Goal: Task Accomplishment & Management: Use online tool/utility

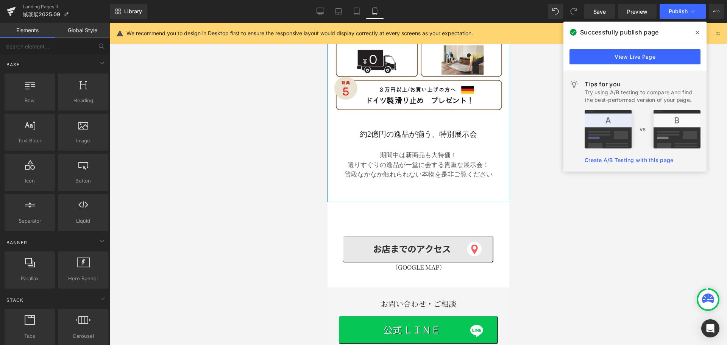
scroll to position [704, 0]
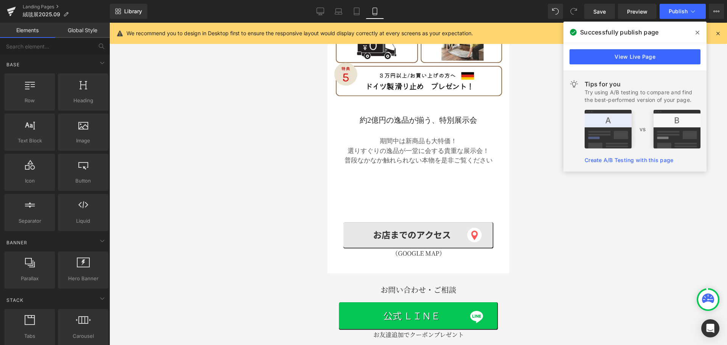
click at [565, 217] on div at bounding box center [418, 184] width 618 height 322
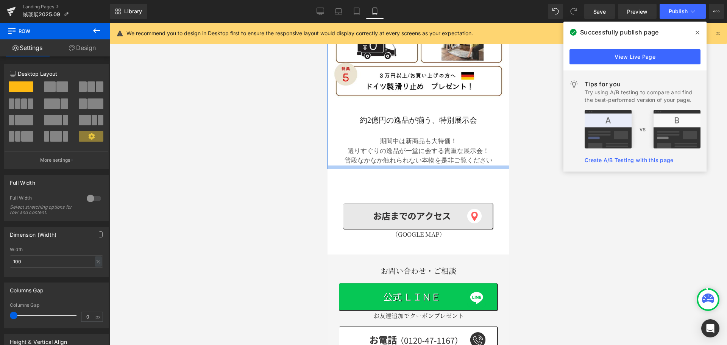
drag, startPoint x: 397, startPoint y: 161, endPoint x: 390, endPoint y: 142, distance: 20.0
click at [390, 165] on div at bounding box center [418, 167] width 182 height 4
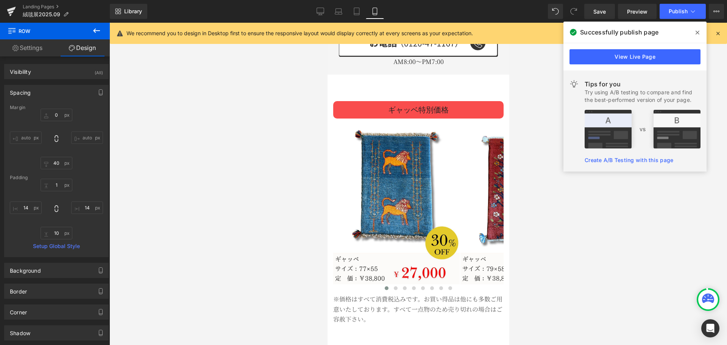
scroll to position [1044, 0]
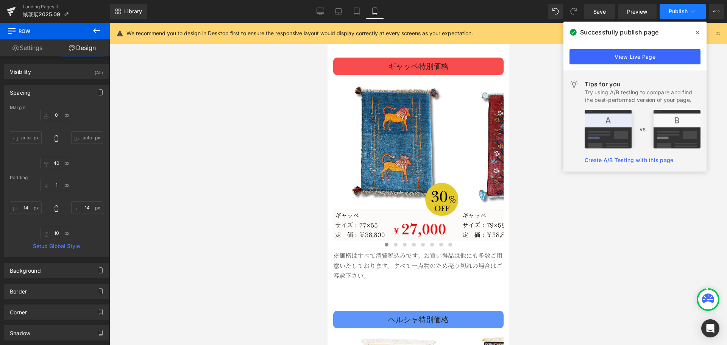
click at [682, 9] on span "Publish" at bounding box center [678, 11] width 19 height 6
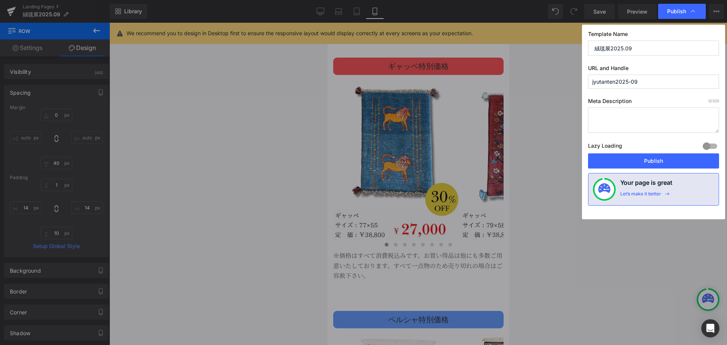
click at [642, 162] on button "Publish" at bounding box center [653, 160] width 131 height 15
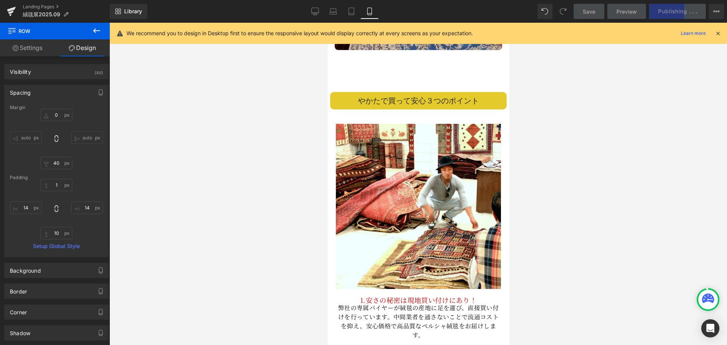
scroll to position [2200, 0]
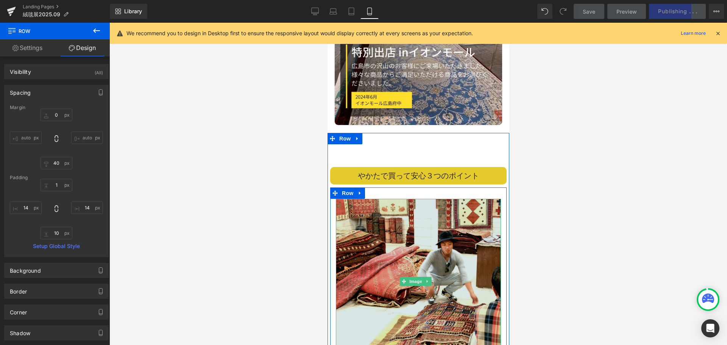
click at [429, 199] on img at bounding box center [418, 281] width 165 height 165
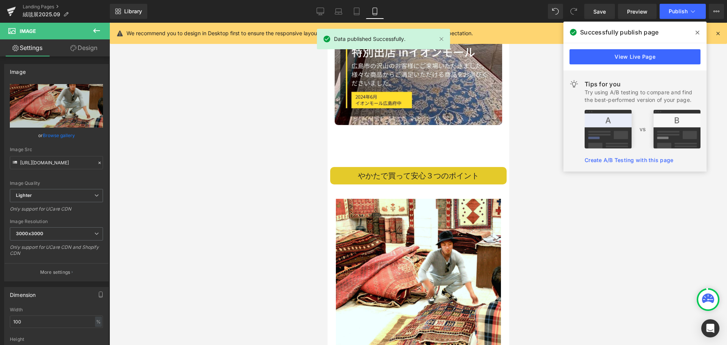
click at [312, 9] on link "Desktop" at bounding box center [320, 11] width 18 height 15
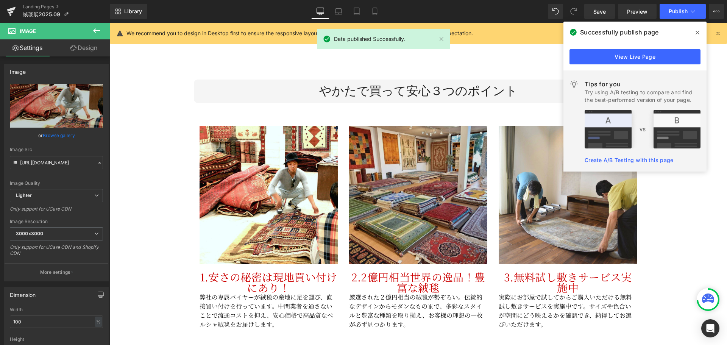
scroll to position [2041, 0]
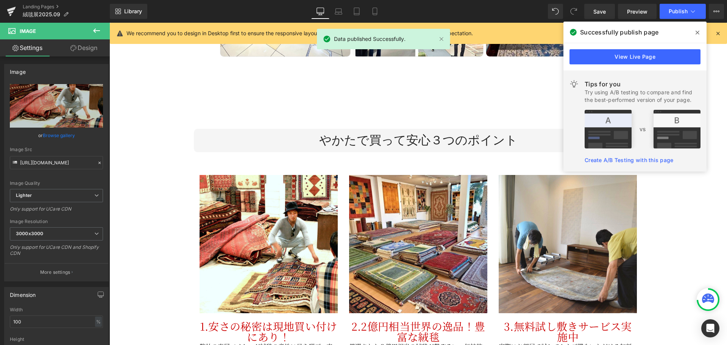
click at [378, 164] on div "Image 2.2億円相当世界の逸品！豊富な絨毯 Text Block 厳選された２億円相当の絨毯が勢ぞろい。伝統的なデザインからモダンなものまで、多彩なスタ…" at bounding box center [418, 273] width 150 height 219
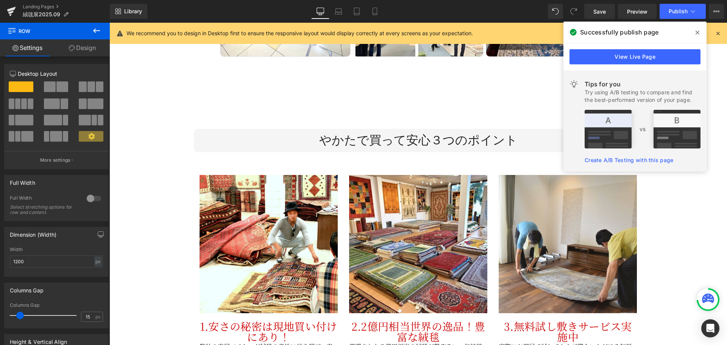
click at [95, 31] on icon at bounding box center [96, 30] width 7 height 5
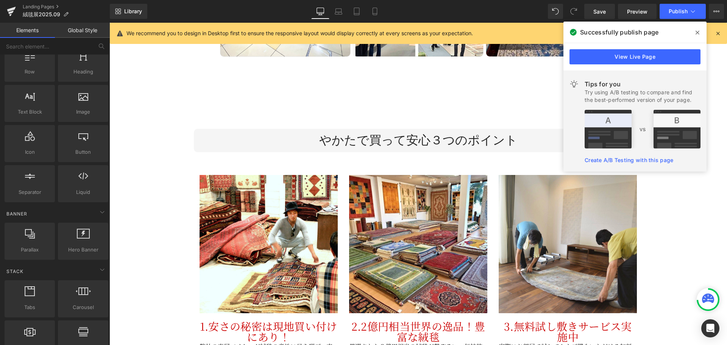
scroll to position [76, 0]
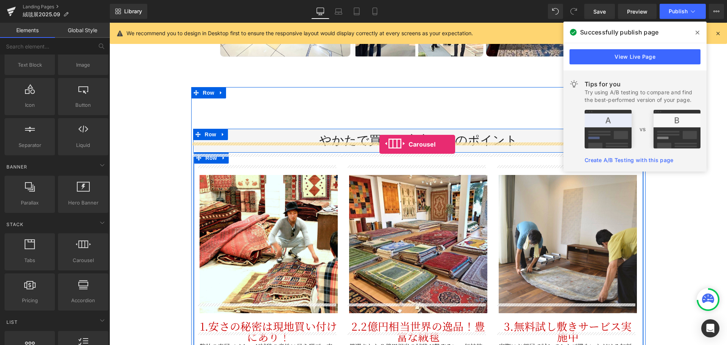
drag, startPoint x: 192, startPoint y: 271, endPoint x: 379, endPoint y: 144, distance: 226.1
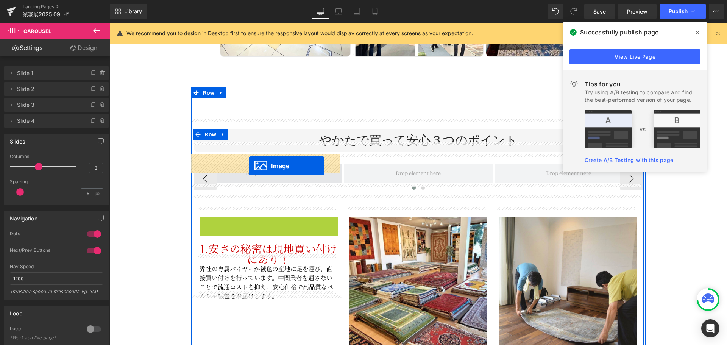
drag, startPoint x: 252, startPoint y: 278, endPoint x: 249, endPoint y: 166, distance: 111.8
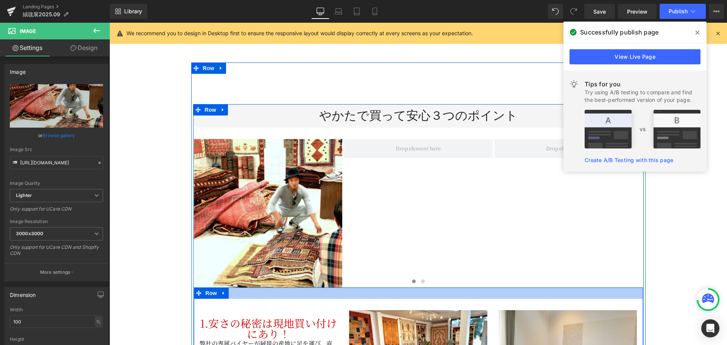
scroll to position [2116, 0]
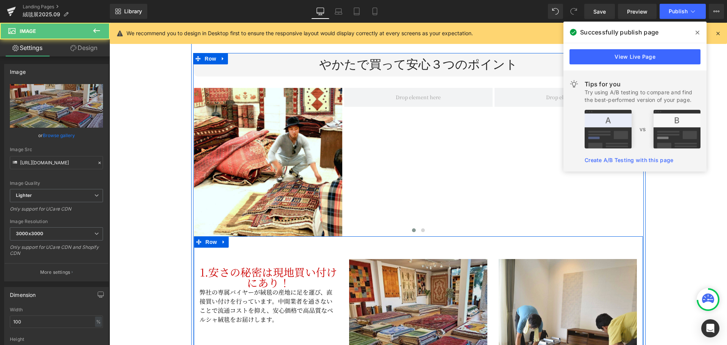
click at [397, 298] on img at bounding box center [418, 328] width 138 height 138
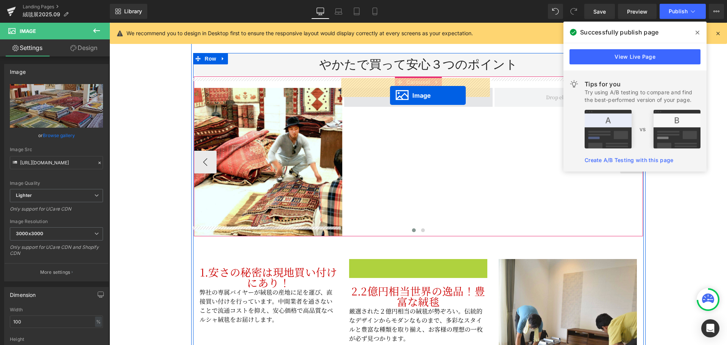
drag, startPoint x: 403, startPoint y: 317, endPoint x: 390, endPoint y: 95, distance: 221.6
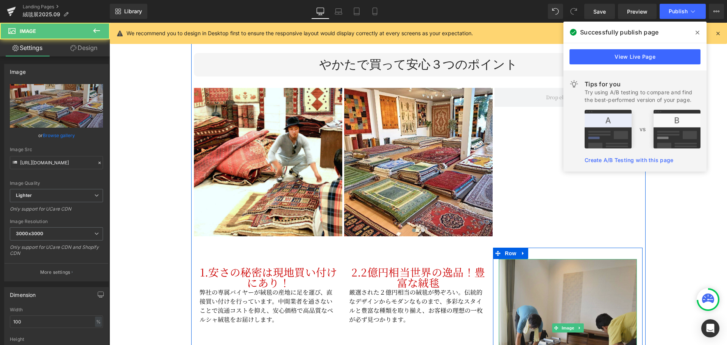
click at [536, 294] on img at bounding box center [568, 328] width 138 height 138
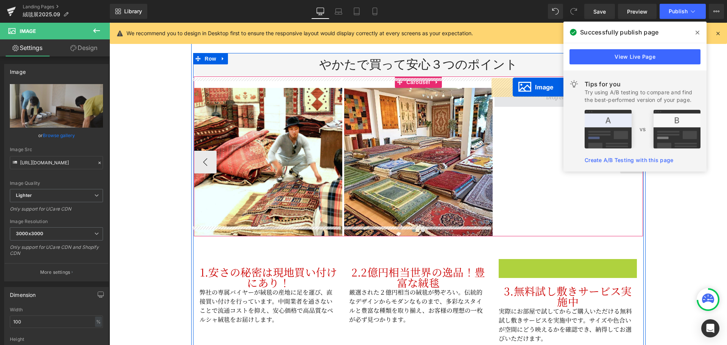
drag, startPoint x: 554, startPoint y: 318, endPoint x: 513, endPoint y: 87, distance: 235.0
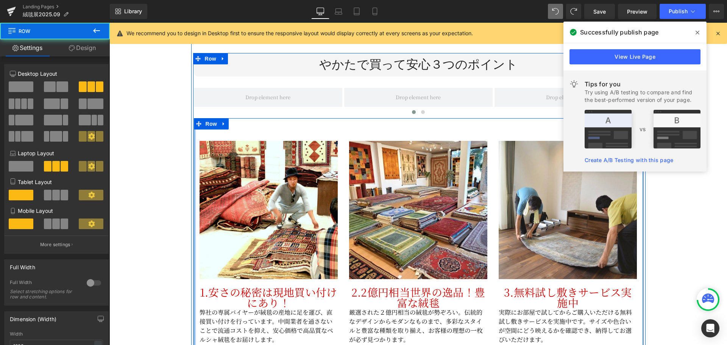
click at [194, 128] on div at bounding box center [195, 235] width 2 height 234
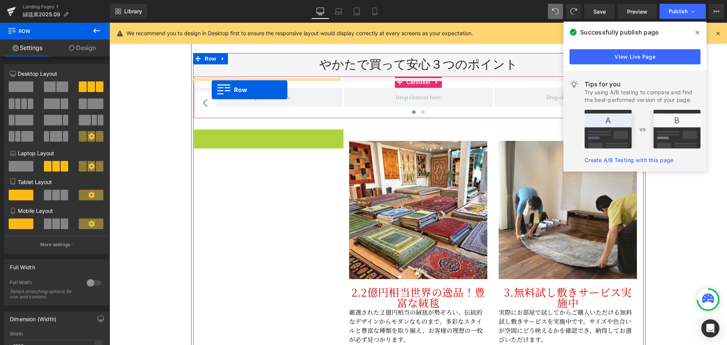
drag, startPoint x: 195, startPoint y: 128, endPoint x: 212, endPoint y: 90, distance: 41.2
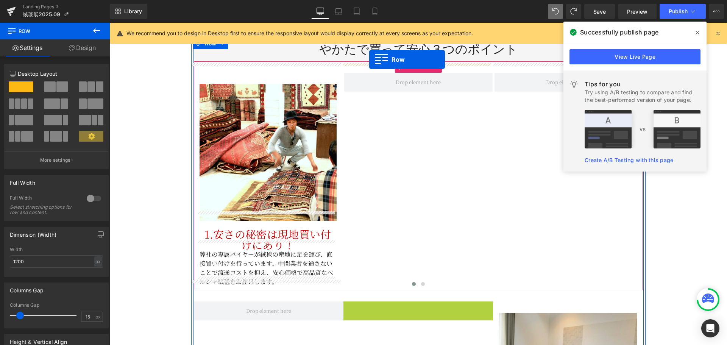
scroll to position [2124, 0]
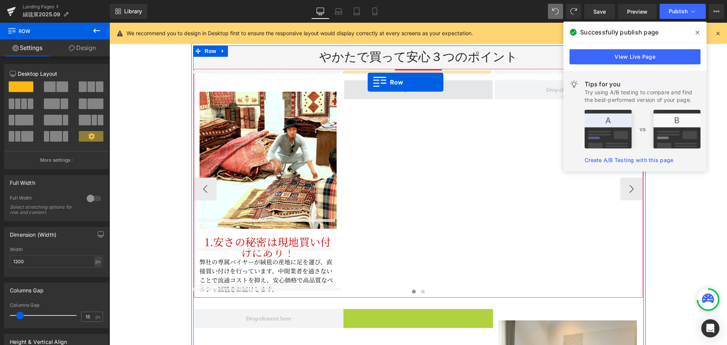
drag, startPoint x: 344, startPoint y: 279, endPoint x: 368, endPoint y: 82, distance: 198.0
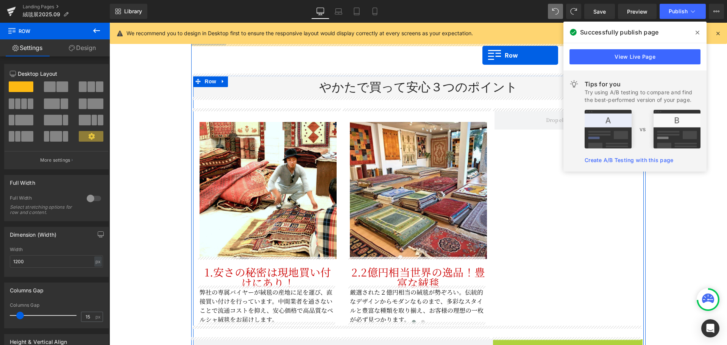
scroll to position [2086, 0]
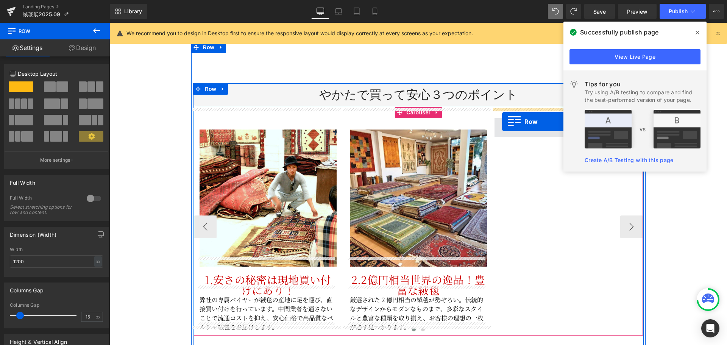
drag, startPoint x: 496, startPoint y: 231, endPoint x: 502, endPoint y: 122, distance: 110.0
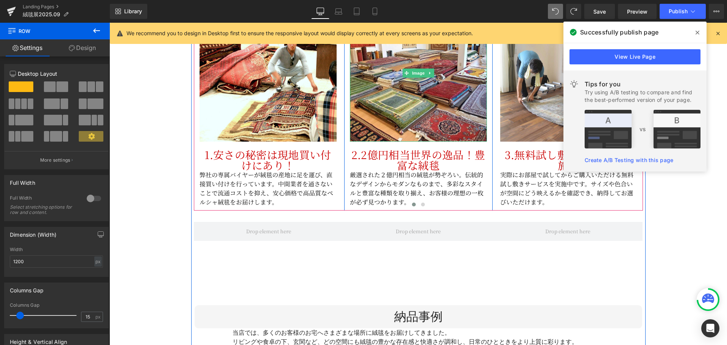
scroll to position [2237, 0]
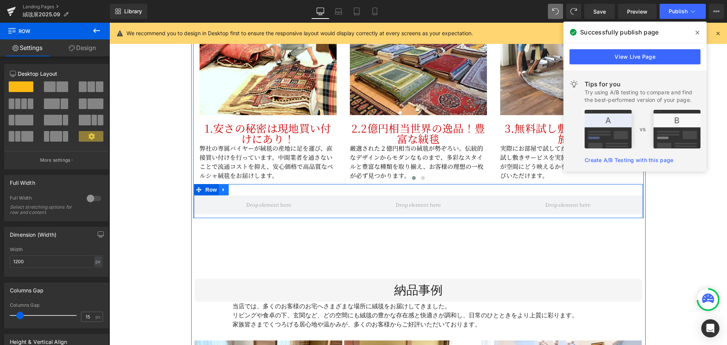
click at [222, 187] on icon at bounding box center [223, 190] width 5 height 6
click at [241, 187] on icon at bounding box center [243, 189] width 5 height 5
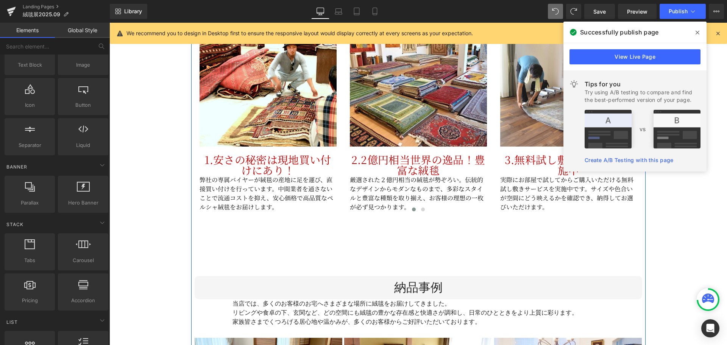
scroll to position [2200, 0]
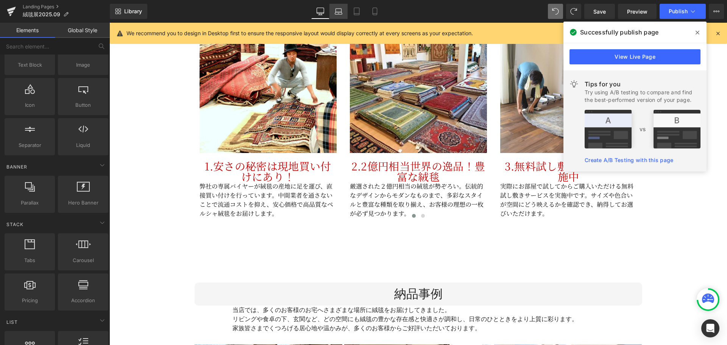
click at [340, 10] on icon at bounding box center [339, 12] width 8 height 8
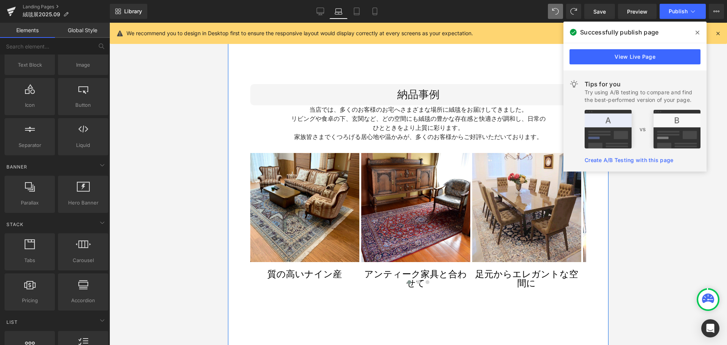
scroll to position [2153, 0]
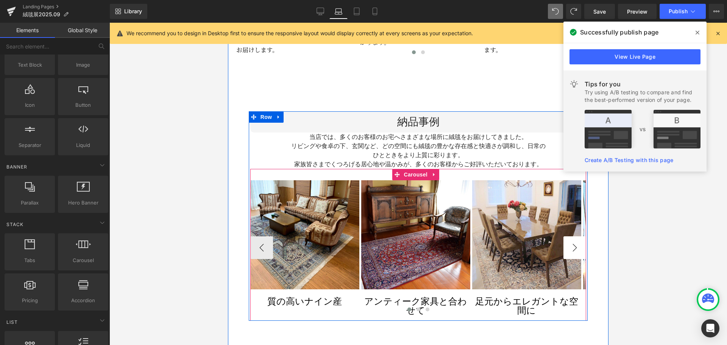
click at [565, 236] on button "›" at bounding box center [575, 247] width 23 height 23
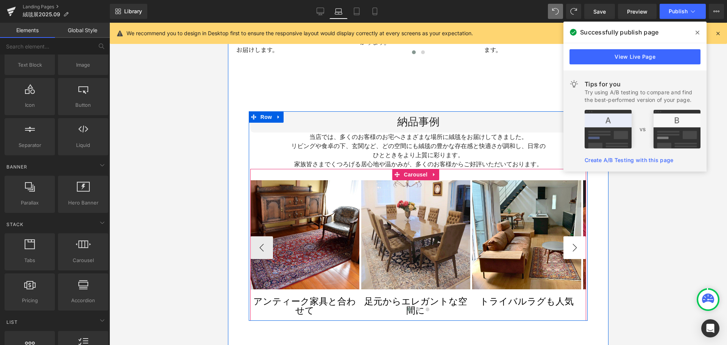
click at [565, 236] on button "›" at bounding box center [575, 247] width 23 height 23
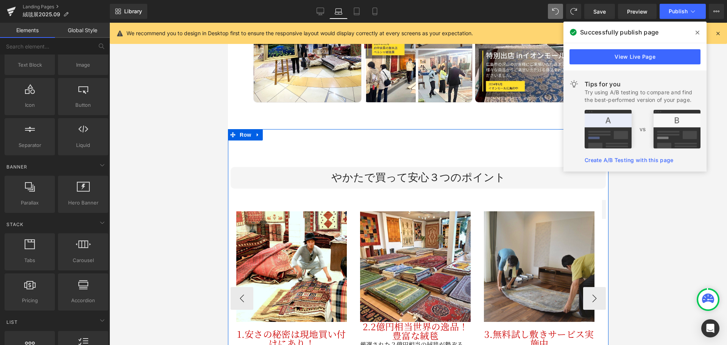
scroll to position [1812, 0]
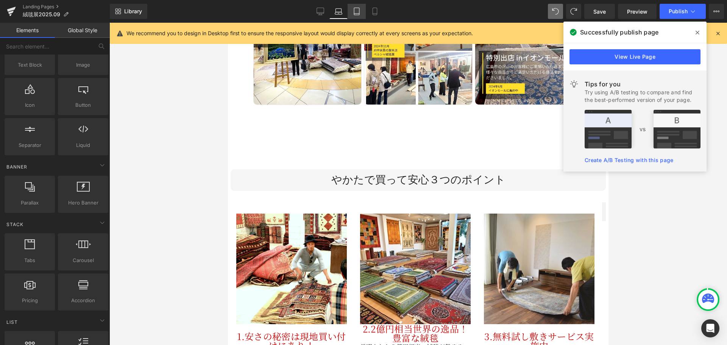
click at [355, 13] on icon at bounding box center [357, 12] width 8 height 8
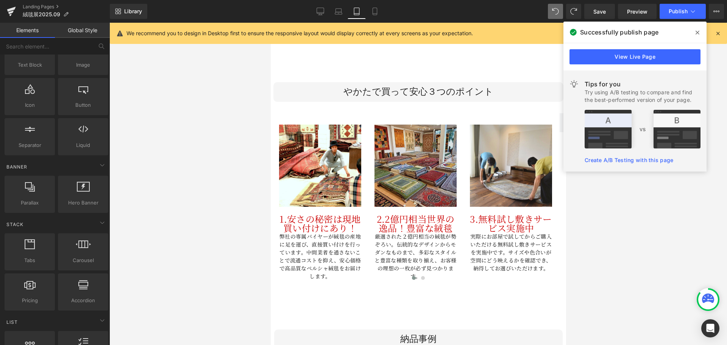
scroll to position [2629, 0]
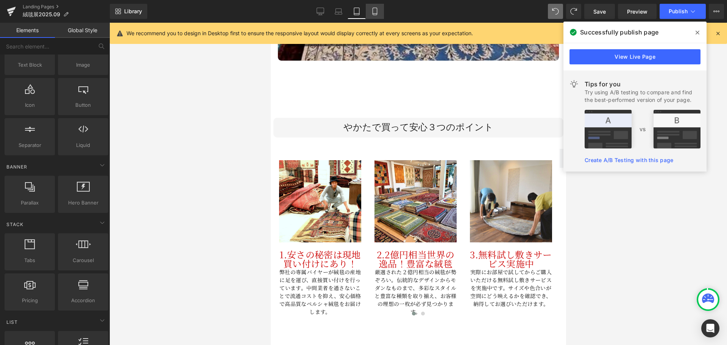
click at [380, 8] on link "Mobile" at bounding box center [375, 11] width 18 height 15
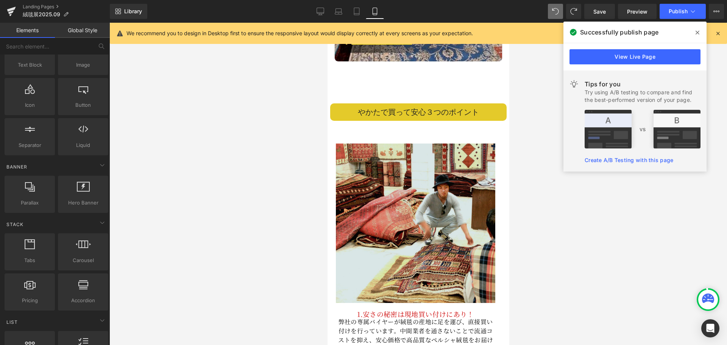
scroll to position [2263, 0]
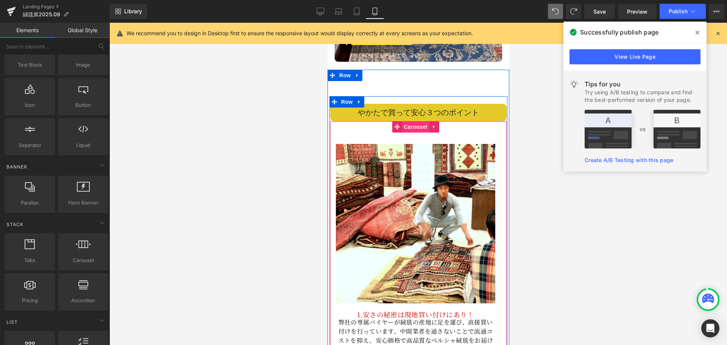
click at [407, 121] on span "Carousel" at bounding box center [414, 126] width 27 height 11
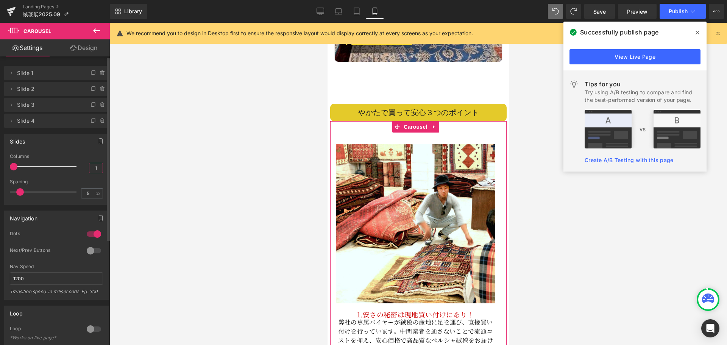
click at [94, 168] on input "1" at bounding box center [95, 167] width 13 height 9
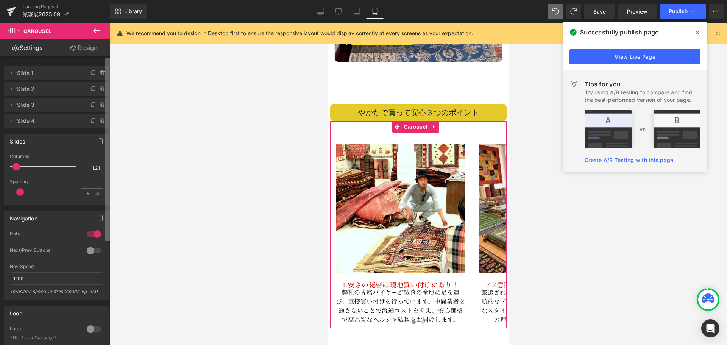
type input "1.2"
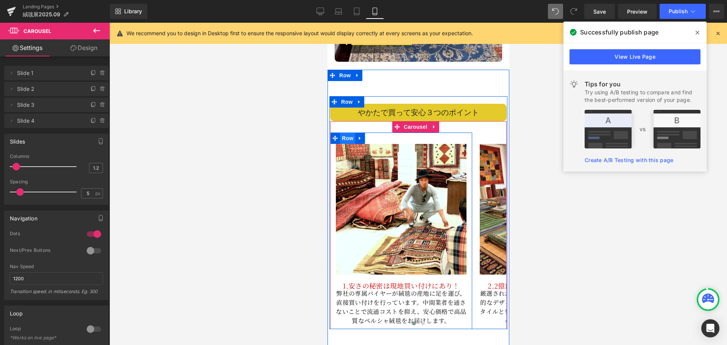
click at [347, 133] on span "Row" at bounding box center [347, 138] width 15 height 11
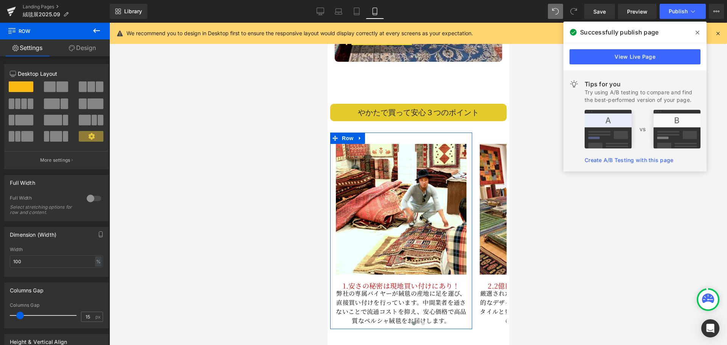
click at [86, 47] on link "Design" at bounding box center [82, 47] width 55 height 17
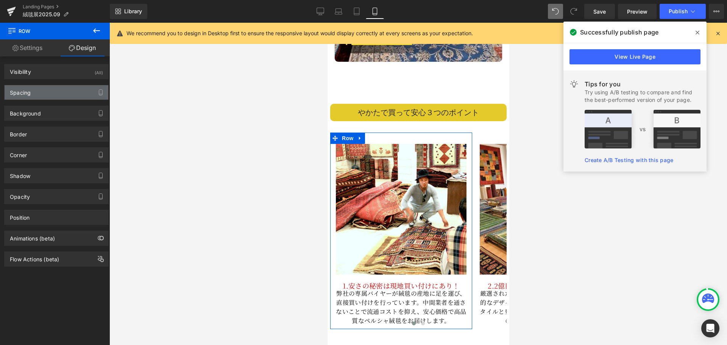
click at [55, 95] on div "Spacing" at bounding box center [57, 92] width 104 height 14
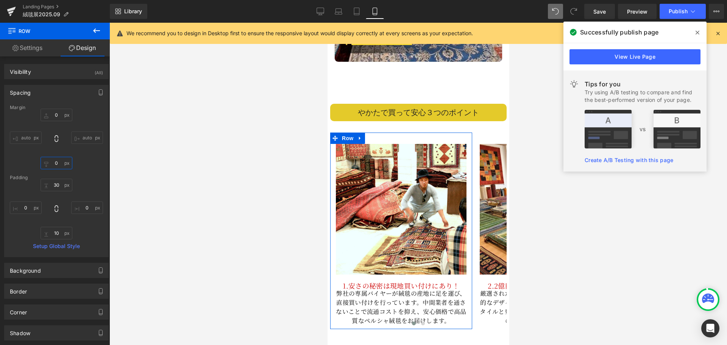
click at [59, 163] on input "0" at bounding box center [57, 163] width 32 height 12
type input "20"
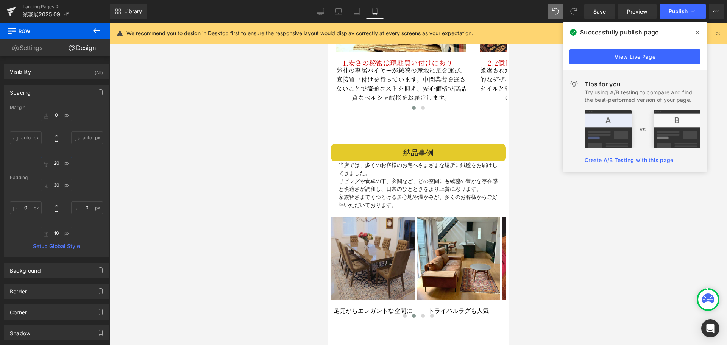
scroll to position [2566, 0]
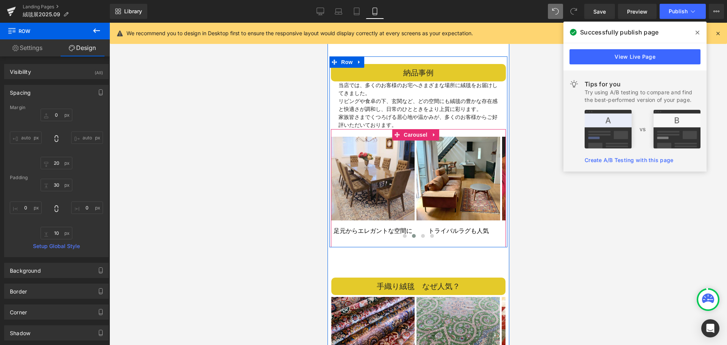
click at [379, 232] on div at bounding box center [418, 237] width 175 height 10
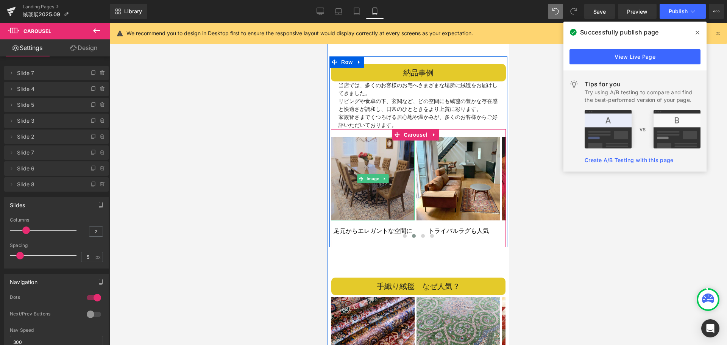
click at [369, 156] on img at bounding box center [373, 179] width 84 height 84
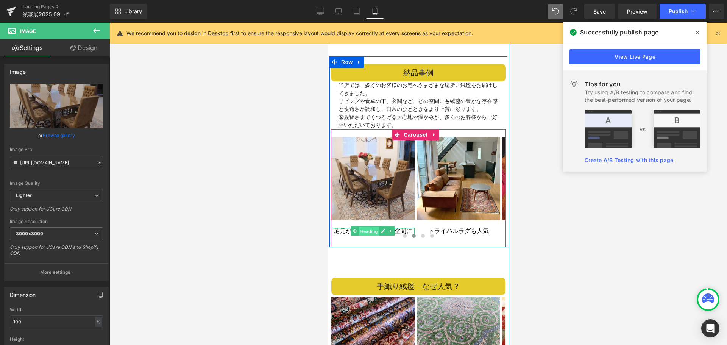
click at [362, 227] on span "Heading" at bounding box center [368, 231] width 20 height 9
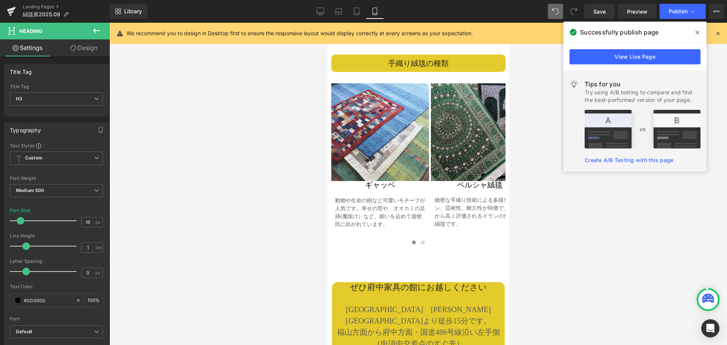
scroll to position [3058, 0]
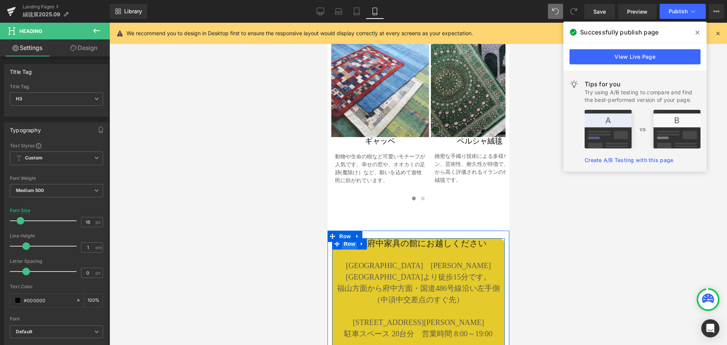
click at [350, 238] on span "Row" at bounding box center [349, 243] width 15 height 11
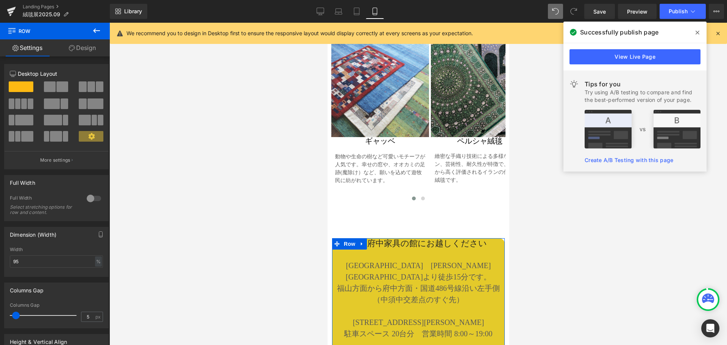
click at [86, 47] on link "Design" at bounding box center [82, 47] width 55 height 17
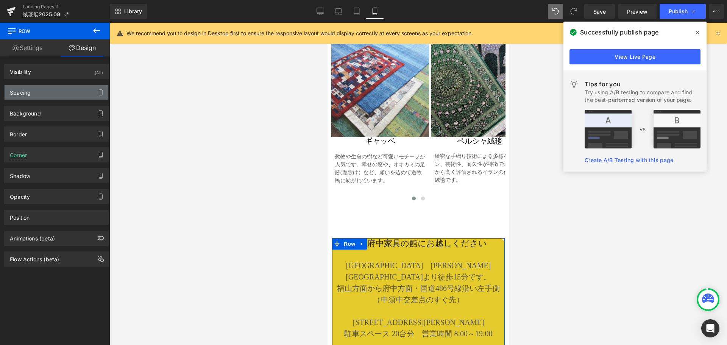
click at [50, 97] on div "Spacing" at bounding box center [57, 92] width 104 height 14
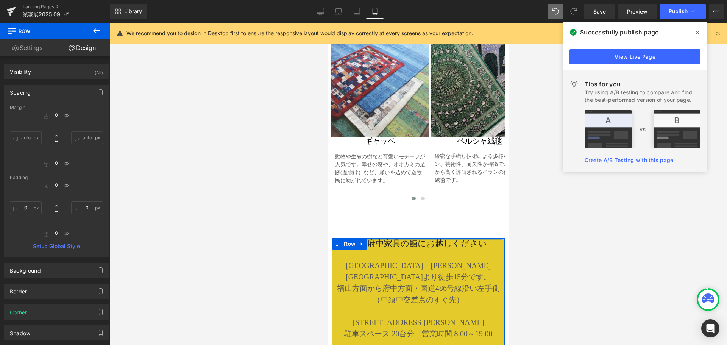
click at [58, 187] on input "0" at bounding box center [57, 185] width 32 height 12
type input "20"
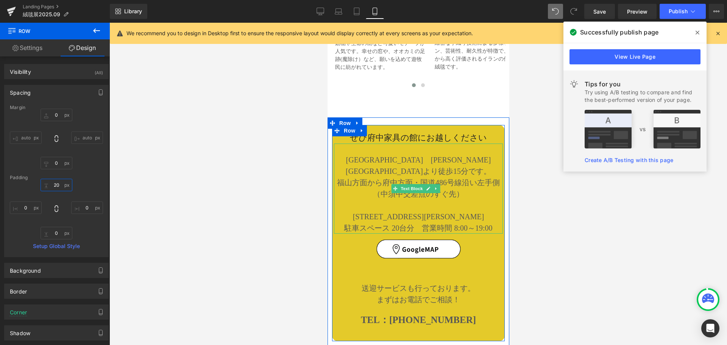
scroll to position [3172, 0]
drag, startPoint x: 413, startPoint y: 277, endPoint x: 399, endPoint y: 269, distance: 16.4
click at [413, 318] on span "Text Block" at bounding box center [411, 322] width 25 height 9
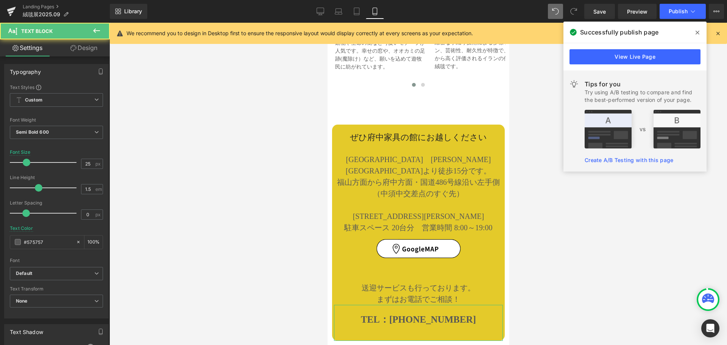
click at [83, 50] on link "Design" at bounding box center [83, 47] width 55 height 17
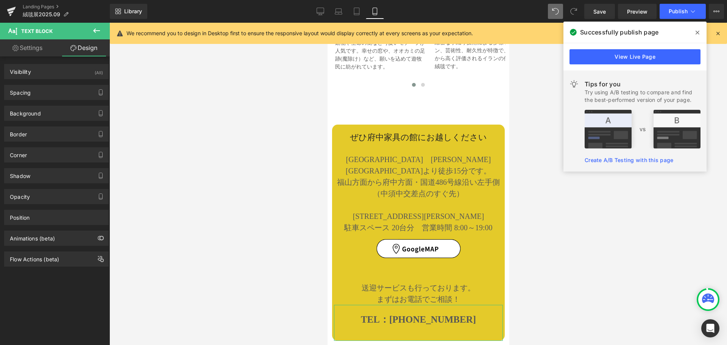
type input "0"
type input "20"
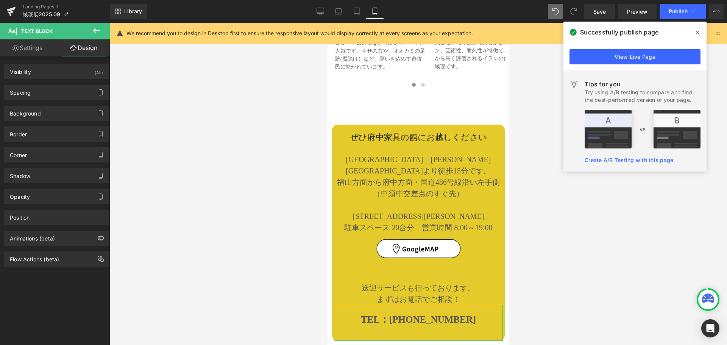
type input "0"
click at [48, 90] on div "Spacing" at bounding box center [57, 92] width 104 height 14
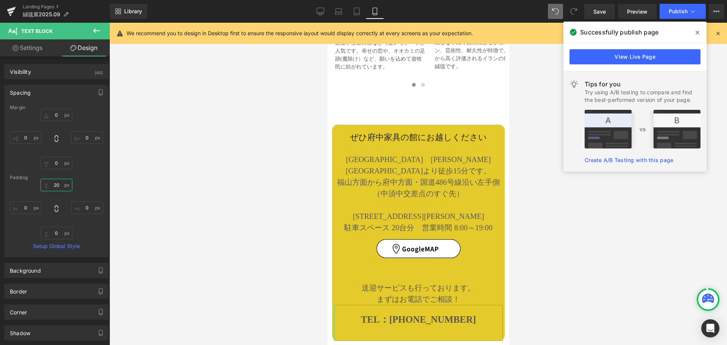
click at [58, 185] on input "20" at bounding box center [57, 185] width 32 height 12
type input "5"
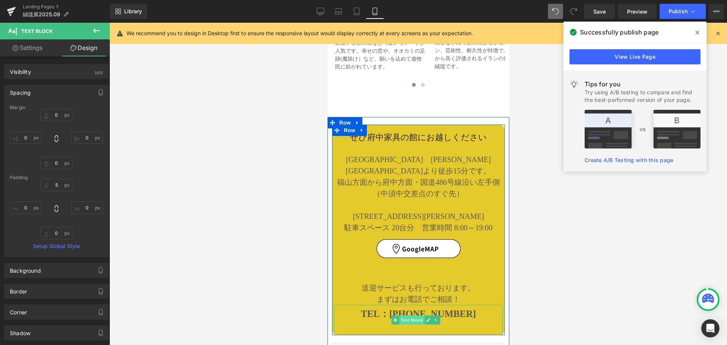
click at [412, 315] on span "Text Block" at bounding box center [411, 319] width 25 height 9
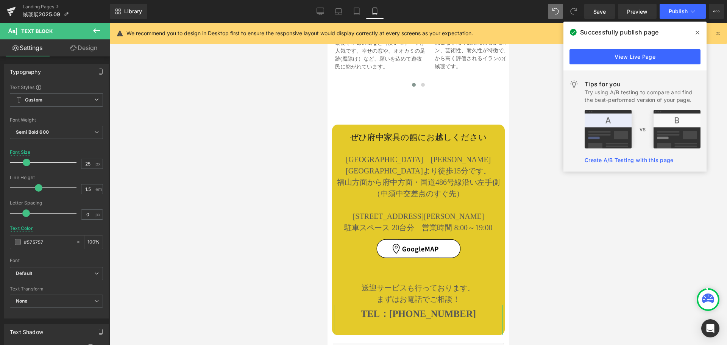
click at [82, 47] on link "Design" at bounding box center [83, 47] width 55 height 17
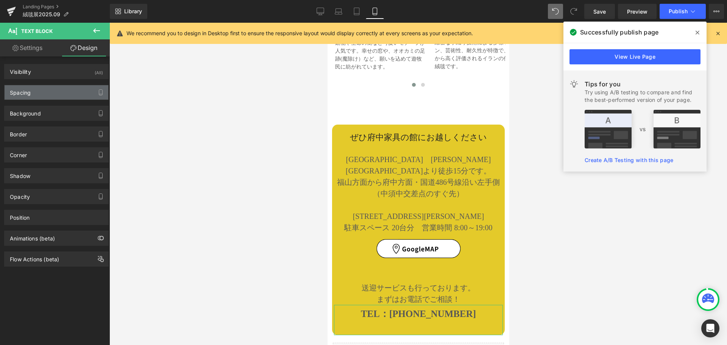
click at [45, 93] on div "Spacing" at bounding box center [57, 92] width 104 height 14
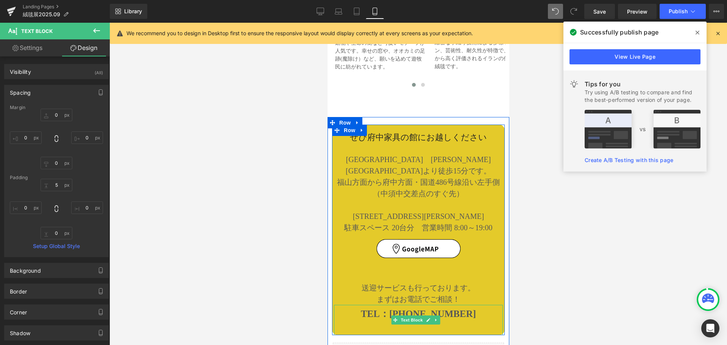
click at [421, 321] on p at bounding box center [418, 328] width 169 height 14
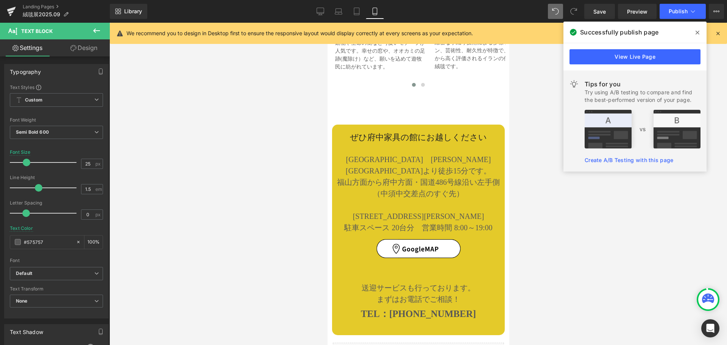
click at [88, 50] on link "Design" at bounding box center [83, 47] width 55 height 17
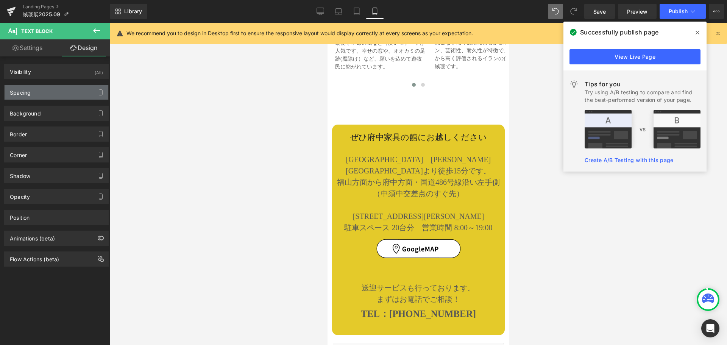
click at [44, 88] on div "Spacing" at bounding box center [57, 92] width 104 height 14
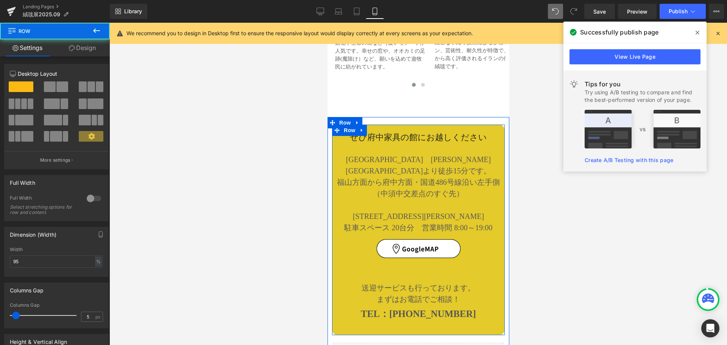
click at [336, 211] on div "ぜひ府中家具の館にお越しください Heading [GEOGRAPHIC_DATA]　[PERSON_NAME][GEOGRAPHIC_DATA]より徒歩15…" at bounding box center [418, 233] width 173 height 203
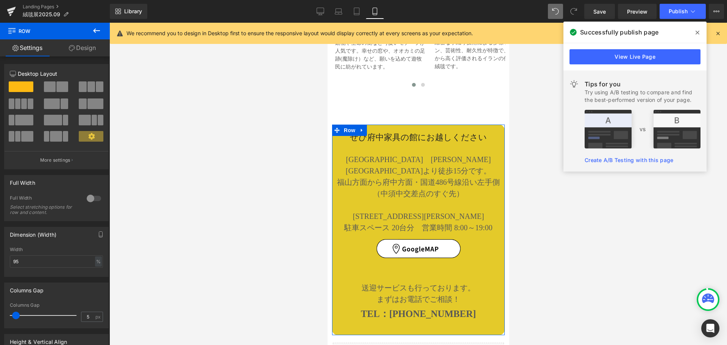
click at [80, 47] on link "Design" at bounding box center [82, 47] width 55 height 17
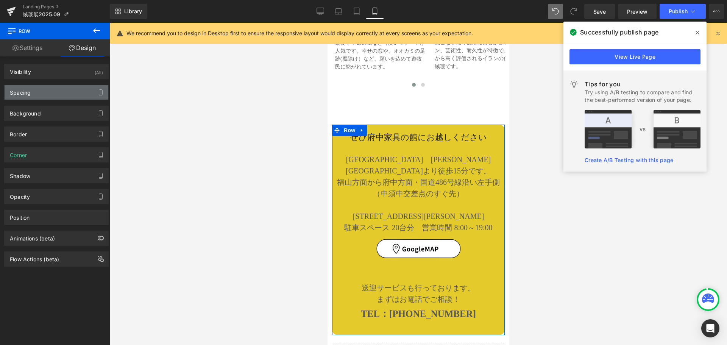
click at [36, 90] on div "Spacing" at bounding box center [57, 92] width 104 height 14
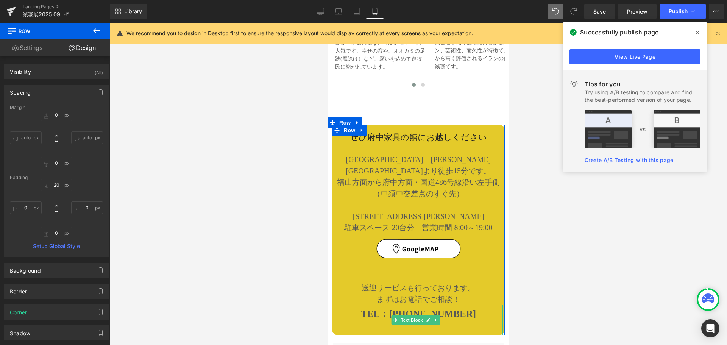
click at [404, 321] on p at bounding box center [418, 328] width 169 height 14
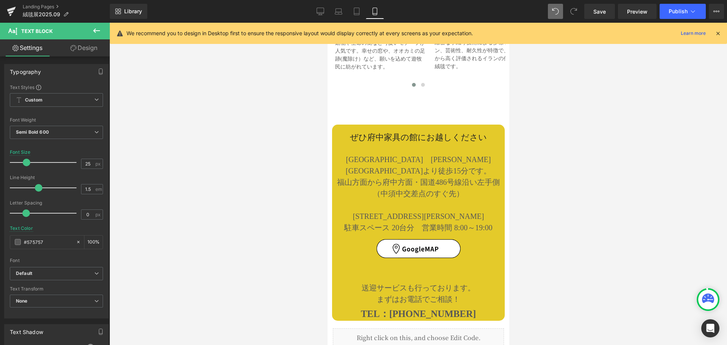
click at [89, 50] on link "Design" at bounding box center [83, 47] width 55 height 17
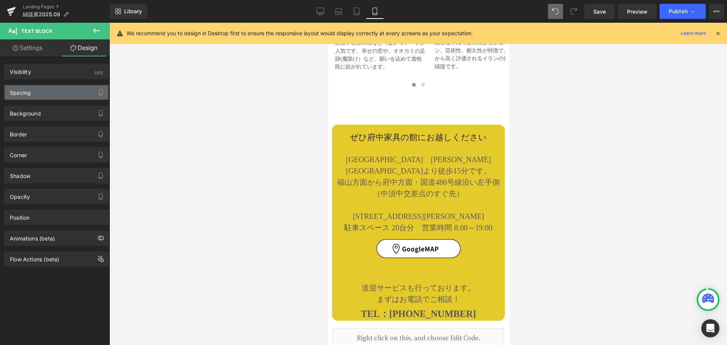
type input "0"
type input "5"
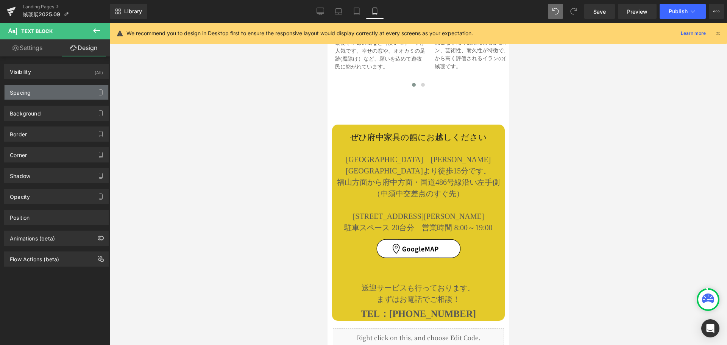
type input "0"
click at [62, 87] on div "Spacing" at bounding box center [57, 92] width 104 height 14
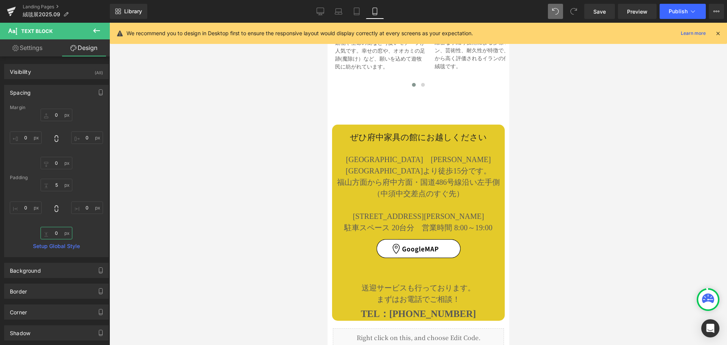
click at [58, 234] on input "0" at bounding box center [57, 233] width 32 height 12
click at [55, 162] on input "0" at bounding box center [57, 163] width 32 height 12
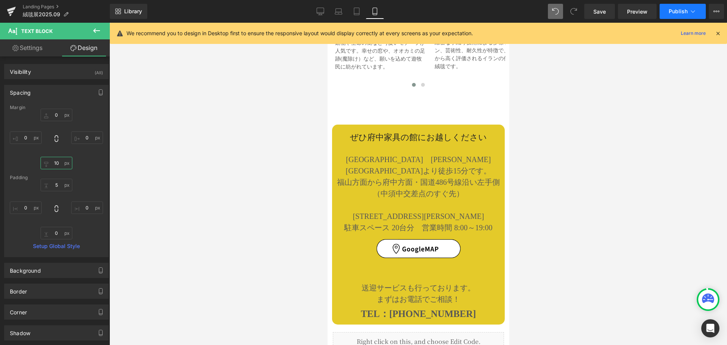
type input "10"
click at [675, 10] on span "Publish" at bounding box center [678, 11] width 19 height 6
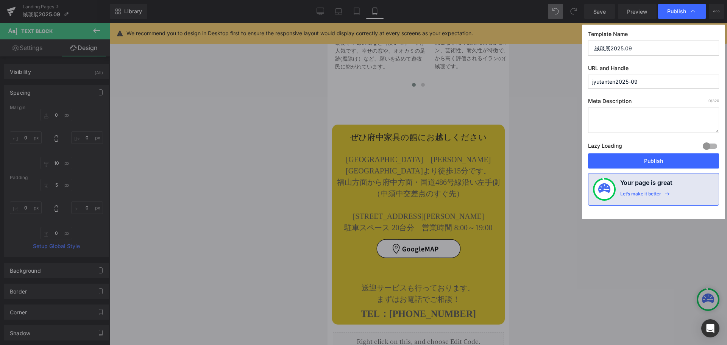
click at [639, 159] on button "Publish" at bounding box center [653, 160] width 131 height 15
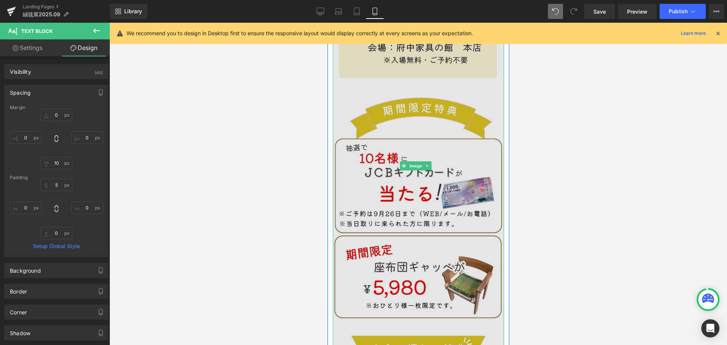
scroll to position [209, 0]
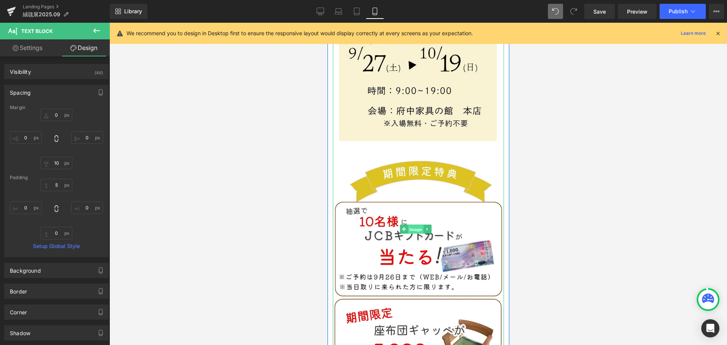
click at [420, 225] on span "Image" at bounding box center [415, 229] width 16 height 9
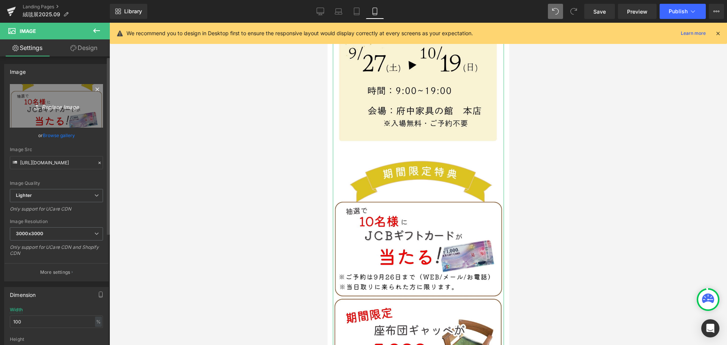
click at [56, 104] on icon "Replace Image" at bounding box center [56, 105] width 61 height 9
type input "C:\fakepath\2025.09絨毯展LPのコピー (3).jpg"
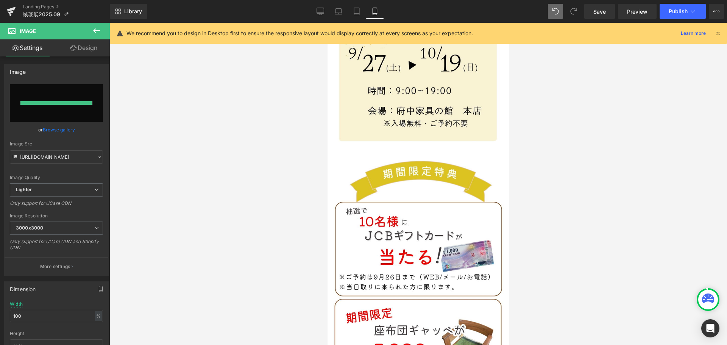
type input "[URL][DOMAIN_NAME]"
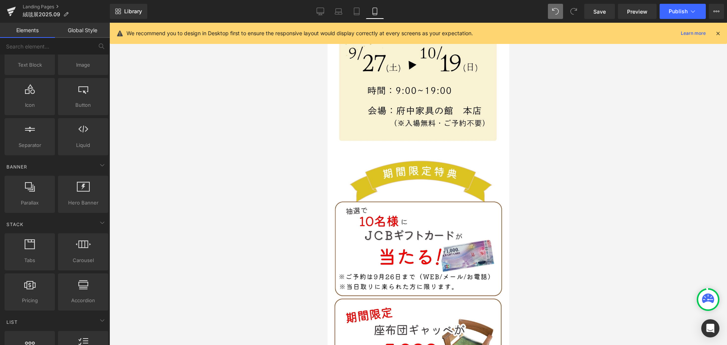
click at [646, 175] on div at bounding box center [418, 184] width 618 height 322
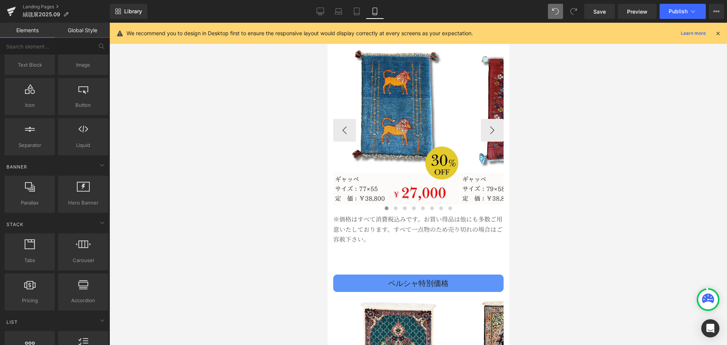
scroll to position [985, 0]
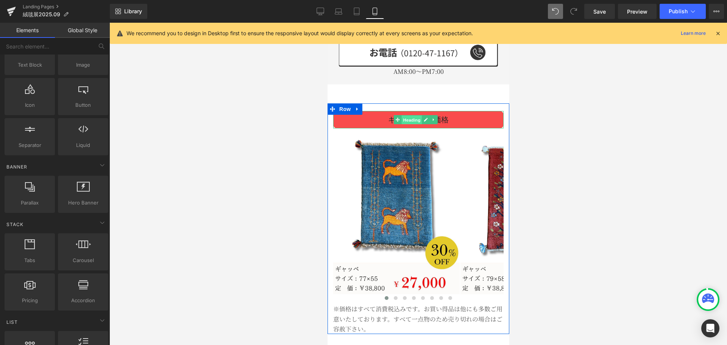
click at [412, 115] on span "Heading" at bounding box center [411, 119] width 20 height 9
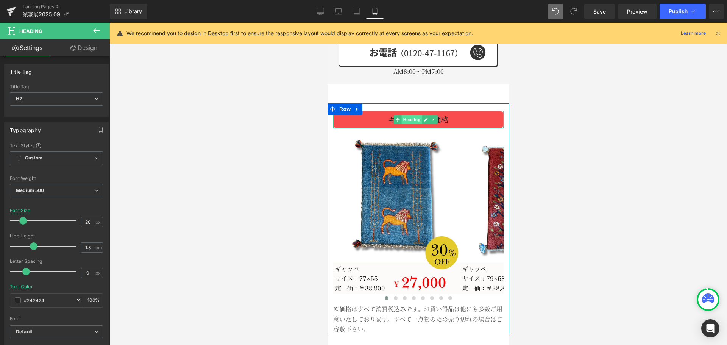
click at [407, 115] on span "Heading" at bounding box center [411, 119] width 20 height 9
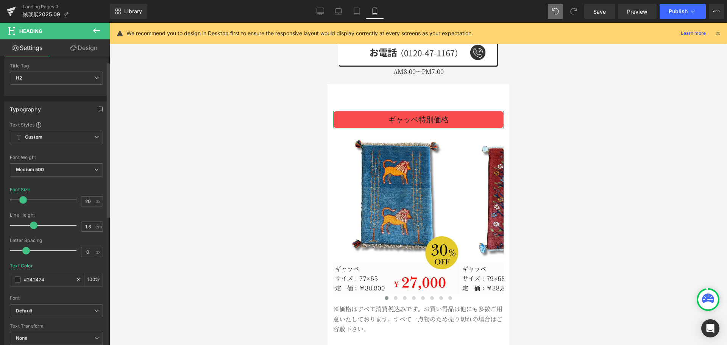
scroll to position [38, 0]
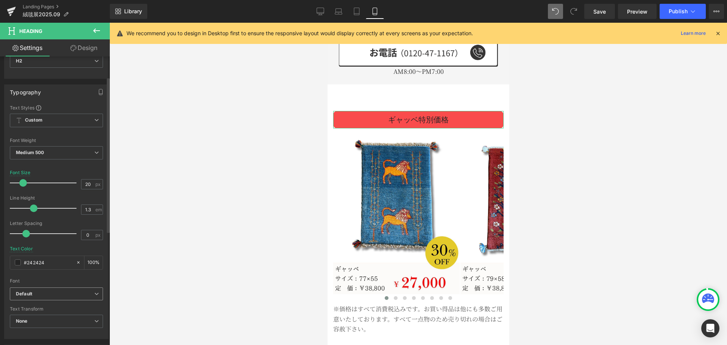
click at [53, 292] on b "Default" at bounding box center [55, 294] width 78 height 6
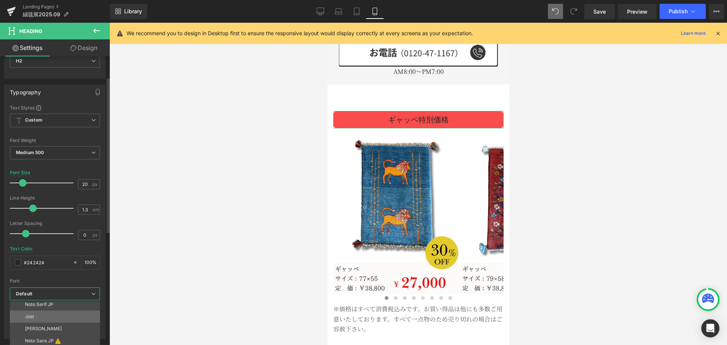
scroll to position [0, 0]
click at [47, 332] on p "Noto Serif JP" at bounding box center [39, 331] width 28 height 5
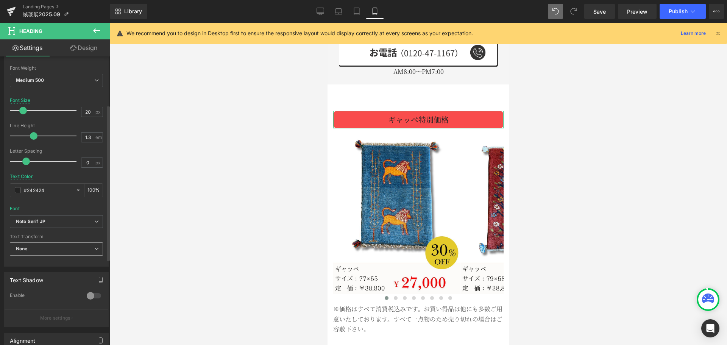
scroll to position [114, 0]
click at [73, 219] on b "Noto Serif JP" at bounding box center [55, 218] width 78 height 6
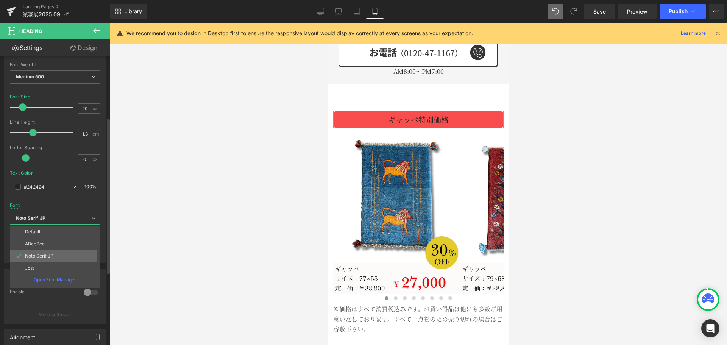
scroll to position [27, 0]
click at [40, 269] on li "Noto Sans JP" at bounding box center [57, 265] width 94 height 12
click at [59, 269] on li "Noto Sans JP" at bounding box center [57, 265] width 94 height 12
click at [58, 278] on p "Open Font Manager" at bounding box center [55, 279] width 42 height 7
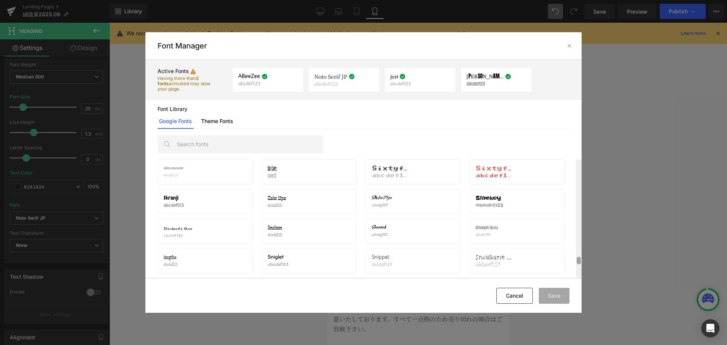
scroll to position [12042, 0]
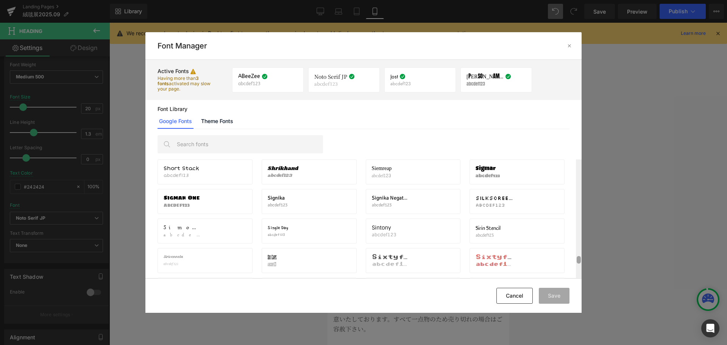
drag, startPoint x: 579, startPoint y: 165, endPoint x: 571, endPoint y: 259, distance: 94.6
click at [571, 259] on div "Short Stack abcdef123 Activate font Shrikhand abcdef123 Activate font Siemreap …" at bounding box center [363, 218] width 436 height 119
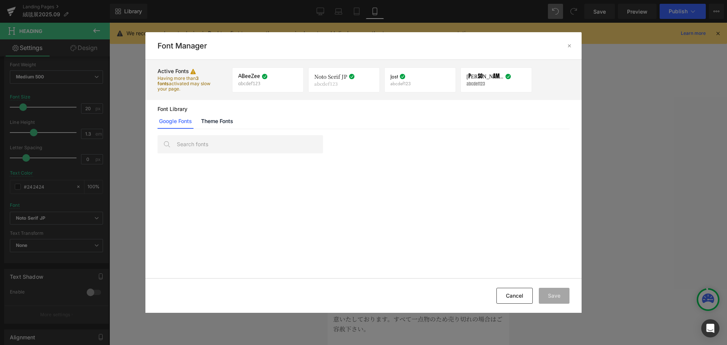
scroll to position [12161, 0]
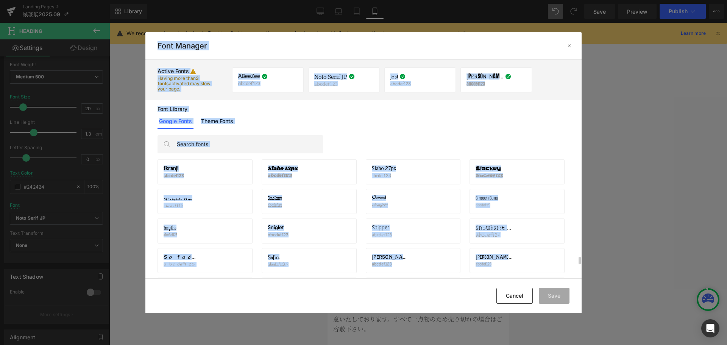
drag, startPoint x: 581, startPoint y: 258, endPoint x: 583, endPoint y: 230, distance: 27.7
click at [583, 230] on div "Font Manager Active Fonts Having more than 3 fonts activated may slow your page…" at bounding box center [363, 172] width 727 height 345
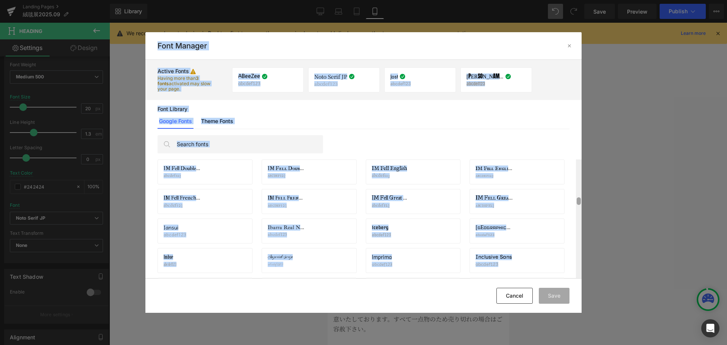
scroll to position [4700, 0]
drag, startPoint x: 578, startPoint y: 262, endPoint x: 571, endPoint y: 202, distance: 60.3
click at [571, 202] on div "IBM Plex Sans Hebrew abcdef123 Activate font IBM Plex Sans JP abcdef123 Activat…" at bounding box center [363, 218] width 436 height 119
click at [201, 181] on div "IBM Plex Sans abcdef123 Activate font" at bounding box center [205, 171] width 95 height 25
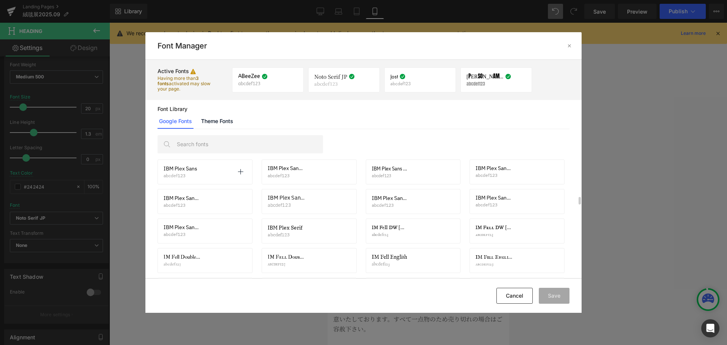
click at [187, 172] on span "IBM Plex Sans" at bounding box center [181, 168] width 34 height 6
click at [186, 170] on span "IBM Plex Sans" at bounding box center [181, 168] width 34 height 6
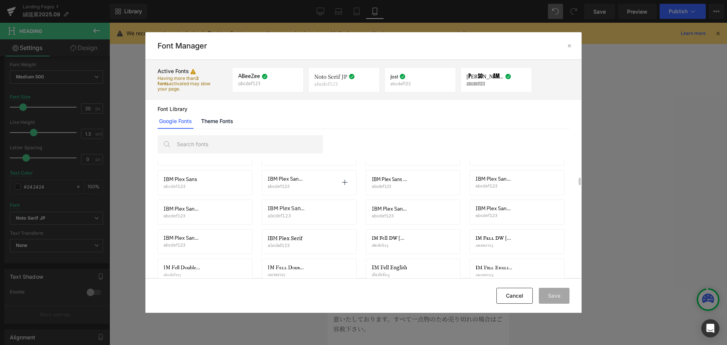
scroll to position [4643, 0]
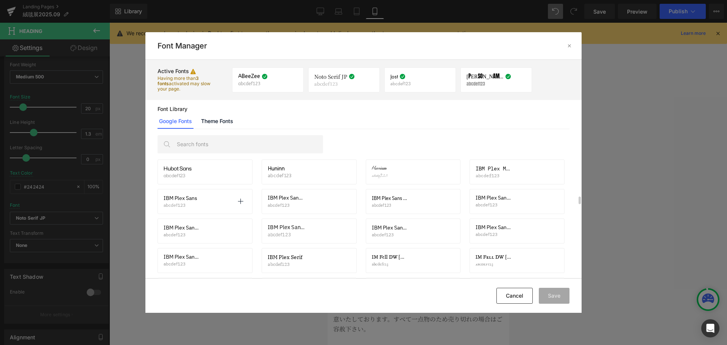
click at [183, 198] on span "IBM Plex Sans" at bounding box center [181, 198] width 34 height 6
click at [241, 201] on icon at bounding box center [240, 201] width 6 height 6
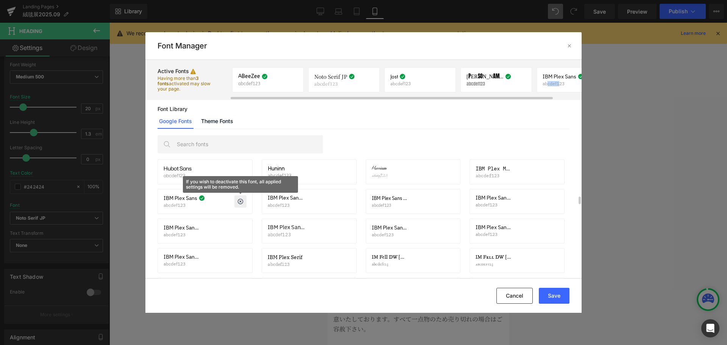
drag, startPoint x: 560, startPoint y: 82, endPoint x: 548, endPoint y: 83, distance: 11.8
click at [548, 83] on p "abcdef123" at bounding box center [561, 83] width 37 height 5
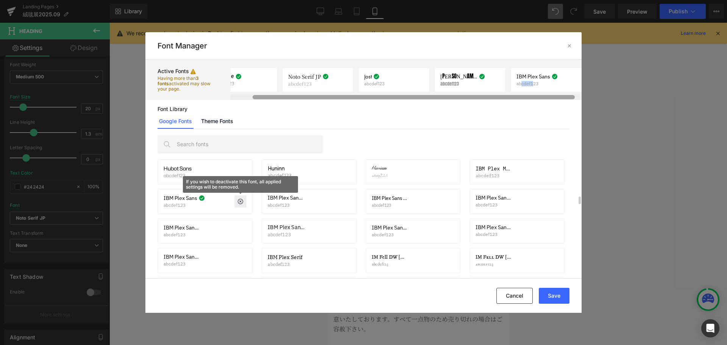
scroll to position [0, 28]
drag, startPoint x: 545, startPoint y: 99, endPoint x: 570, endPoint y: 100, distance: 25.8
click at [570, 100] on div "Active Fonts Having more than 3 fonts activated may slow your page. [PERSON_NAM…" at bounding box center [363, 169] width 436 height 218
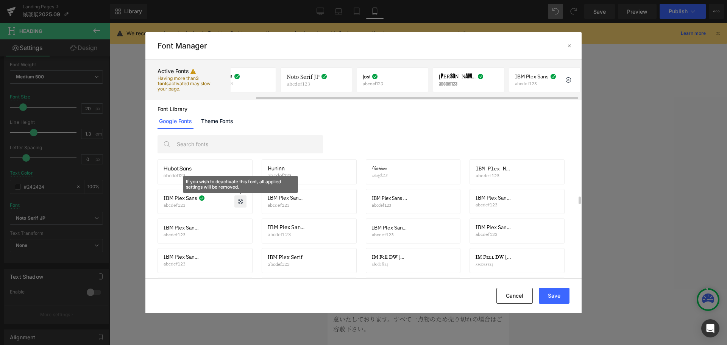
click at [539, 73] on div "IBM Plex Sans abcdef123 If you wish to deactivate this font, all applied settin…" at bounding box center [545, 79] width 72 height 25
drag, startPoint x: 536, startPoint y: 78, endPoint x: 534, endPoint y: 89, distance: 11.5
click at [534, 89] on div "IBM Plex Sans abcdef123 If you wish to deactivate this font, all applied settin…" at bounding box center [545, 79] width 72 height 25
click at [549, 293] on button "Save" at bounding box center [554, 296] width 31 height 16
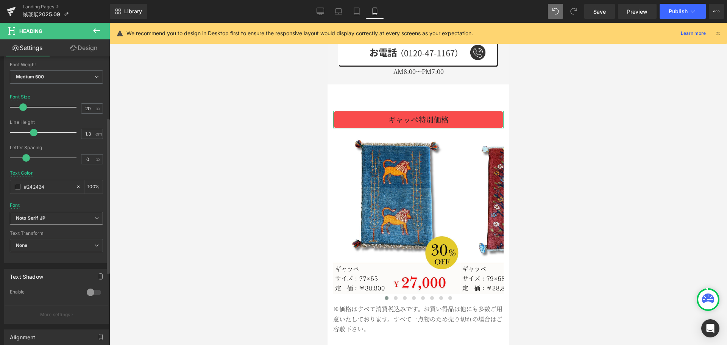
click at [94, 219] on icon at bounding box center [96, 218] width 5 height 5
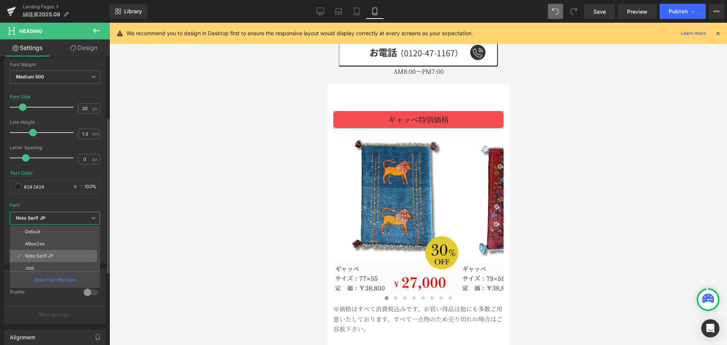
scroll to position [27, 0]
click at [50, 262] on p "IBM Plex Sans" at bounding box center [40, 264] width 31 height 5
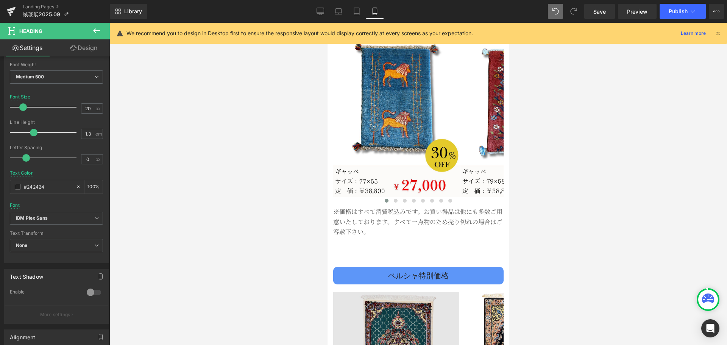
scroll to position [1098, 0]
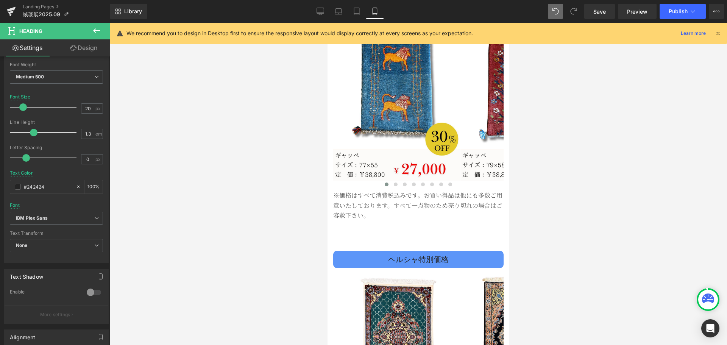
click at [415, 251] on div "ペルシャ特別価格 Heading" at bounding box center [418, 259] width 170 height 17
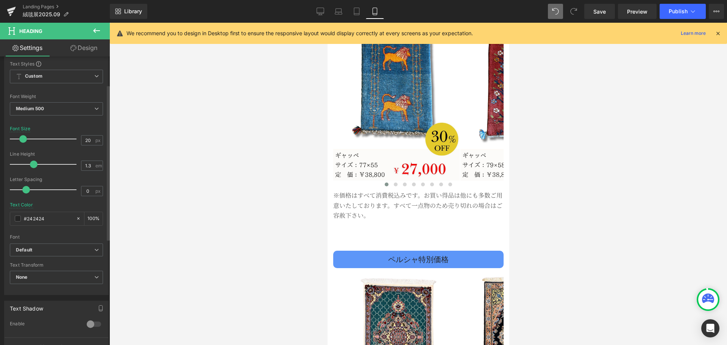
scroll to position [114, 0]
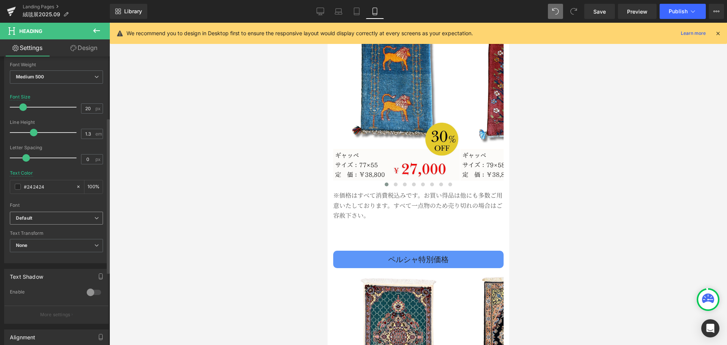
click at [92, 221] on span "Default" at bounding box center [56, 218] width 93 height 13
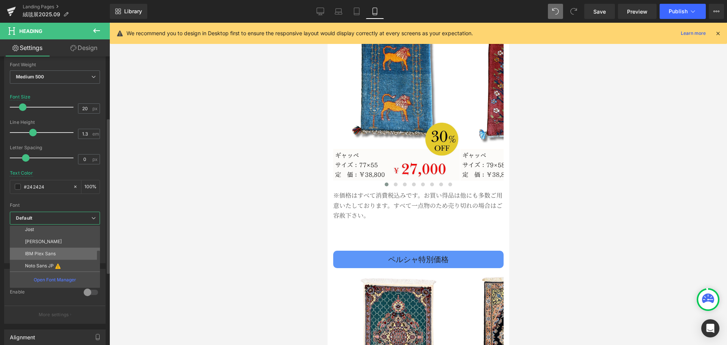
scroll to position [39, 0]
click at [59, 254] on li "IBM Plex Sans" at bounding box center [57, 253] width 94 height 12
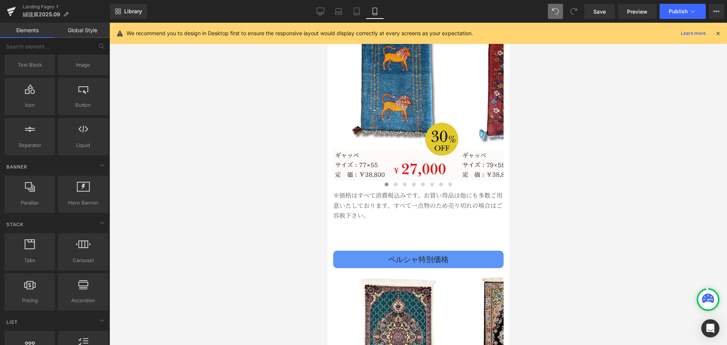
click at [264, 269] on div at bounding box center [418, 184] width 618 height 322
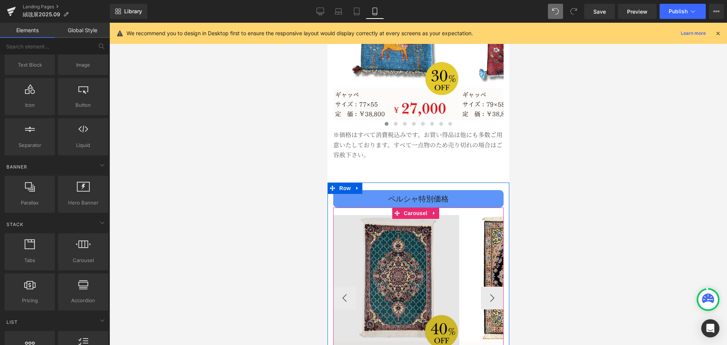
scroll to position [1136, 0]
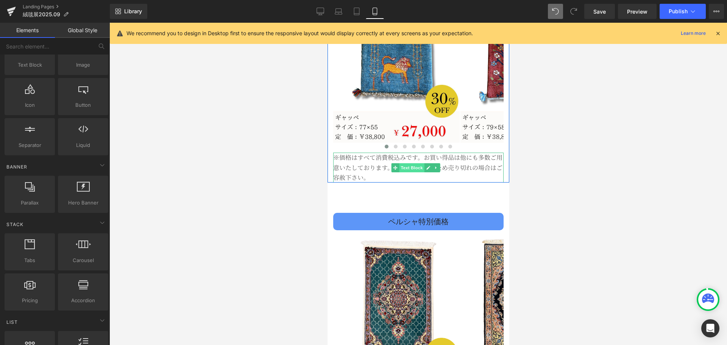
click at [407, 163] on span "Text Block" at bounding box center [411, 167] width 25 height 9
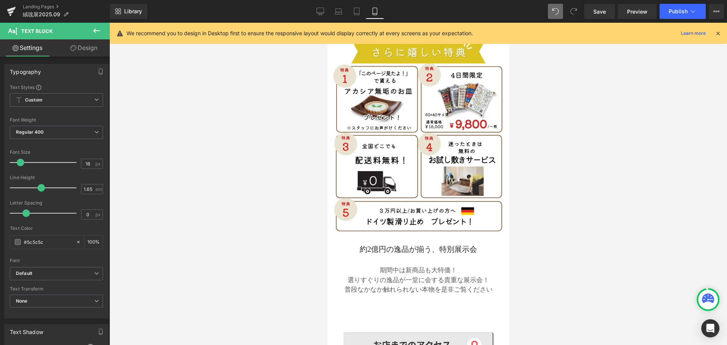
scroll to position [530, 0]
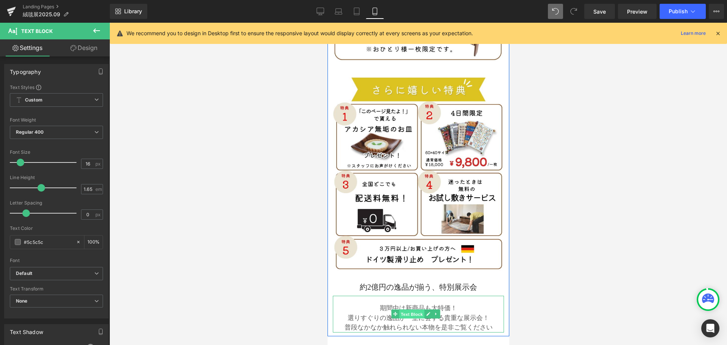
click at [410, 310] on span "Text Block" at bounding box center [411, 314] width 25 height 9
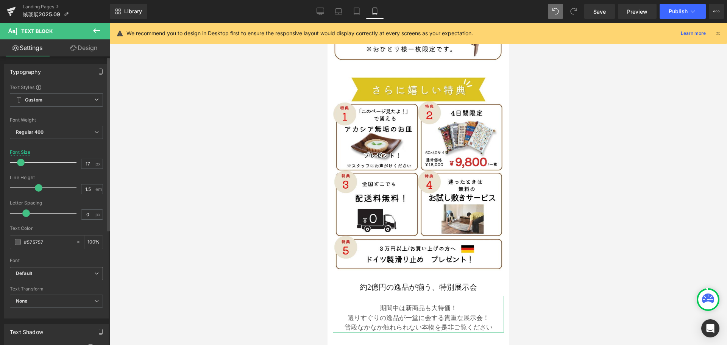
click at [80, 273] on b "Default" at bounding box center [55, 273] width 78 height 6
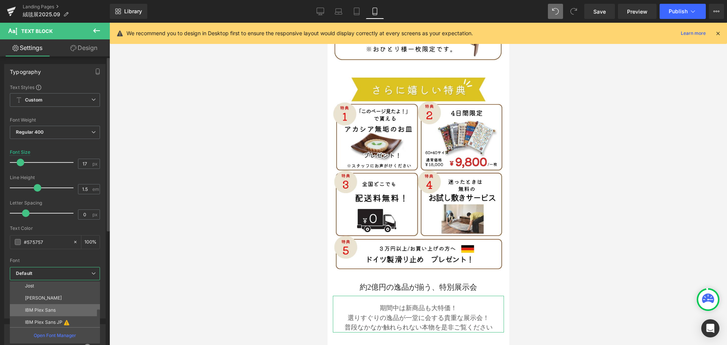
scroll to position [39, 0]
click at [54, 312] on li "IBM Plex Sans" at bounding box center [57, 309] width 94 height 12
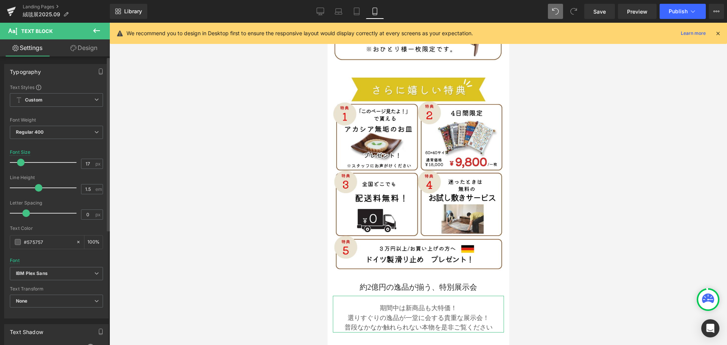
type input "16"
click at [19, 164] on span at bounding box center [21, 163] width 8 height 8
type input "1.6"
click at [39, 188] on span at bounding box center [41, 188] width 8 height 8
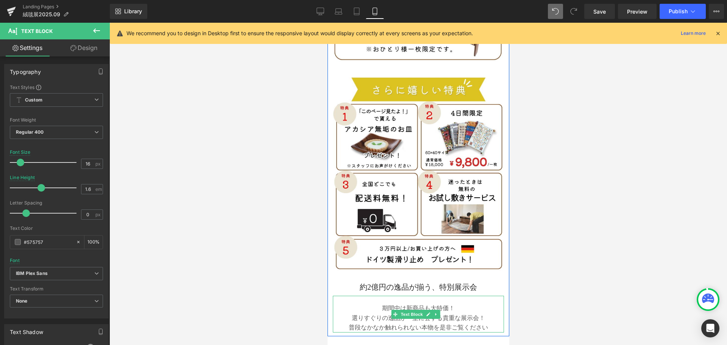
click at [441, 303] on p "期間中は新商品も大特価！" at bounding box center [418, 308] width 156 height 10
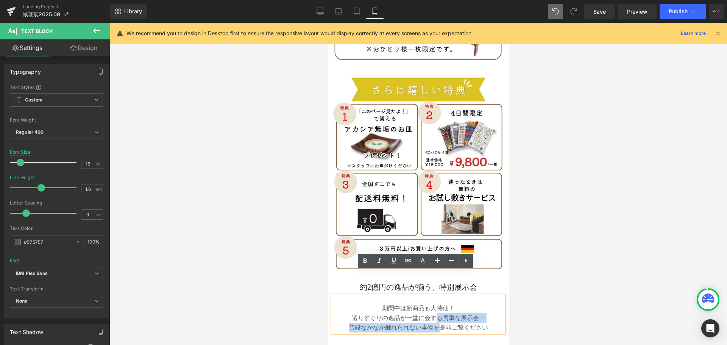
drag, startPoint x: 434, startPoint y: 290, endPoint x: 435, endPoint y: 303, distance: 13.3
click at [435, 303] on div "期間中は新商品も大特価！ 選りすぐりの逸品が一堂に会する貴重な展示会！ 普段なかなか触れられない本物を是非ご覧ください" at bounding box center [418, 314] width 171 height 37
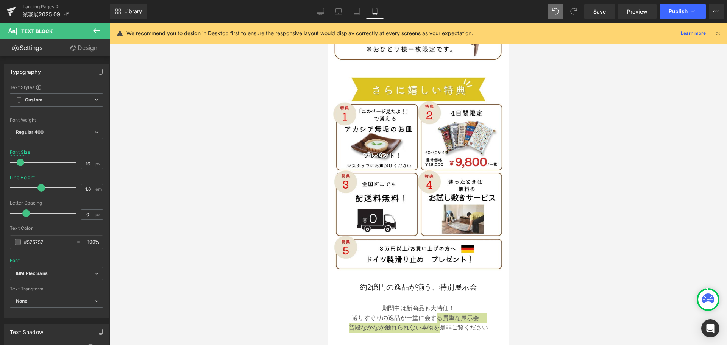
click at [91, 48] on link "Design" at bounding box center [83, 47] width 55 height 17
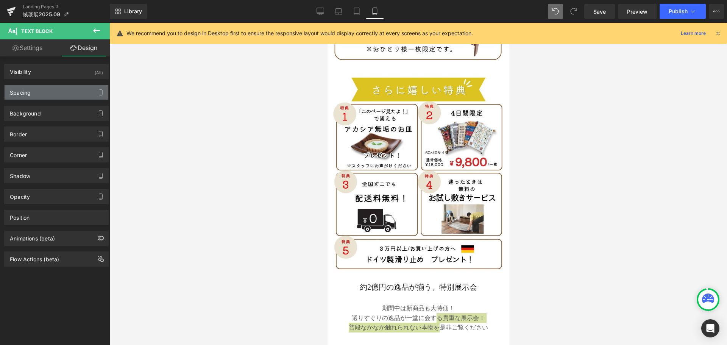
click at [46, 97] on div "Spacing" at bounding box center [57, 92] width 104 height 14
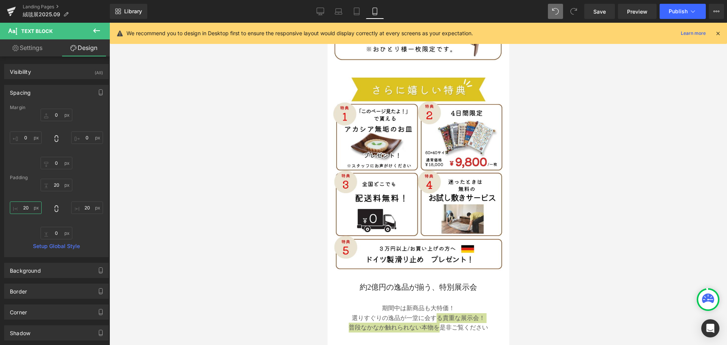
click at [25, 210] on input "20" at bounding box center [26, 207] width 32 height 12
type input "5"
click at [90, 209] on input "20" at bounding box center [87, 207] width 32 height 12
type input "5"
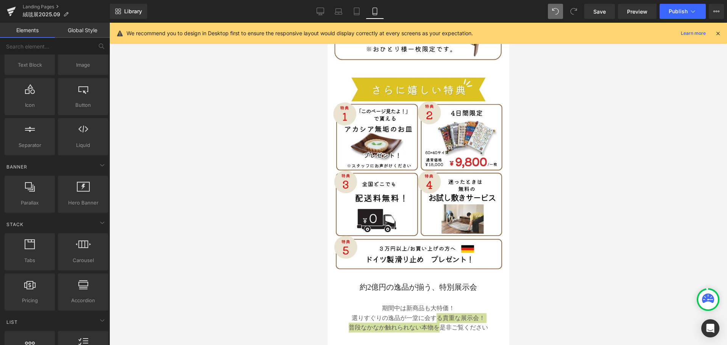
click at [233, 242] on div at bounding box center [418, 184] width 618 height 322
click at [678, 11] on span "Publish" at bounding box center [678, 11] width 19 height 6
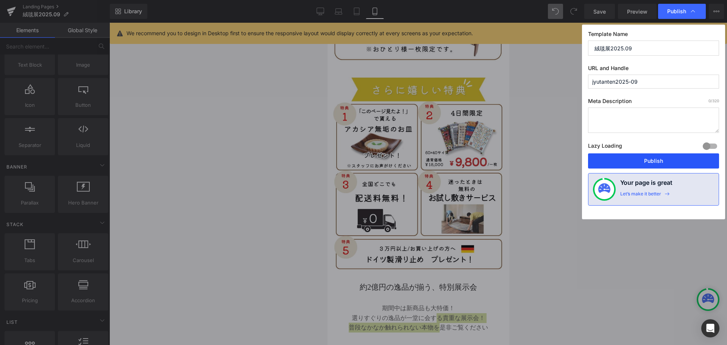
click at [633, 165] on button "Publish" at bounding box center [653, 160] width 131 height 15
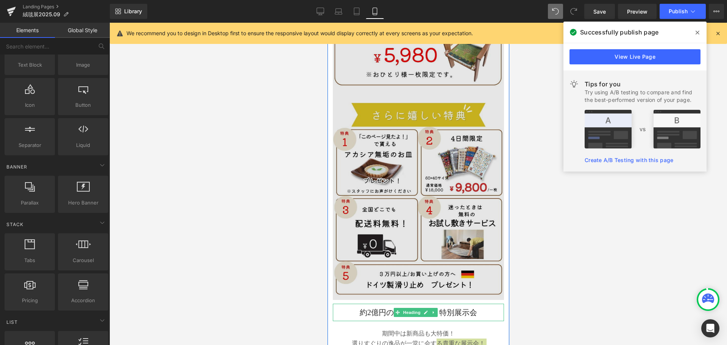
scroll to position [492, 0]
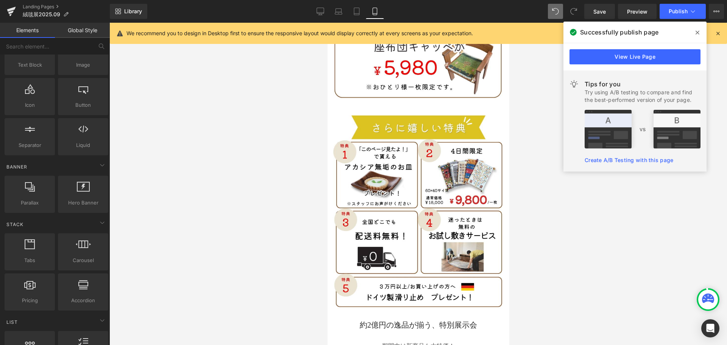
click at [312, 208] on div at bounding box center [418, 184] width 618 height 322
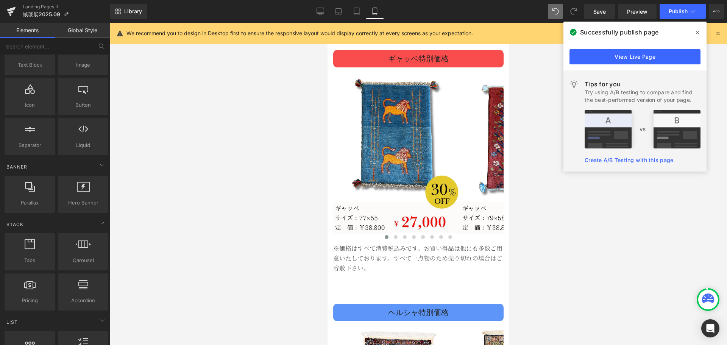
scroll to position [909, 0]
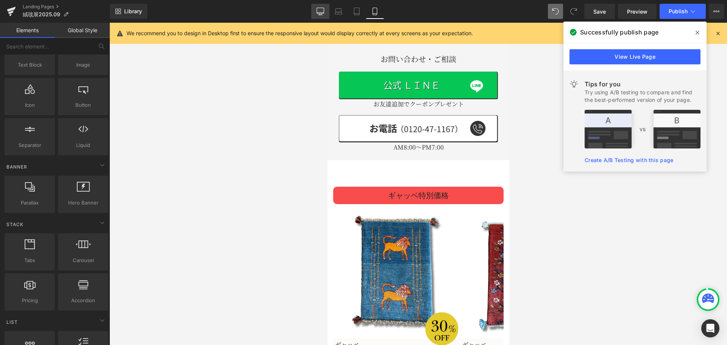
click at [323, 11] on icon at bounding box center [321, 12] width 8 height 8
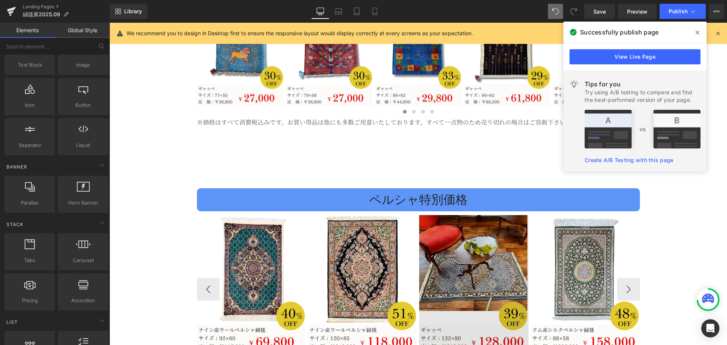
scroll to position [1377, 0]
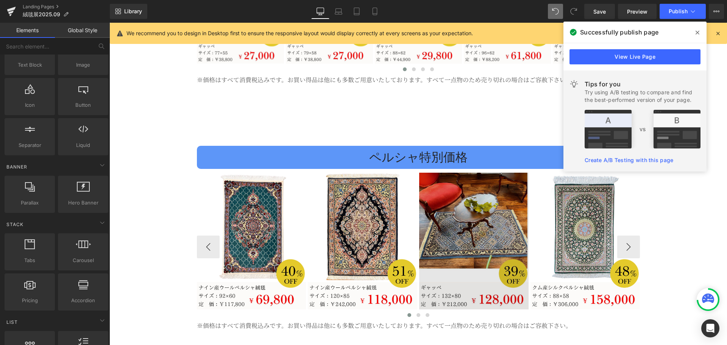
click at [464, 207] on img at bounding box center [473, 241] width 109 height 137
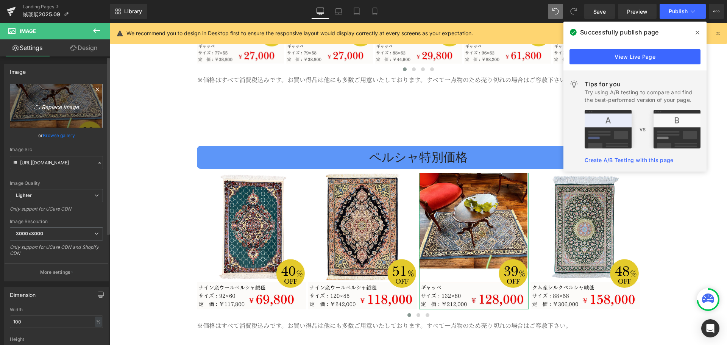
click at [78, 106] on icon "Replace Image" at bounding box center [56, 105] width 61 height 9
type input "C:\fakepath\ペルシャ特価01.jpg"
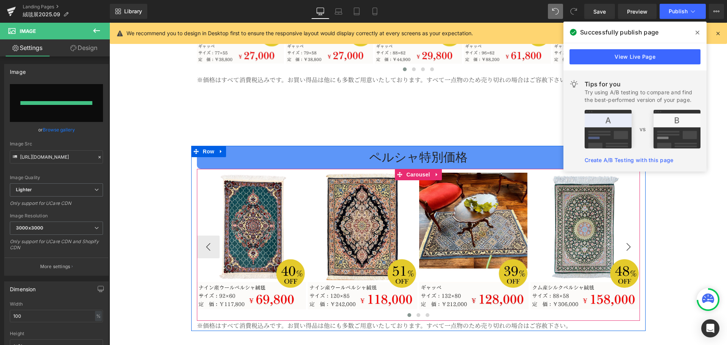
type input "[URL][DOMAIN_NAME]"
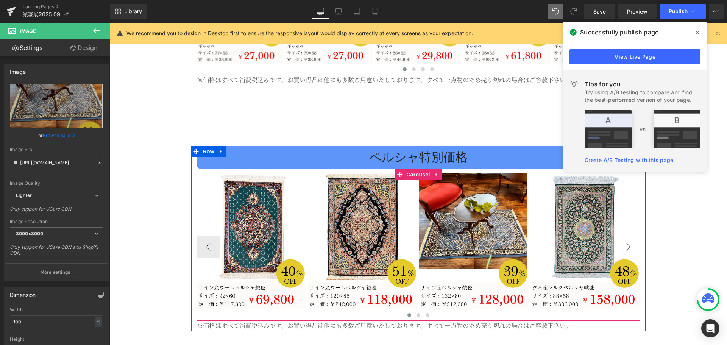
click at [629, 240] on button "›" at bounding box center [628, 247] width 23 height 23
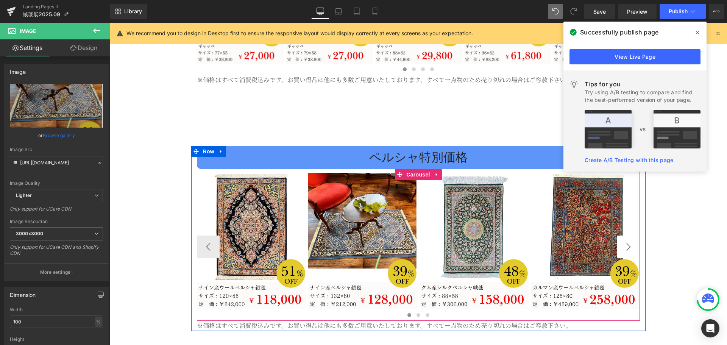
click at [629, 240] on button "›" at bounding box center [628, 247] width 23 height 23
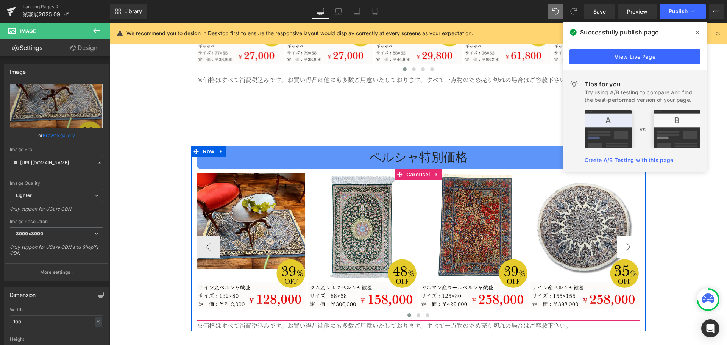
click at [629, 240] on button "›" at bounding box center [628, 247] width 23 height 23
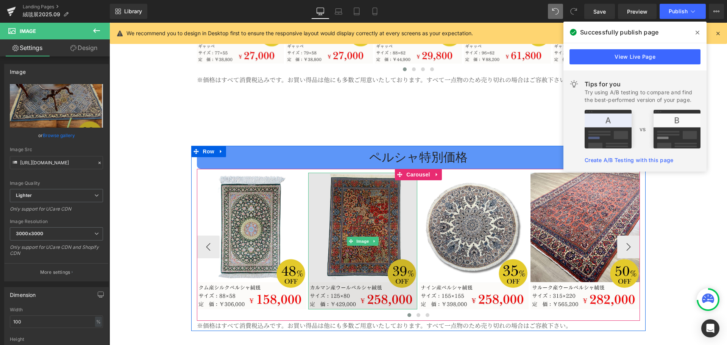
click at [376, 226] on img at bounding box center [362, 241] width 109 height 137
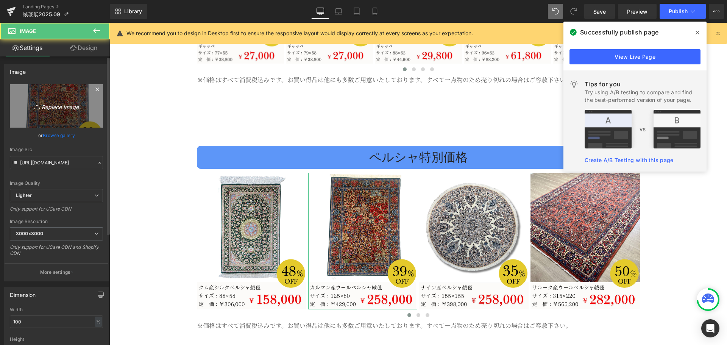
click at [56, 99] on link "Replace Image" at bounding box center [56, 106] width 93 height 44
type input "C:\fakepath\ペルシャ特価02.jpg"
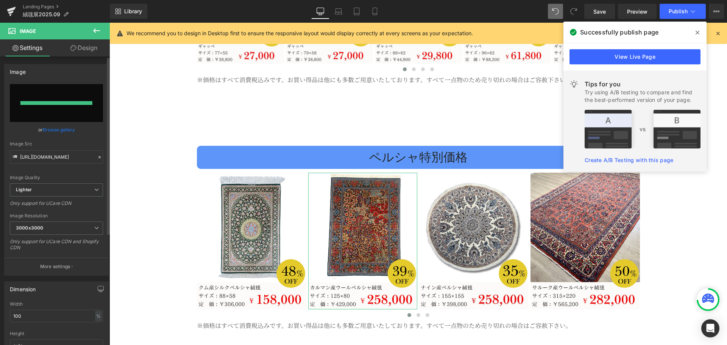
type input "[URL][DOMAIN_NAME]"
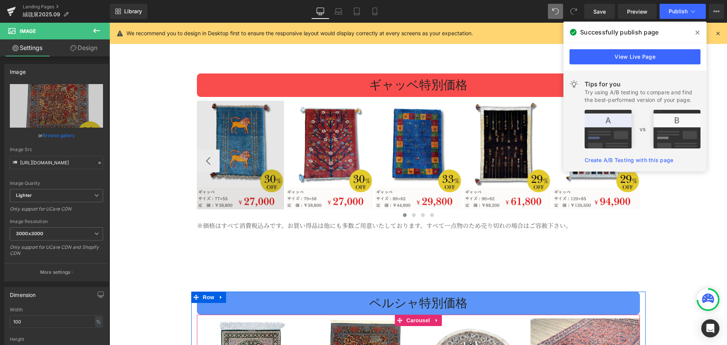
scroll to position [1226, 0]
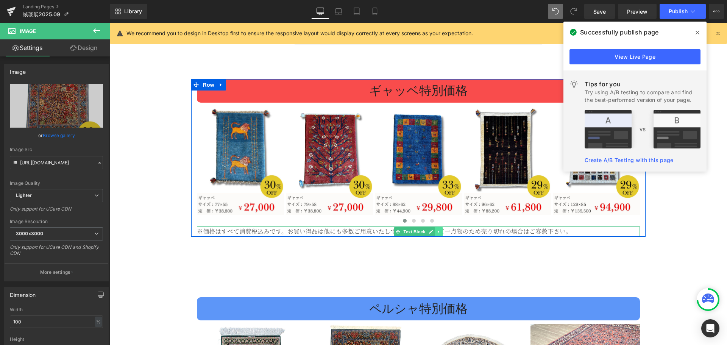
click at [438, 230] on icon at bounding box center [438, 231] width 1 height 3
click at [440, 230] on icon at bounding box center [442, 232] width 4 height 4
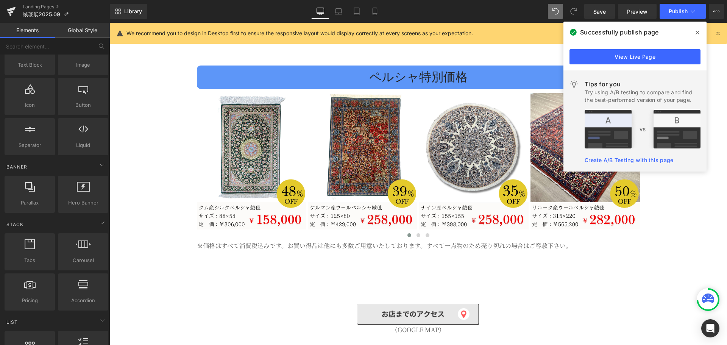
scroll to position [1453, 0]
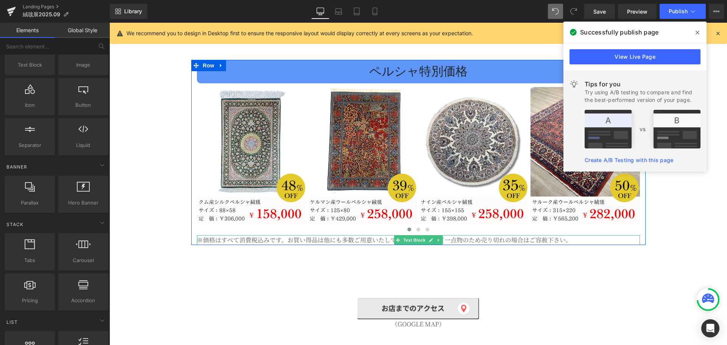
click at [287, 235] on p "※価格はすべて消費税込みです。お買い得品は他にも多数ご用意いたしております。すべて一点物のため売り切れの場合はご容赦下さい。" at bounding box center [418, 240] width 443 height 10
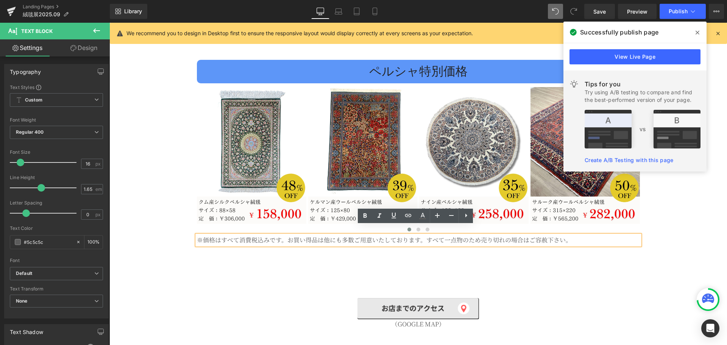
click at [200, 235] on p "※価格はすべて消費税込みです。お買い得品は他にも多数ご用意いたしております。すべて一点物のため売り切れの場合はご容赦下さい。" at bounding box center [418, 240] width 443 height 10
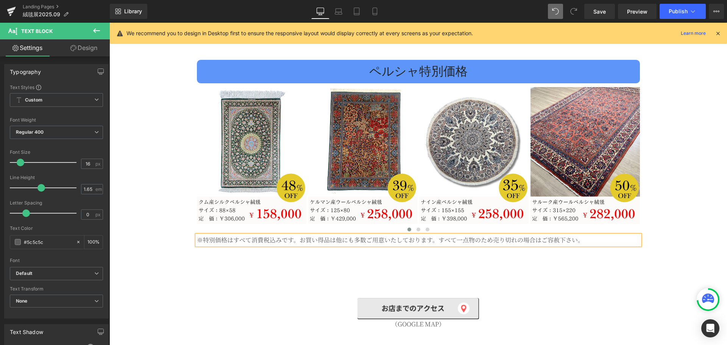
click at [297, 235] on p "※特別価格はすべて消費税込みです。お買い得品は他にも多数ご用意いたしております。すべて一点物のため売り切れの場合はご容赦下さい。" at bounding box center [418, 240] width 443 height 10
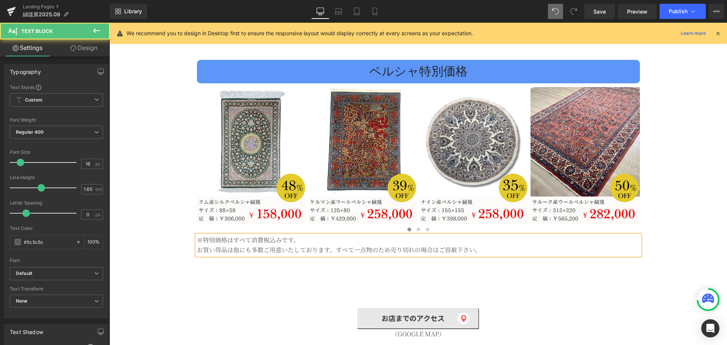
click at [332, 240] on p "※特別価格はすべて消費税込みです。 お買い得品は他にも多数ご用意いたしております。すべて一点物のため売り切れの場合はご容赦下さい。" at bounding box center [418, 245] width 443 height 20
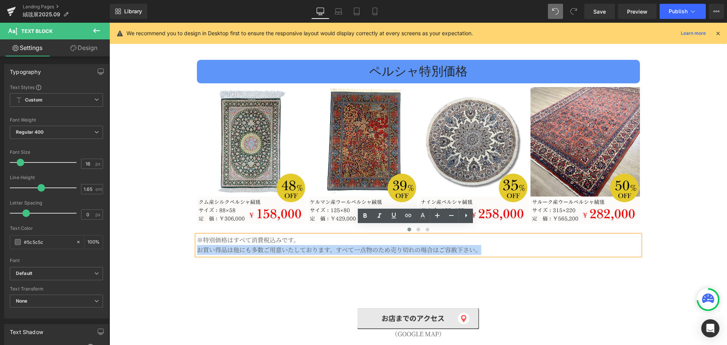
drag, startPoint x: 483, startPoint y: 242, endPoint x: 195, endPoint y: 241, distance: 288.6
click at [197, 241] on p "※特別価格はすべて消費税込みです。 お買い得品は他にも多数ご用意いたしております。すべて一点物のため売り切れの場合はご容赦下さい。" at bounding box center [418, 245] width 443 height 20
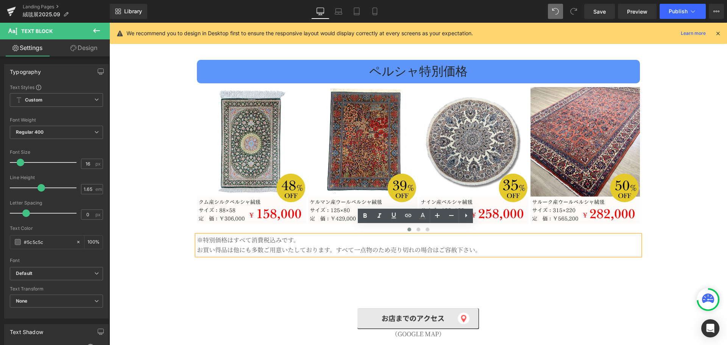
click at [197, 235] on p "※特別価格はすべて消費税込みです。 お買い得品は他にも多数ご用意いたしております。すべて一点物のため売り切れの場合はご容赦下さい。" at bounding box center [418, 245] width 443 height 20
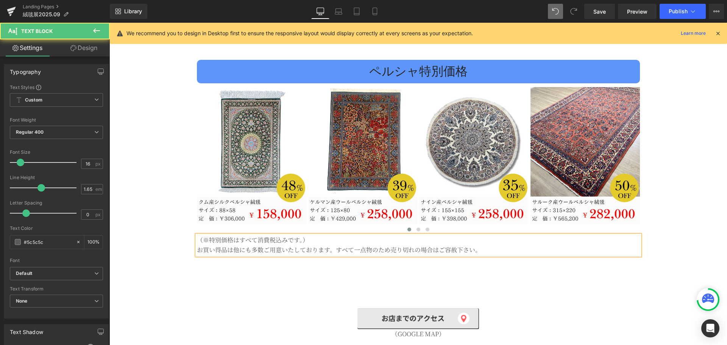
click at [197, 235] on p "（※特別価格はすべて消費税込みです。） お買い得品は他にも多数ご用意いたしております。すべて一点物のため売り切れの場合はご容赦下さい。" at bounding box center [418, 245] width 443 height 20
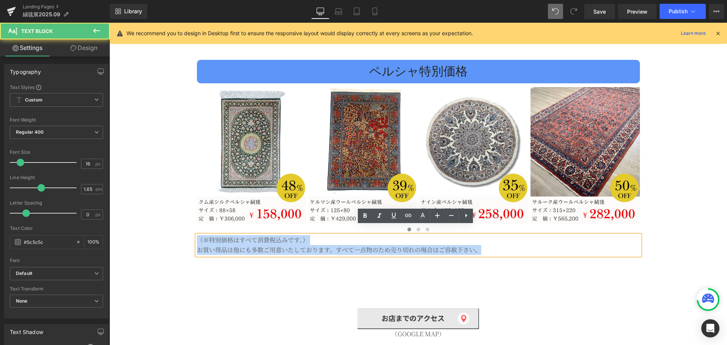
drag, startPoint x: 196, startPoint y: 231, endPoint x: 554, endPoint y: 237, distance: 358.7
click at [554, 237] on p "（※特別価格はすべて消費税込みです。） お買い得品は他にも多数ご用意いたしております。すべて一点物のため売り切れの場合はご容赦下さい。" at bounding box center [418, 245] width 443 height 20
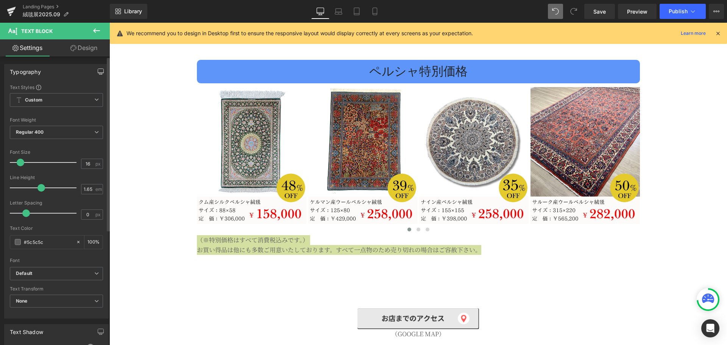
click at [98, 75] on button "button" at bounding box center [101, 71] width 12 height 14
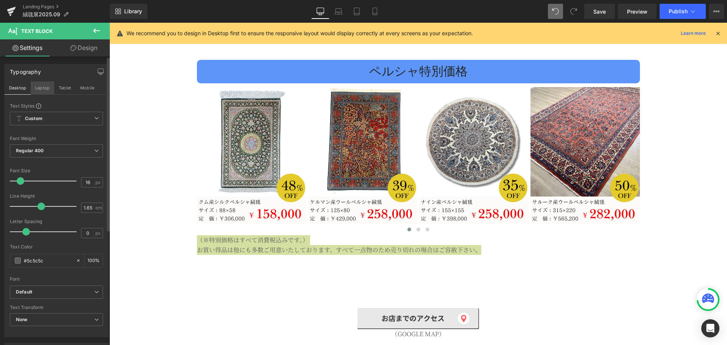
click at [45, 87] on button "Laptop" at bounding box center [42, 87] width 23 height 13
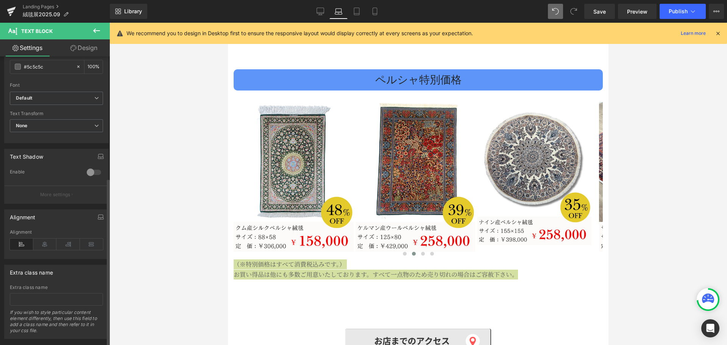
scroll to position [209, 0]
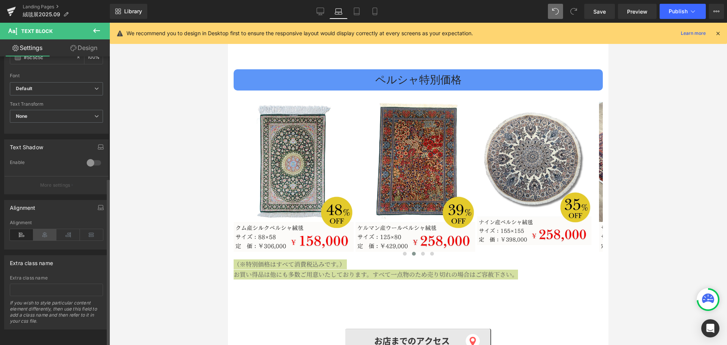
click at [47, 229] on icon at bounding box center [44, 234] width 23 height 11
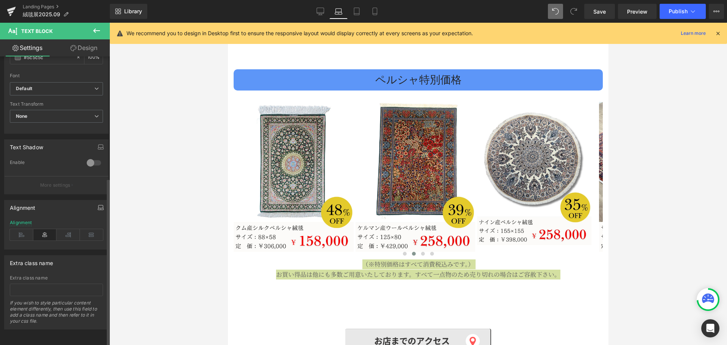
click at [95, 203] on button "button" at bounding box center [101, 207] width 12 height 14
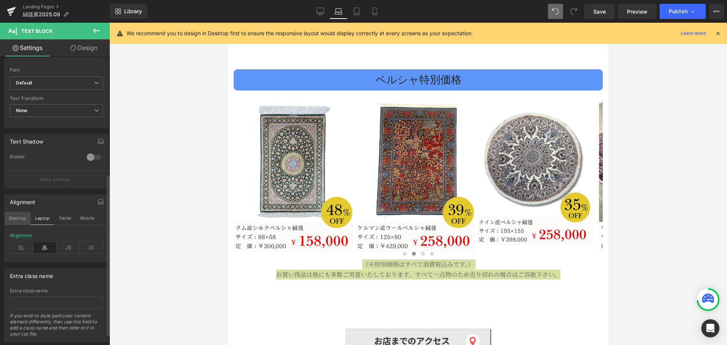
click at [11, 224] on button "Desktop" at bounding box center [18, 218] width 26 height 13
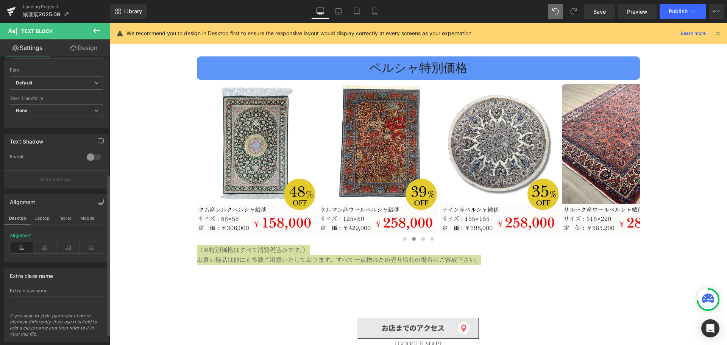
scroll to position [1446, 0]
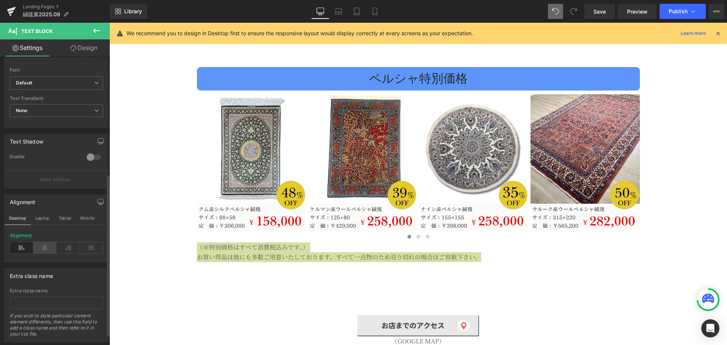
click at [37, 247] on icon at bounding box center [44, 247] width 23 height 11
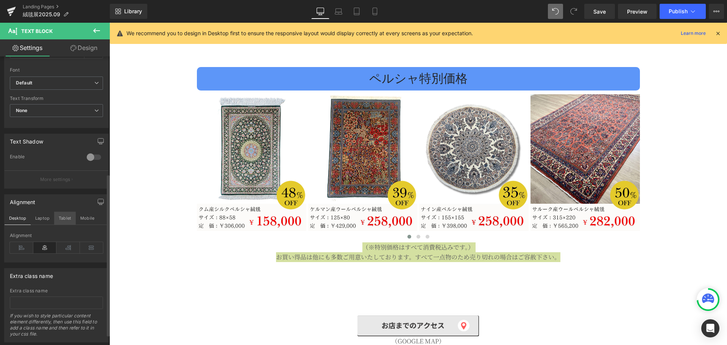
click at [66, 218] on button "Tablet" at bounding box center [65, 218] width 22 height 13
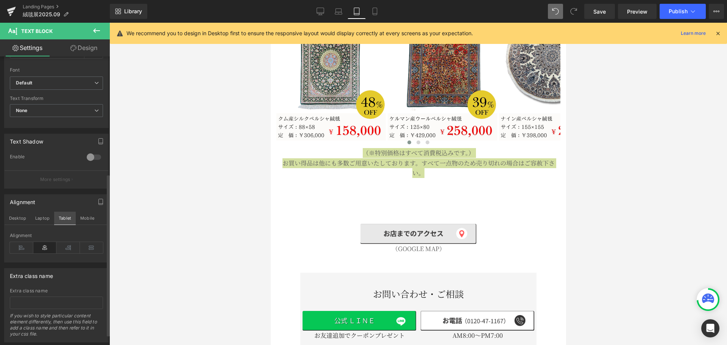
scroll to position [1335, 0]
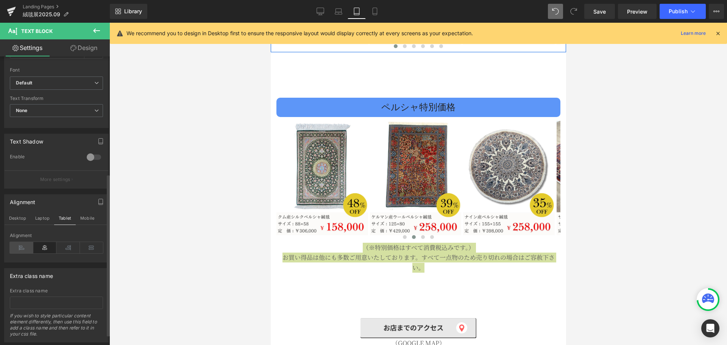
click at [21, 246] on icon at bounding box center [21, 247] width 23 height 11
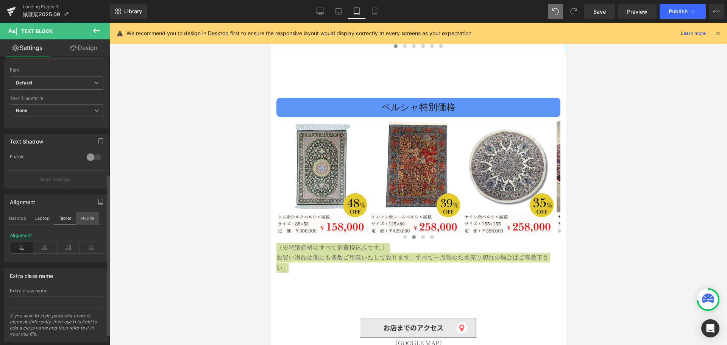
click at [88, 219] on button "Mobile" at bounding box center [87, 218] width 23 height 13
type input "100"
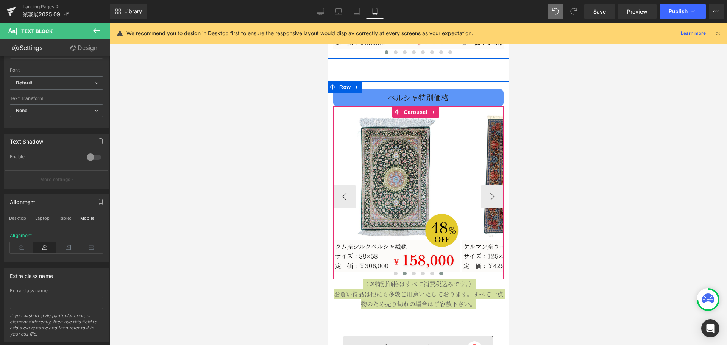
scroll to position [1306, 0]
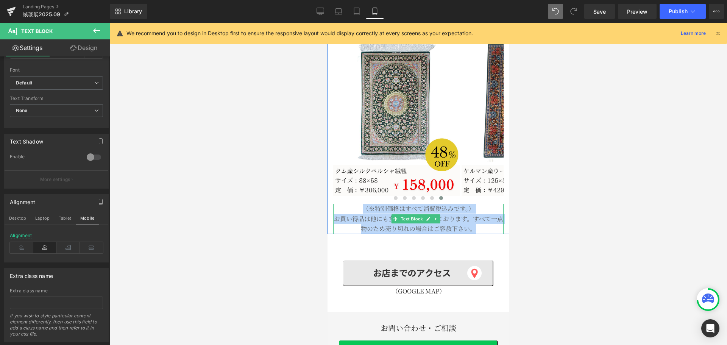
click at [465, 204] on p "（※特別価格はすべて消費税込みです。） お買い得品は他にも多数ご用意いたしております。すべて一点物のため売り切れの場合はご容赦下さい。" at bounding box center [418, 219] width 170 height 30
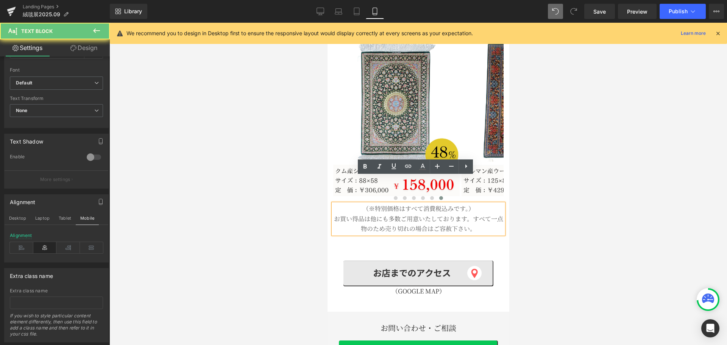
click at [472, 204] on p "（※特別価格はすべて消費税込みです。） お買い得品は他にも多数ご用意いたしております。すべて一点物のため売り切れの場合はご容赦下さい。" at bounding box center [418, 219] width 170 height 30
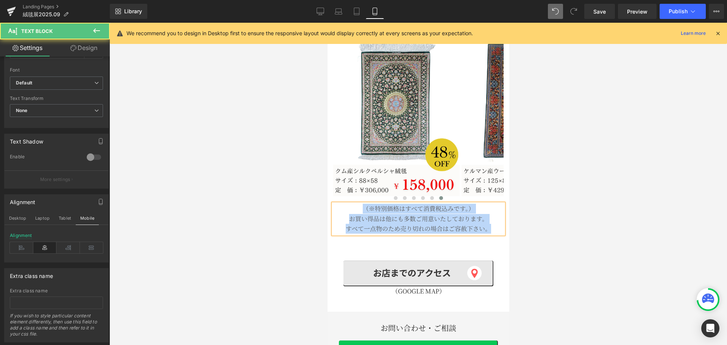
drag, startPoint x: 361, startPoint y: 181, endPoint x: 494, endPoint y: 203, distance: 134.2
click at [494, 204] on div "（※特別価格はすべて消費税込みです。） お買い得品は他にも多数ご用意いたしております。 すべて一点物のため売り切れの場合はご容赦下さい。" at bounding box center [418, 219] width 170 height 30
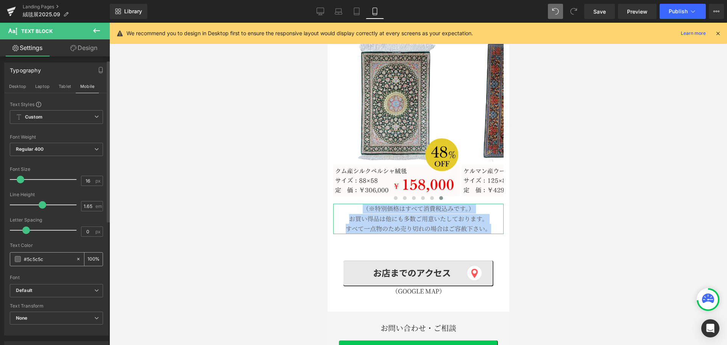
scroll to position [0, 0]
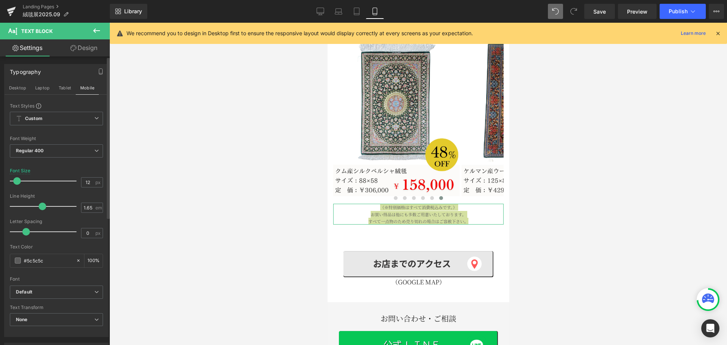
type input "14"
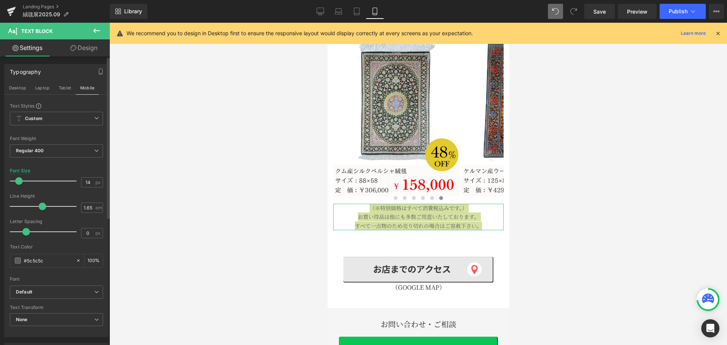
click at [17, 181] on span at bounding box center [19, 181] width 8 height 8
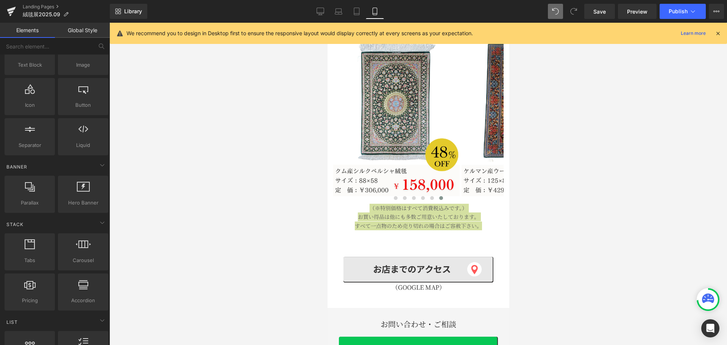
click at [554, 214] on div at bounding box center [418, 184] width 618 height 322
click at [325, 12] on link "Desktop" at bounding box center [320, 11] width 18 height 15
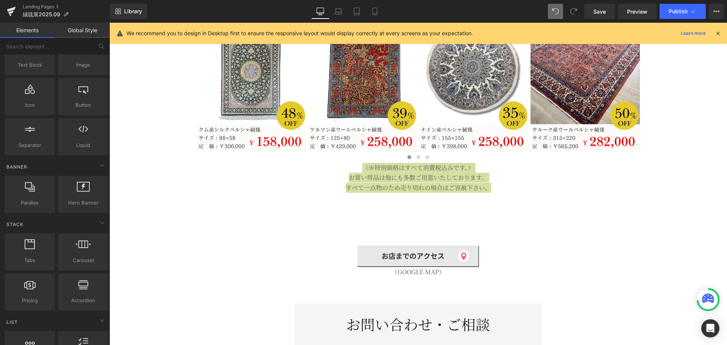
scroll to position [1489, 0]
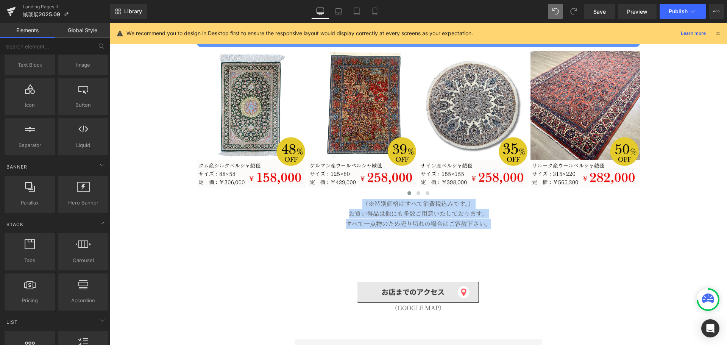
click at [508, 219] on p "すべて一点物のため売り切れの場合はご容赦下さい。" at bounding box center [418, 224] width 443 height 10
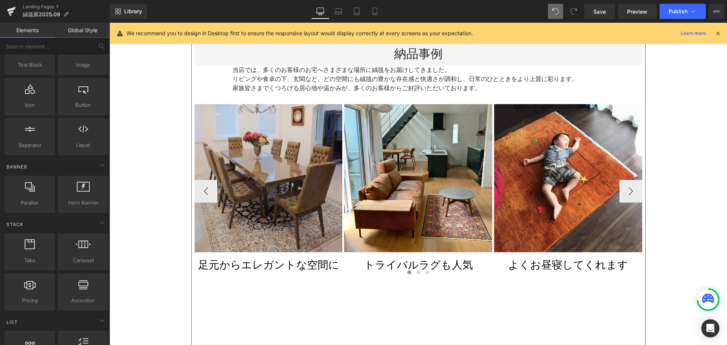
scroll to position [2436, 0]
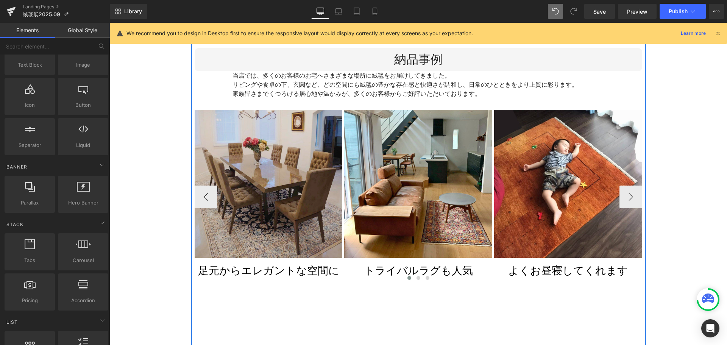
click at [281, 187] on img at bounding box center [269, 184] width 148 height 148
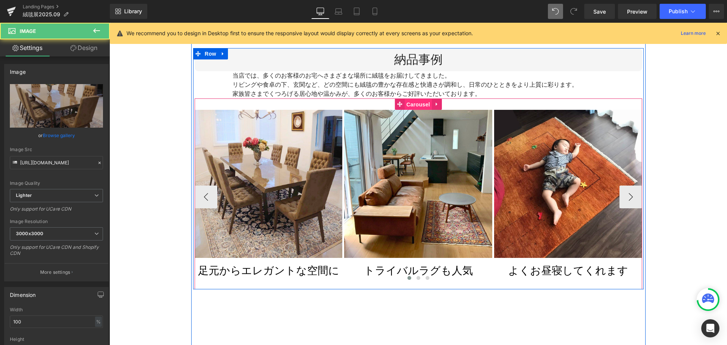
click at [409, 99] on span "Carousel" at bounding box center [417, 104] width 27 height 11
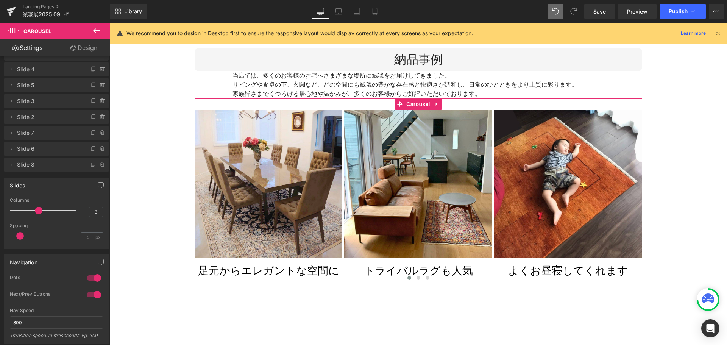
scroll to position [38, 0]
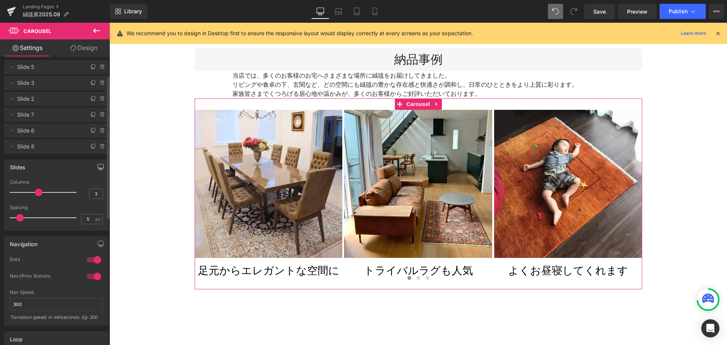
click at [98, 166] on icon "button" at bounding box center [101, 167] width 6 height 6
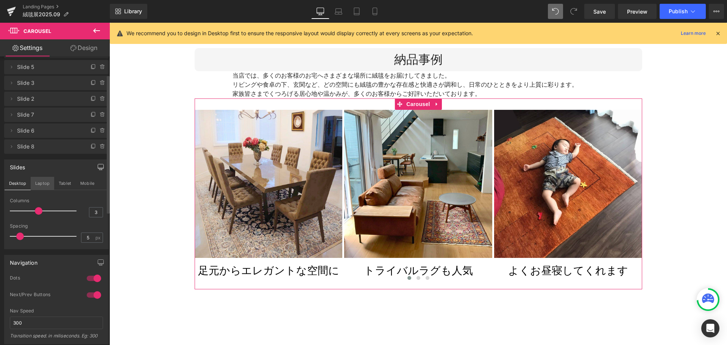
click at [41, 182] on button "Laptop" at bounding box center [42, 183] width 23 height 13
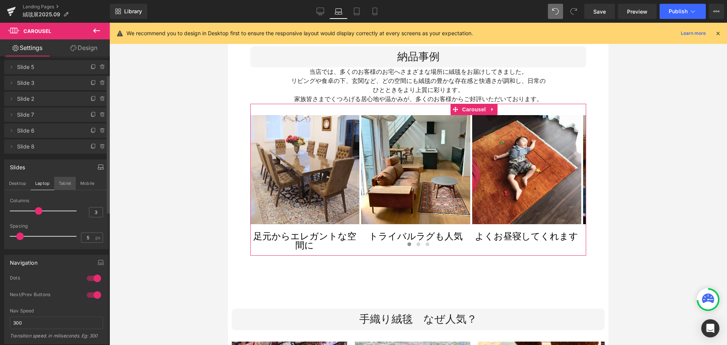
click at [62, 186] on button "Tablet" at bounding box center [65, 183] width 22 height 13
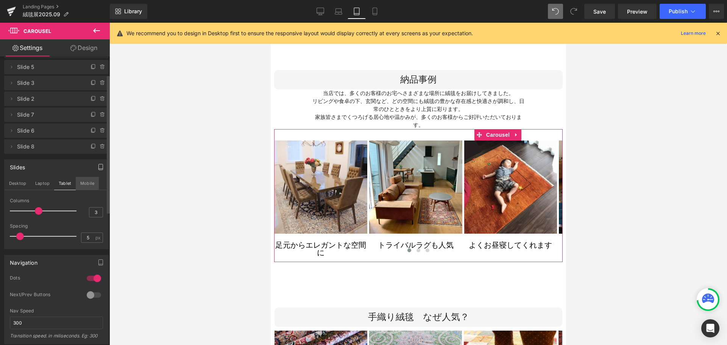
click at [86, 184] on button "Mobile" at bounding box center [87, 183] width 23 height 13
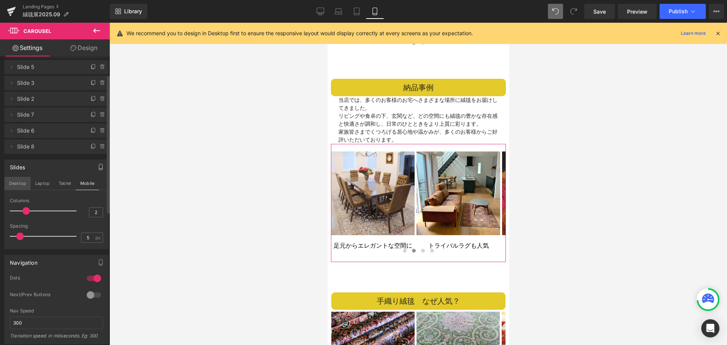
click at [19, 186] on button "Desktop" at bounding box center [18, 183] width 26 height 13
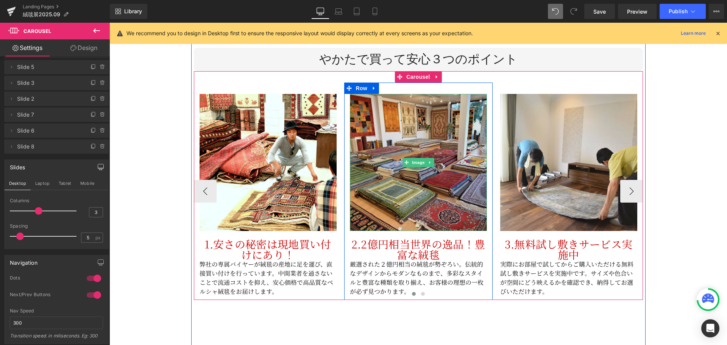
scroll to position [2049, 0]
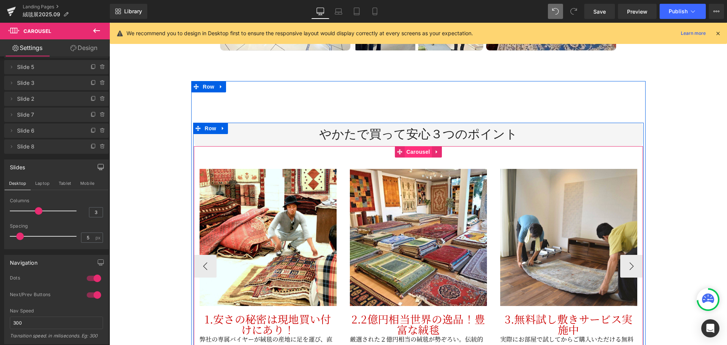
click at [409, 146] on span "Carousel" at bounding box center [417, 151] width 27 height 11
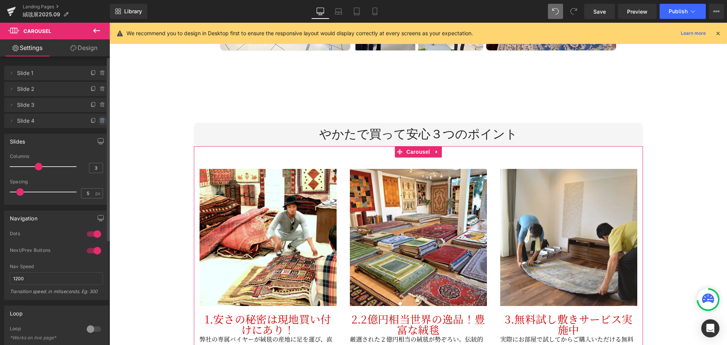
click at [100, 121] on icon at bounding box center [103, 121] width 6 height 6
click at [95, 122] on button "Delete" at bounding box center [95, 121] width 24 height 10
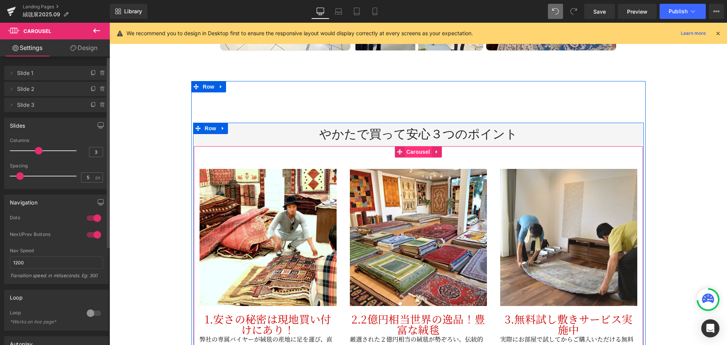
drag, startPoint x: 409, startPoint y: 144, endPoint x: 403, endPoint y: 143, distance: 6.1
click at [409, 146] on span "Carousel" at bounding box center [417, 151] width 27 height 11
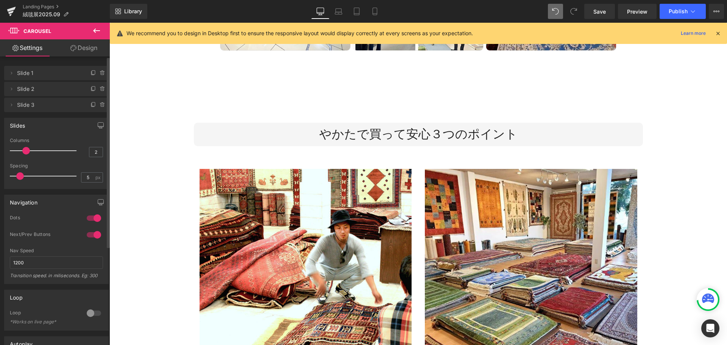
type input "3"
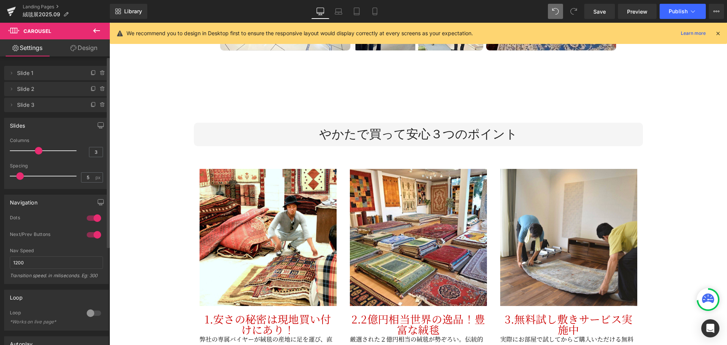
click at [36, 153] on span at bounding box center [39, 151] width 8 height 8
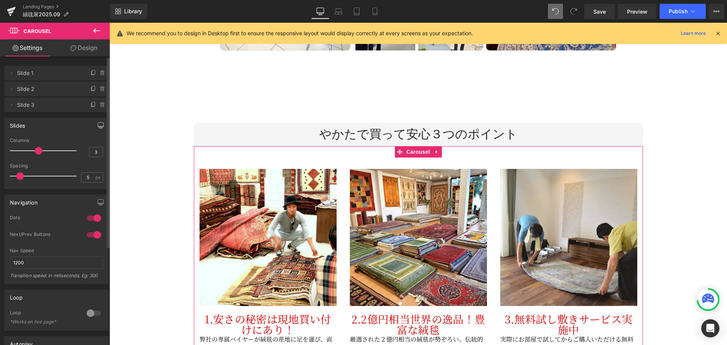
click at [98, 124] on icon "button" at bounding box center [101, 125] width 6 height 6
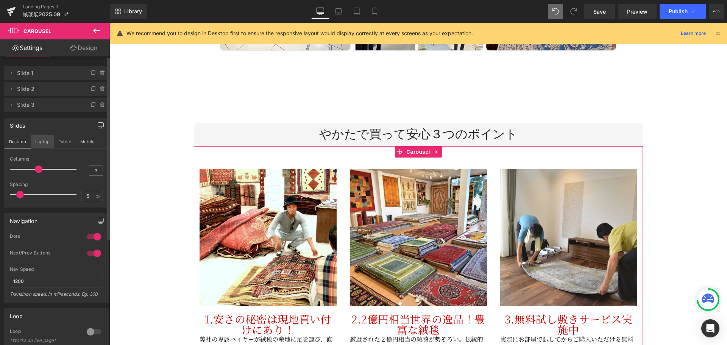
click at [36, 145] on button "Laptop" at bounding box center [42, 141] width 23 height 13
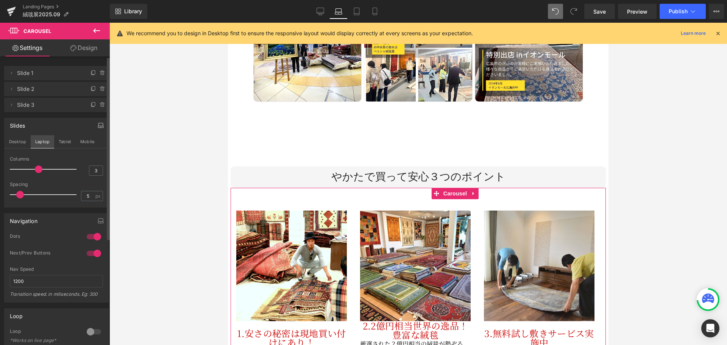
scroll to position [1824, 0]
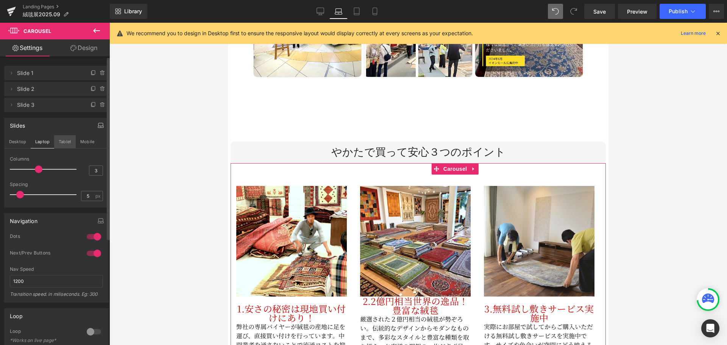
click at [61, 144] on button "Tablet" at bounding box center [65, 141] width 22 height 13
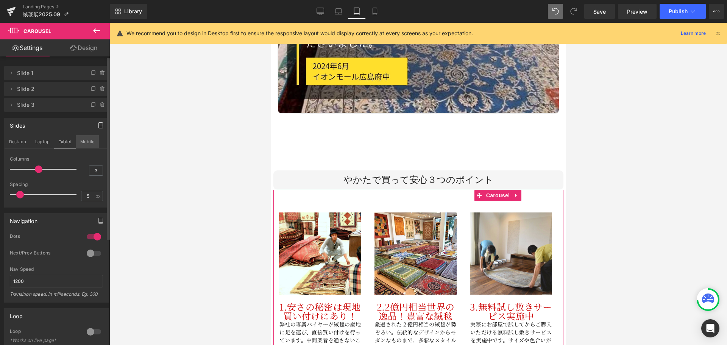
click at [77, 144] on button "Mobile" at bounding box center [87, 141] width 23 height 13
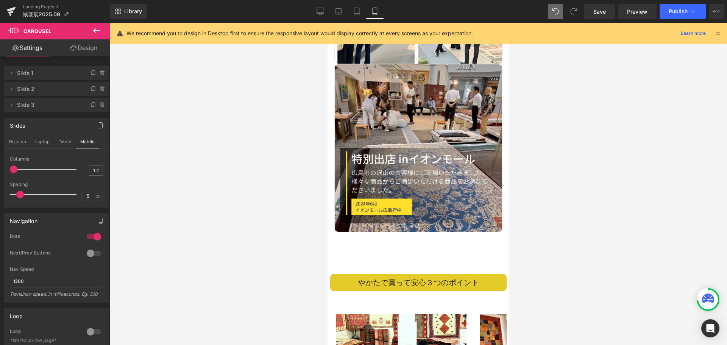
scroll to position [2144, 0]
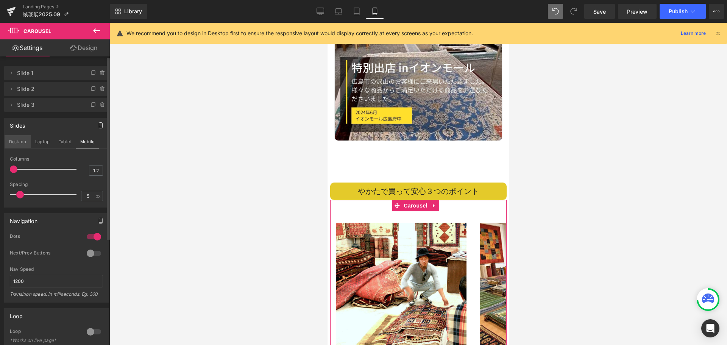
drag, startPoint x: 20, startPoint y: 142, endPoint x: 147, endPoint y: 183, distance: 133.9
click at [20, 142] on button "Desktop" at bounding box center [18, 141] width 26 height 13
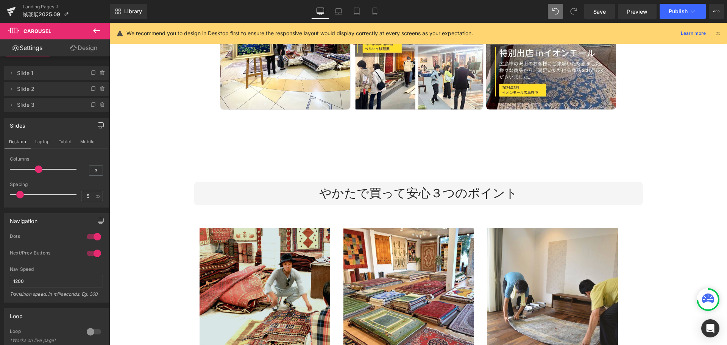
scroll to position [2060, 0]
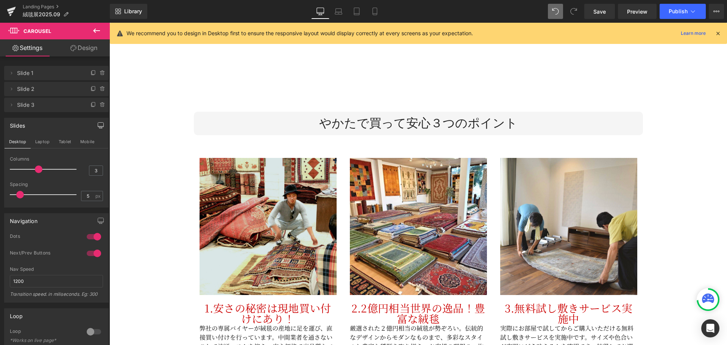
click at [293, 230] on img at bounding box center [268, 226] width 137 height 137
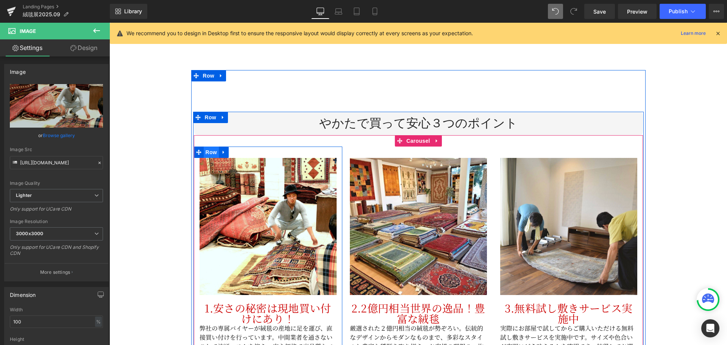
click at [214, 147] on span "Row" at bounding box center [211, 152] width 15 height 11
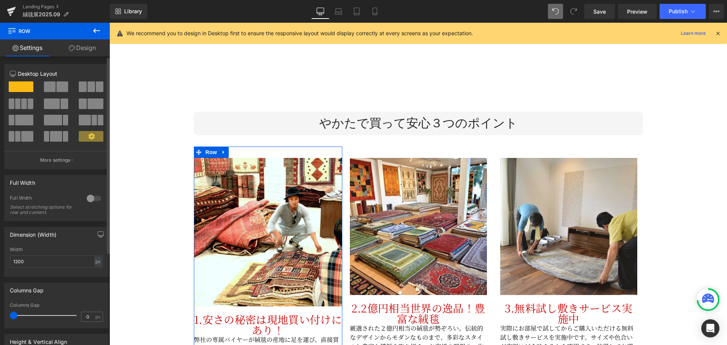
type input "1"
drag, startPoint x: 20, startPoint y: 314, endPoint x: 14, endPoint y: 315, distance: 5.9
click at [14, 315] on span at bounding box center [14, 316] width 8 height 8
click at [94, 261] on div "px" at bounding box center [98, 261] width 8 height 10
click at [94, 275] on li "%" at bounding box center [97, 273] width 9 height 11
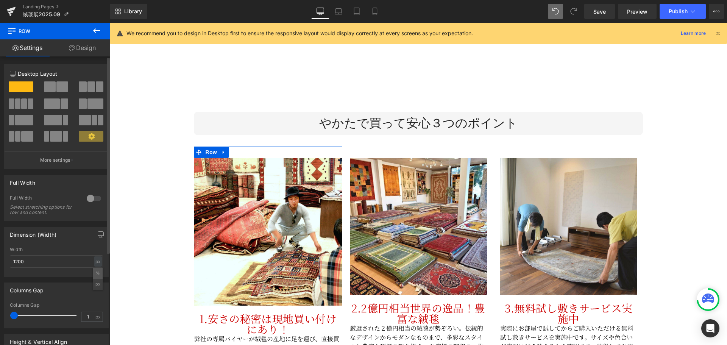
type input "100"
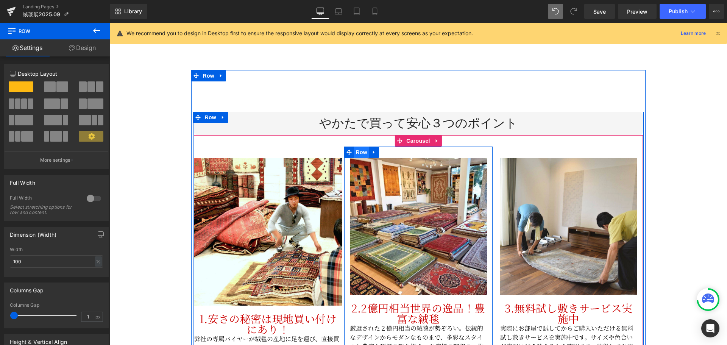
click at [365, 147] on span "Row" at bounding box center [361, 152] width 15 height 11
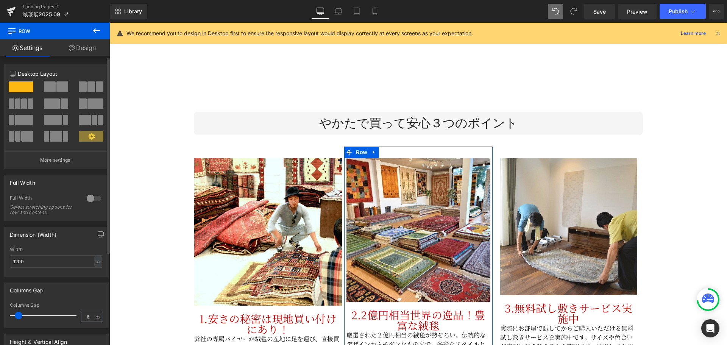
type input "5"
drag, startPoint x: 18, startPoint y: 315, endPoint x: 14, endPoint y: 314, distance: 4.2
click at [14, 314] on span at bounding box center [16, 316] width 8 height 8
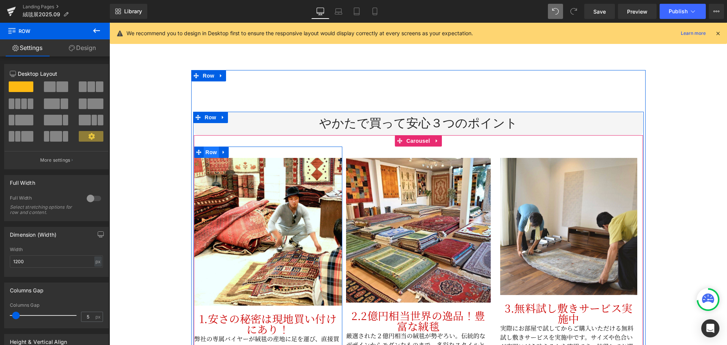
click at [208, 147] on span "Row" at bounding box center [211, 152] width 15 height 11
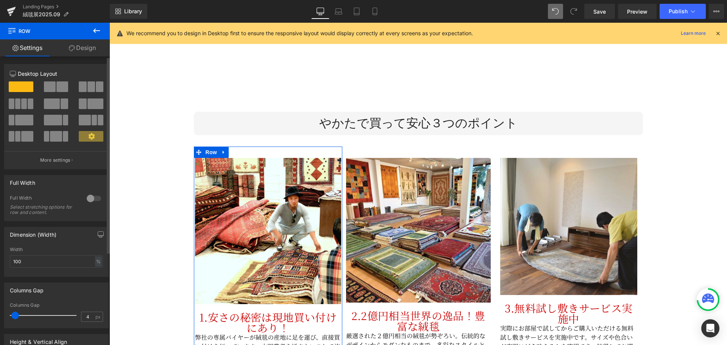
type input "5"
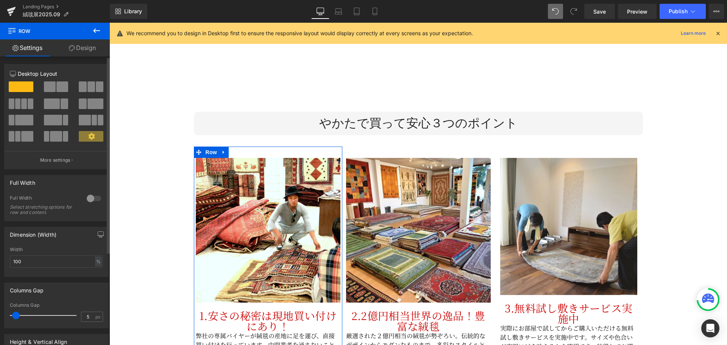
click at [17, 316] on span at bounding box center [16, 316] width 8 height 8
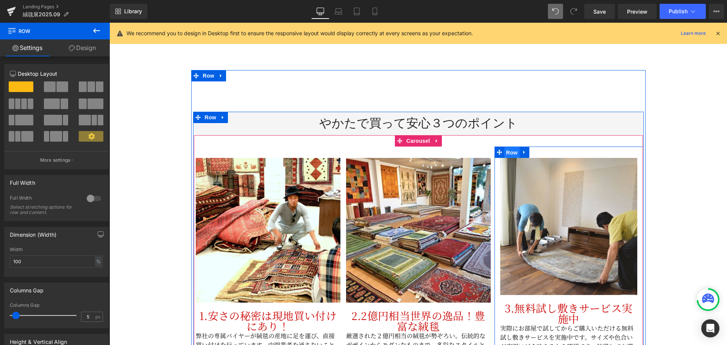
click at [507, 147] on span "Row" at bounding box center [511, 152] width 15 height 11
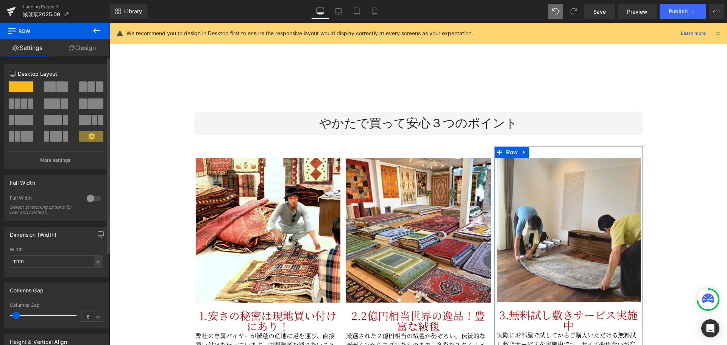
type input "5"
drag, startPoint x: 18, startPoint y: 316, endPoint x: 14, endPoint y: 318, distance: 4.4
click at [14, 318] on span at bounding box center [16, 316] width 8 height 8
click at [97, 261] on div "px" at bounding box center [98, 261] width 8 height 10
click at [93, 276] on li "%" at bounding box center [97, 273] width 9 height 11
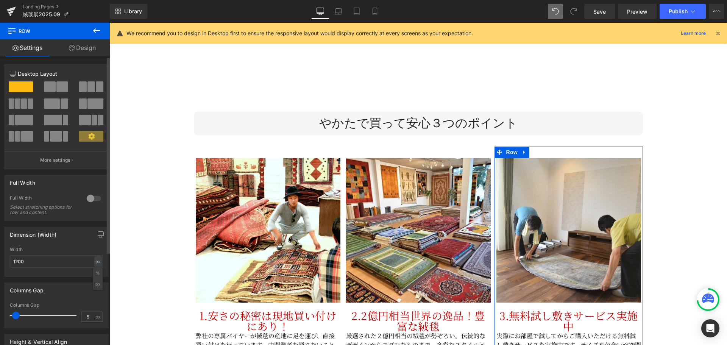
type input "100"
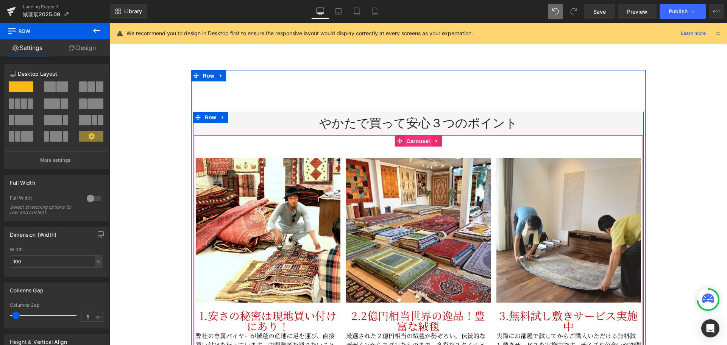
click at [423, 136] on span "Carousel" at bounding box center [417, 141] width 27 height 11
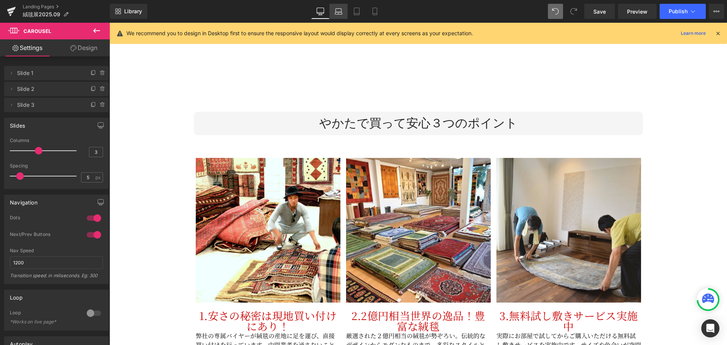
click at [338, 12] on icon at bounding box center [339, 12] width 8 height 8
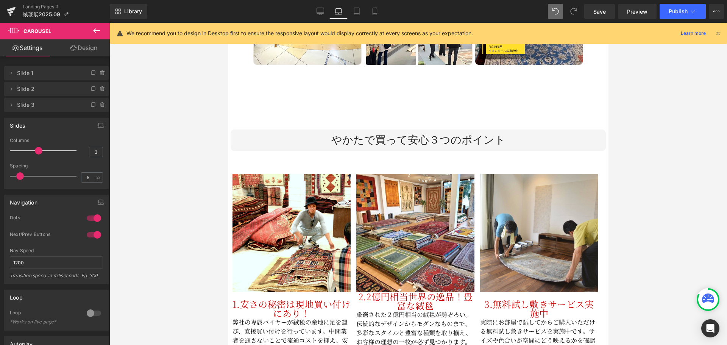
scroll to position [1836, 0]
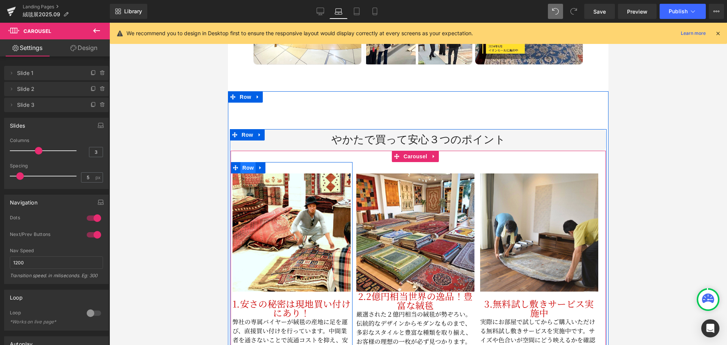
click at [248, 162] on span "Row" at bounding box center [247, 167] width 15 height 11
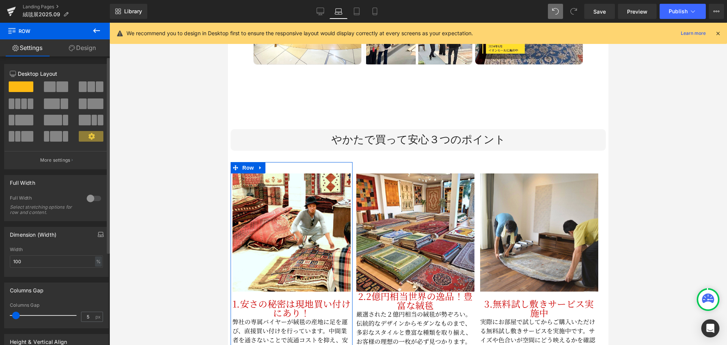
click at [98, 238] on button "button" at bounding box center [101, 234] width 12 height 14
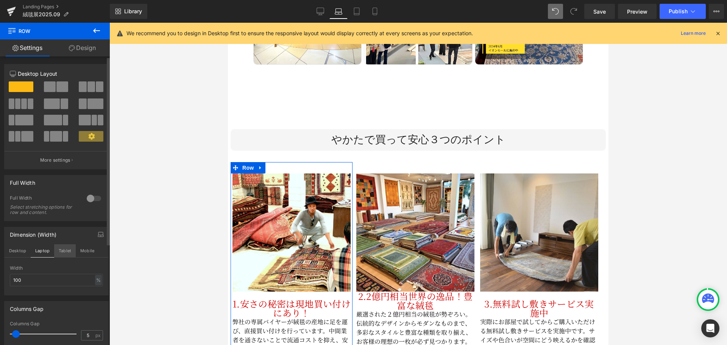
click at [60, 249] on button "Tablet" at bounding box center [65, 250] width 22 height 13
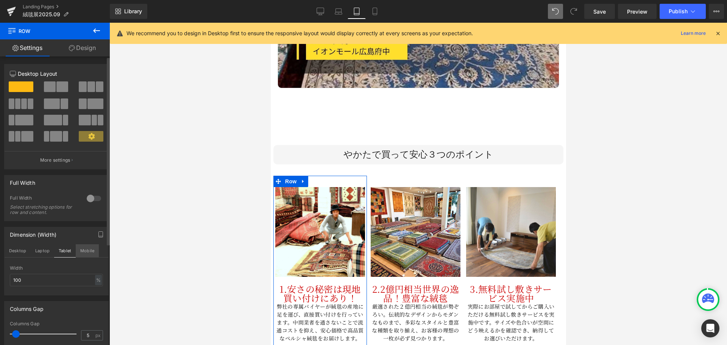
scroll to position [2553, 0]
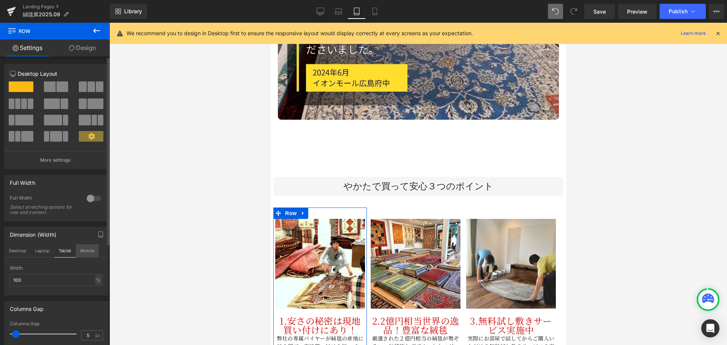
click at [81, 250] on button "Mobile" at bounding box center [87, 250] width 23 height 13
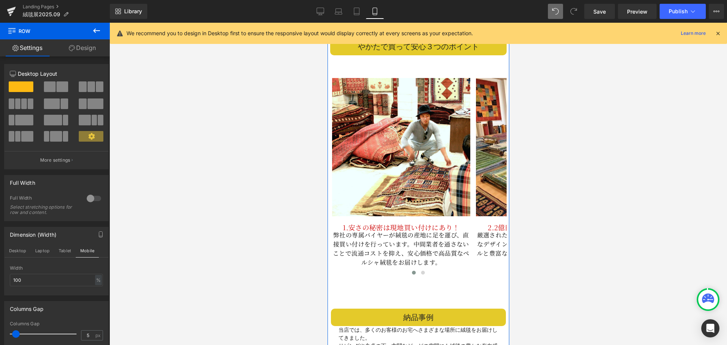
scroll to position [2277, 0]
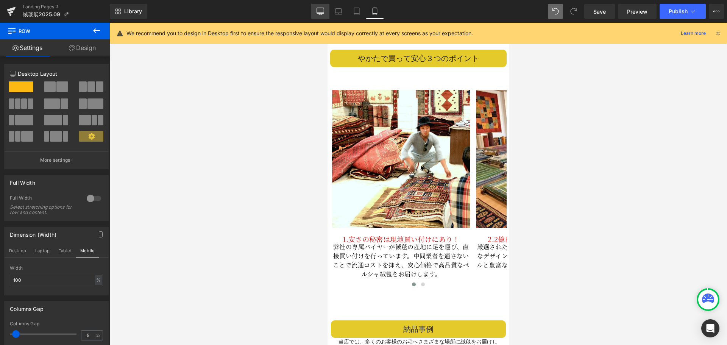
click at [325, 11] on link "Desktop" at bounding box center [320, 11] width 18 height 15
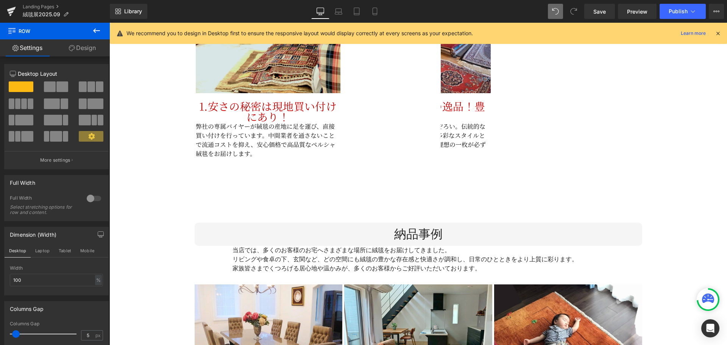
scroll to position [2199, 0]
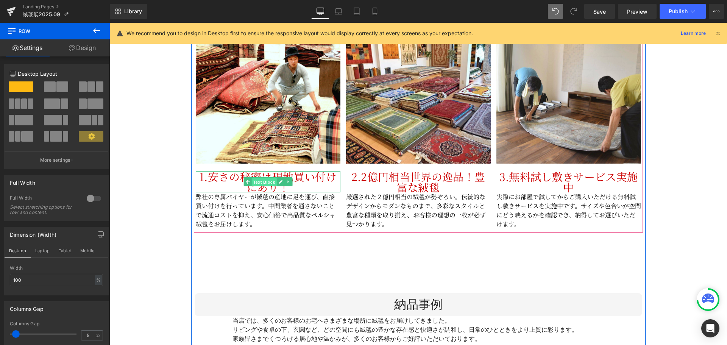
click at [261, 178] on span "Text Block" at bounding box center [263, 182] width 25 height 9
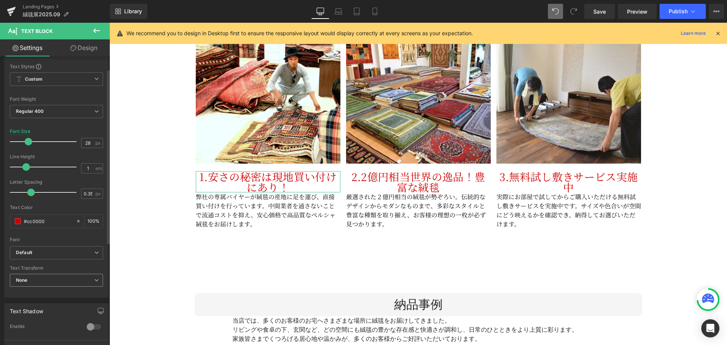
scroll to position [38, 0]
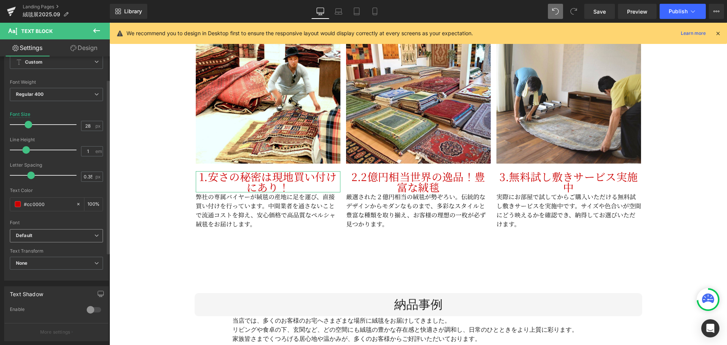
click at [89, 238] on b "Default" at bounding box center [55, 236] width 78 height 6
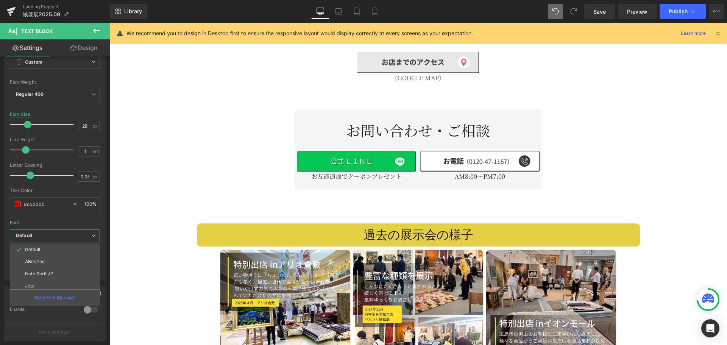
scroll to position [1782, 0]
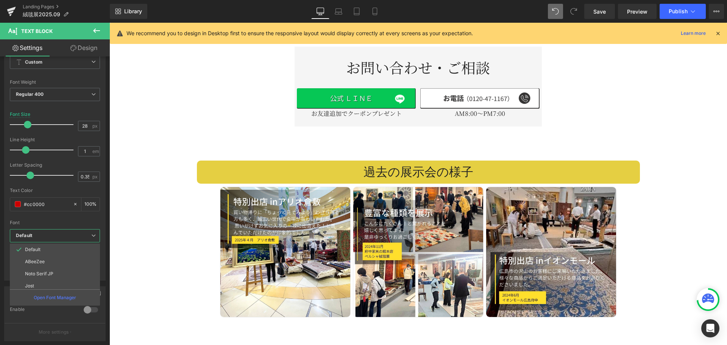
click at [309, 256] on body "コンテンツへスキップ [DATE]新着入荷♪￥10000以上のお買い上げで送料無料 絨毯やかた / 本場イランの絨毯ショップ メニュー ホーム 絨毯やかたにつ…" at bounding box center [418, 268] width 618 height 4057
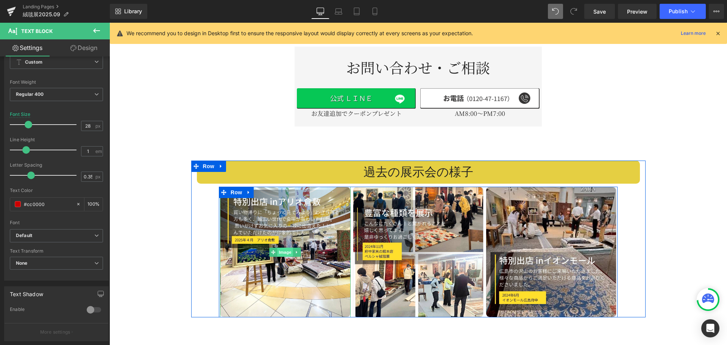
click at [278, 248] on span "Image" at bounding box center [286, 252] width 16 height 9
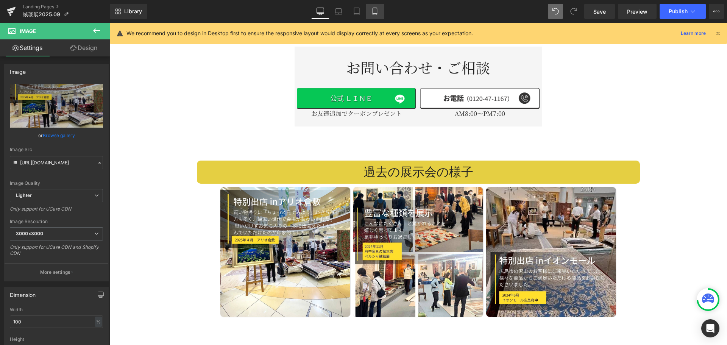
click at [376, 10] on icon at bounding box center [375, 12] width 8 height 8
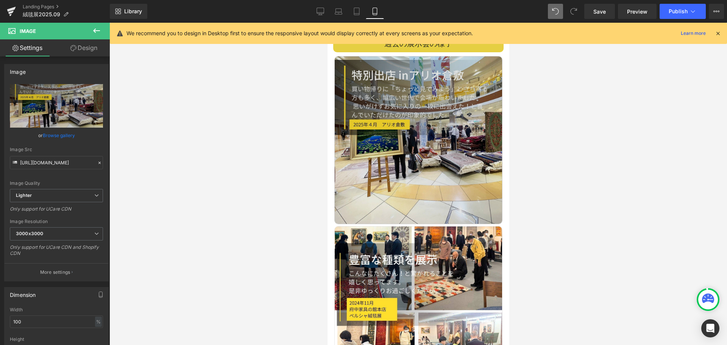
scroll to position [1761, 0]
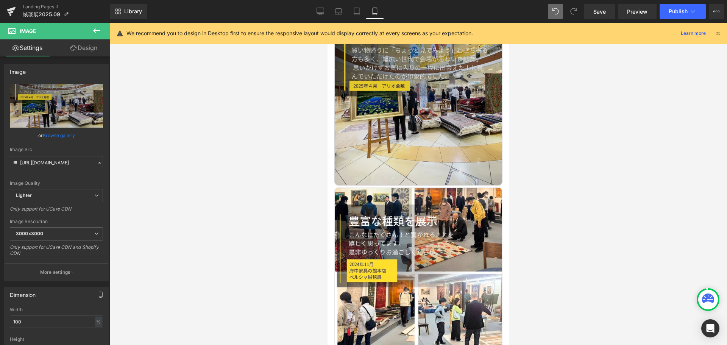
click at [422, 83] on img at bounding box center [418, 101] width 168 height 168
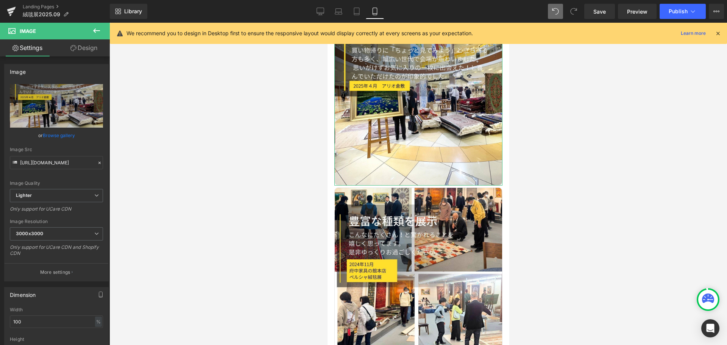
click at [87, 52] on link "Design" at bounding box center [83, 47] width 55 height 17
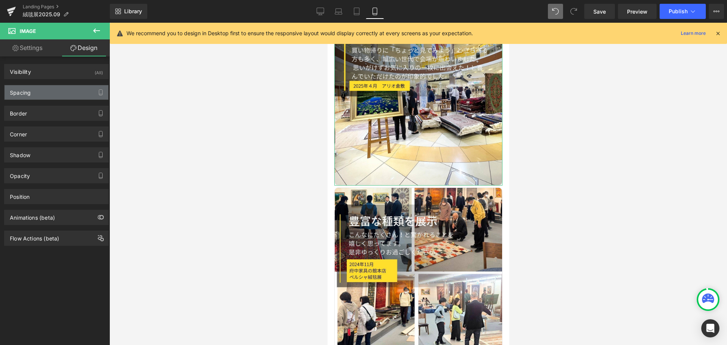
click at [36, 89] on div "Spacing" at bounding box center [57, 92] width 104 height 14
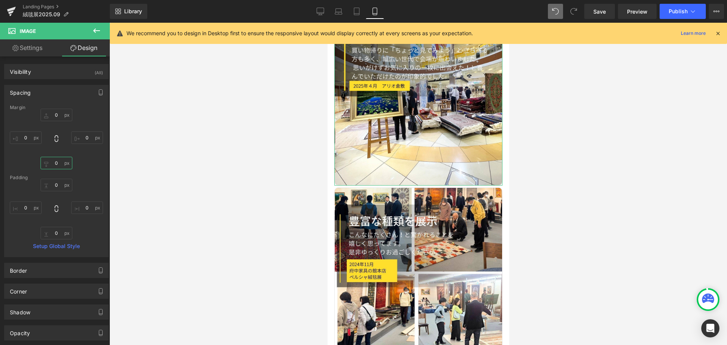
click at [58, 163] on input "0" at bounding box center [57, 163] width 32 height 12
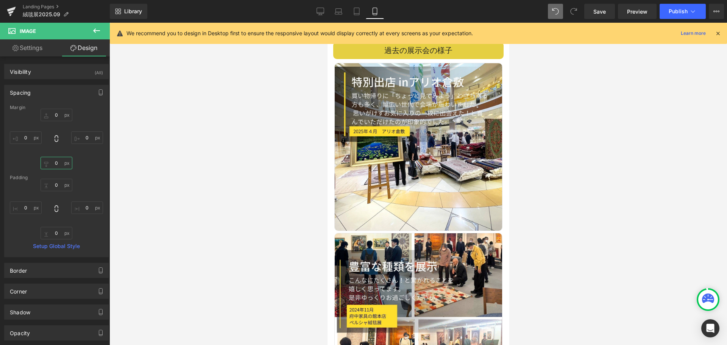
scroll to position [1685, 0]
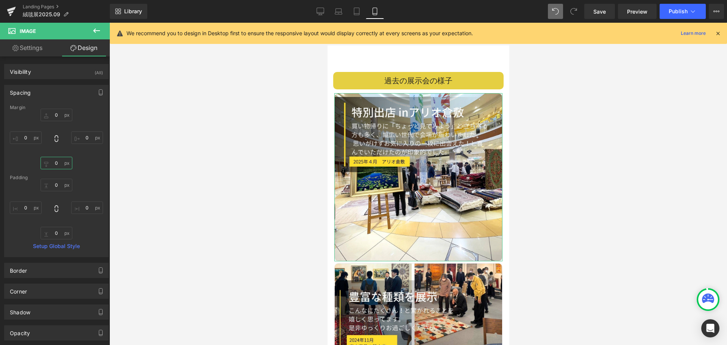
type input "5"
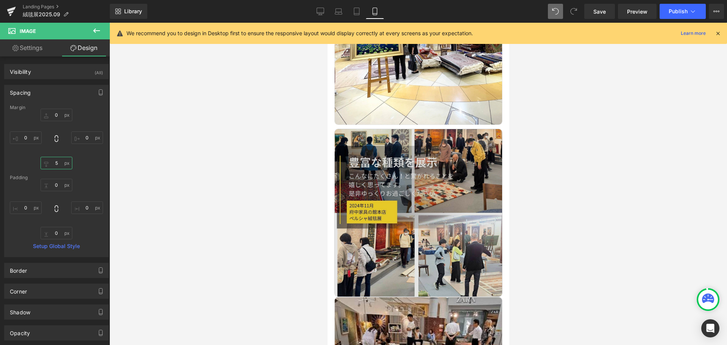
scroll to position [1837, 0]
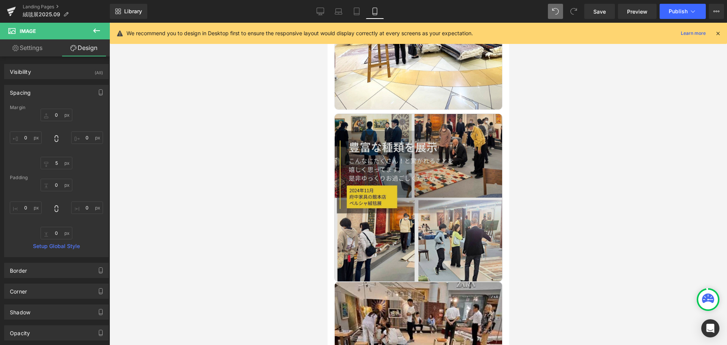
click at [415, 214] on img at bounding box center [418, 198] width 168 height 168
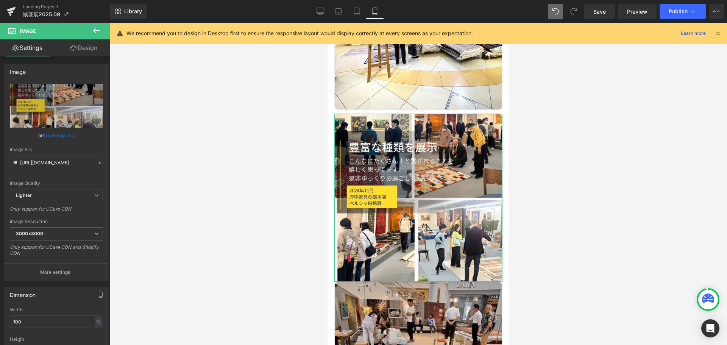
click at [82, 44] on link "Design" at bounding box center [83, 47] width 55 height 17
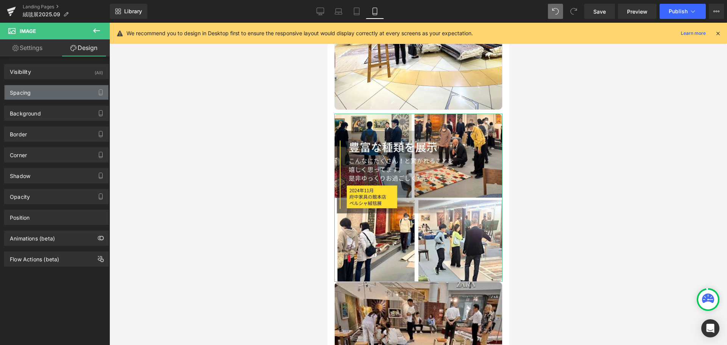
click at [51, 94] on div "Spacing" at bounding box center [57, 92] width 104 height 14
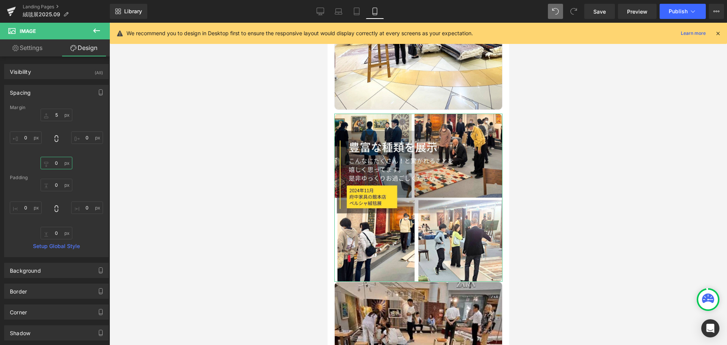
click at [59, 165] on input "0" at bounding box center [57, 163] width 32 height 12
type input "5"
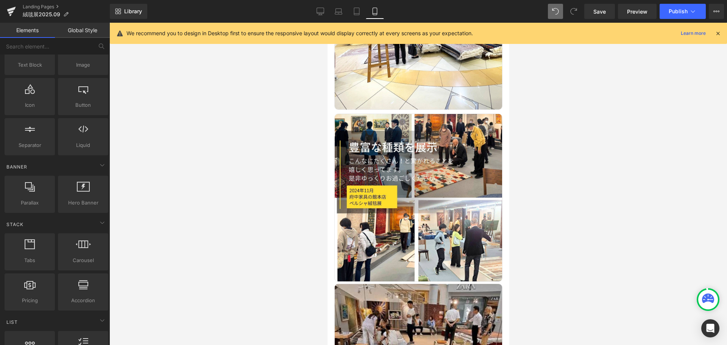
click at [619, 127] on div at bounding box center [418, 184] width 618 height 322
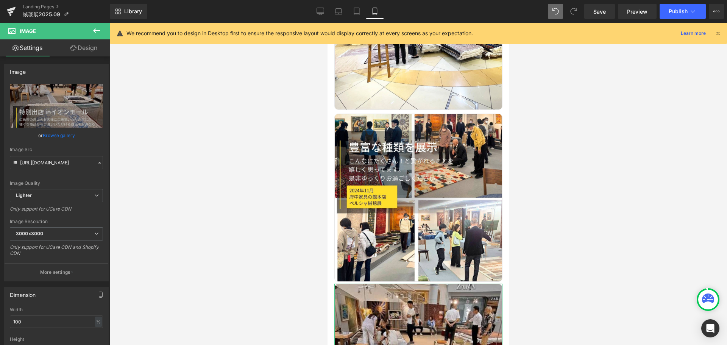
click at [86, 51] on link "Design" at bounding box center [83, 47] width 55 height 17
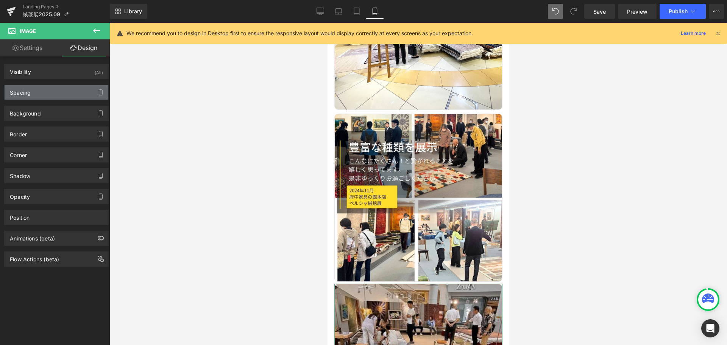
click at [65, 96] on div "Spacing" at bounding box center [57, 92] width 104 height 14
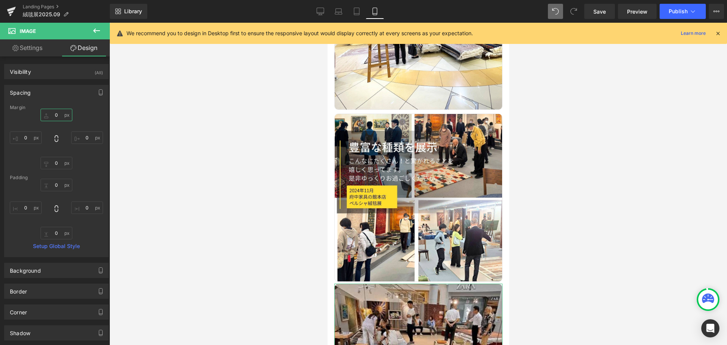
click at [61, 117] on input "0" at bounding box center [57, 115] width 32 height 12
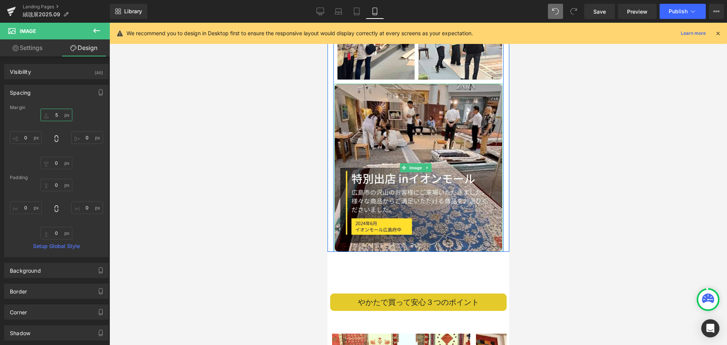
scroll to position [2026, 0]
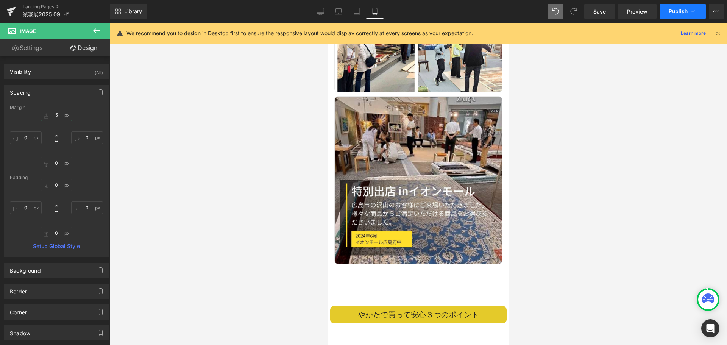
type input "5"
click at [682, 14] on span "Publish" at bounding box center [678, 11] width 19 height 6
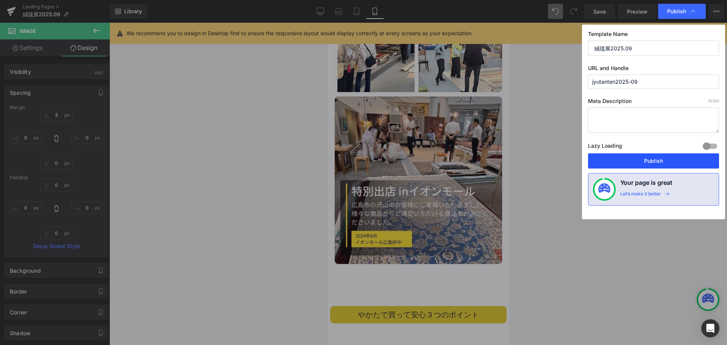
click at [653, 160] on button "Publish" at bounding box center [653, 160] width 131 height 15
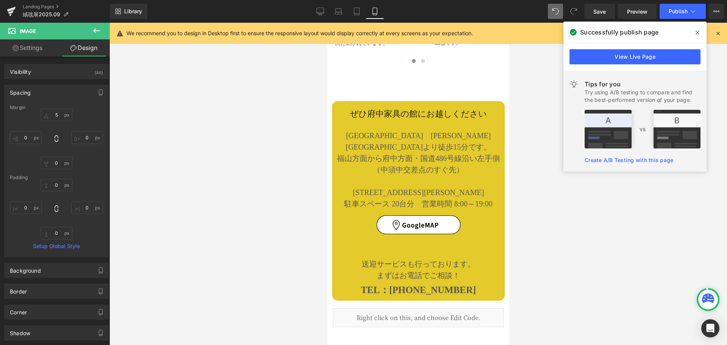
scroll to position [3162, 0]
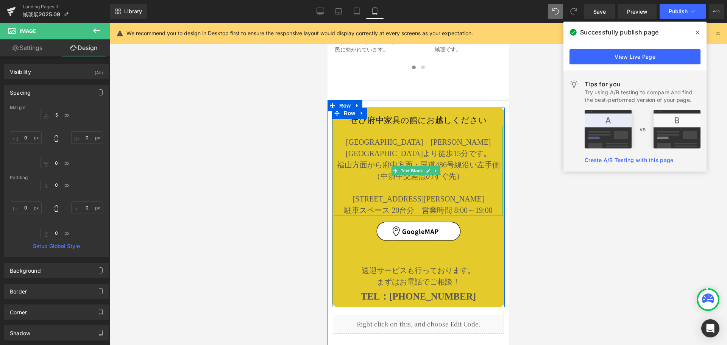
click at [405, 193] on p "[STREET_ADDRESS][PERSON_NAME]" at bounding box center [418, 198] width 169 height 11
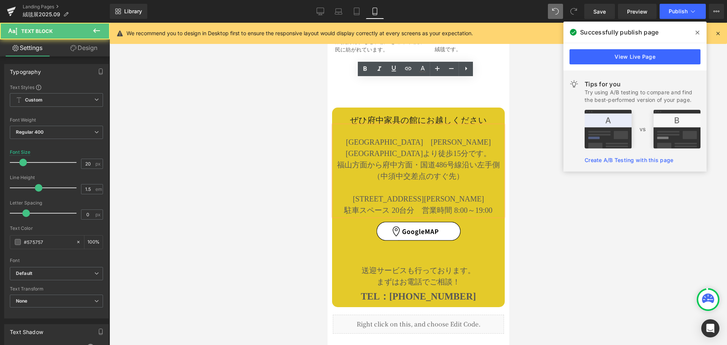
click at [410, 182] on p at bounding box center [418, 187] width 169 height 11
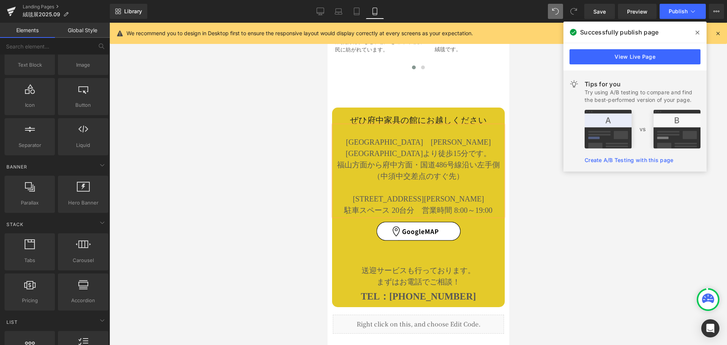
click at [523, 133] on div at bounding box center [418, 184] width 618 height 322
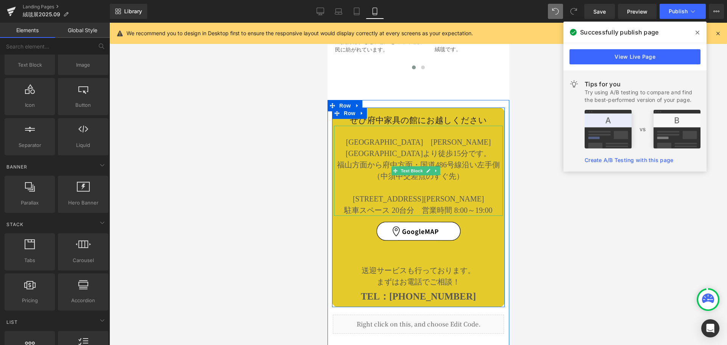
click at [417, 170] on p "（中須中交差点のすぐ先）" at bounding box center [418, 175] width 169 height 11
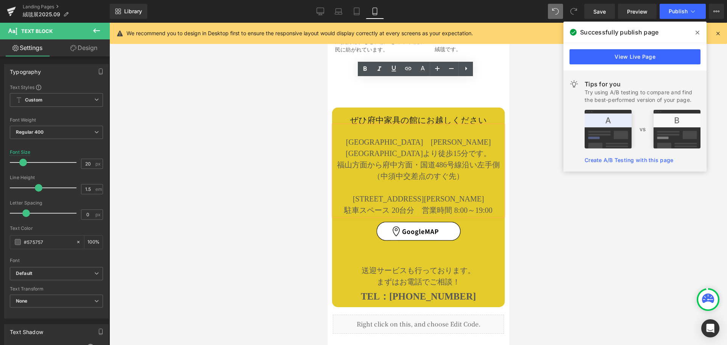
click at [414, 205] on p "駐車スペース 20台分　営業時間 8:00～19:00" at bounding box center [418, 210] width 169 height 11
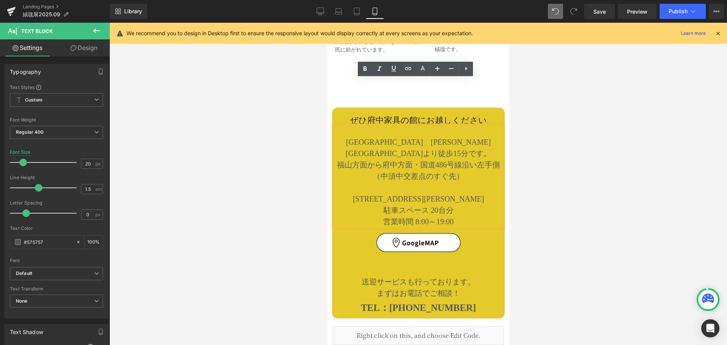
click at [374, 159] on p "福山方面から府中方面・国道486号線沿い左手側" at bounding box center [418, 164] width 169 height 11
click at [367, 159] on p "福山方面から府中方面・国道486号線沿い左手側" at bounding box center [418, 164] width 169 height 11
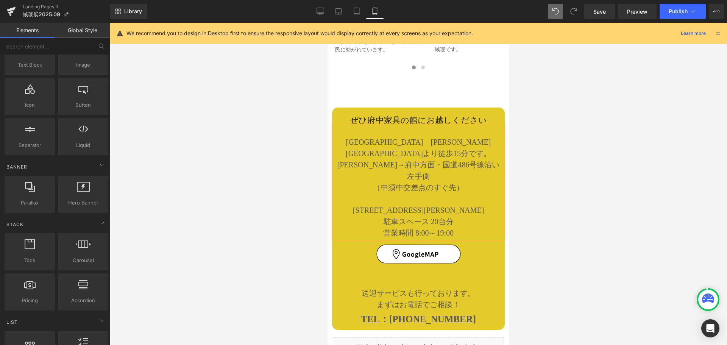
click at [538, 148] on div at bounding box center [418, 184] width 618 height 322
click at [681, 11] on span "Publish" at bounding box center [678, 11] width 19 height 6
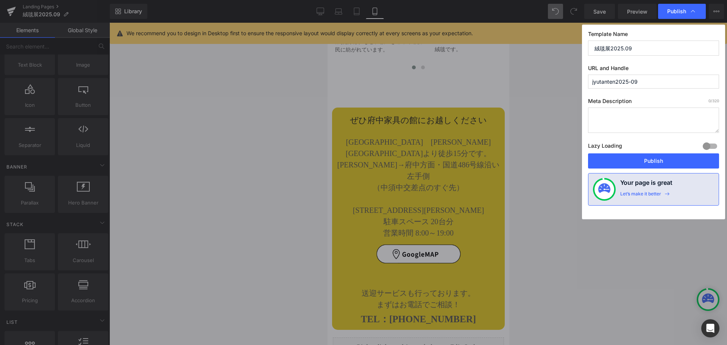
click at [646, 161] on button "Publish" at bounding box center [653, 160] width 131 height 15
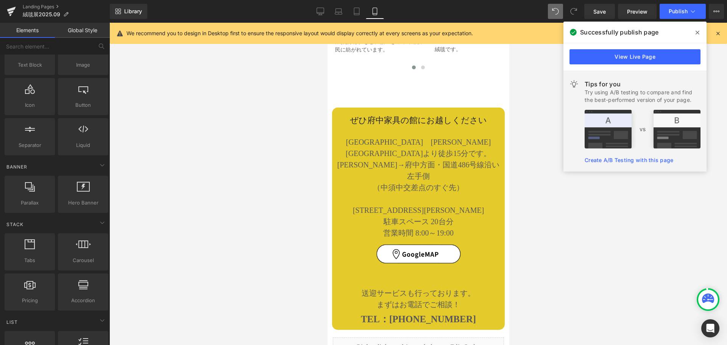
click at [228, 236] on div at bounding box center [418, 184] width 618 height 322
click at [263, 218] on div at bounding box center [418, 184] width 618 height 322
click at [229, 306] on div at bounding box center [418, 184] width 618 height 322
